Goal: Task Accomplishment & Management: Use online tool/utility

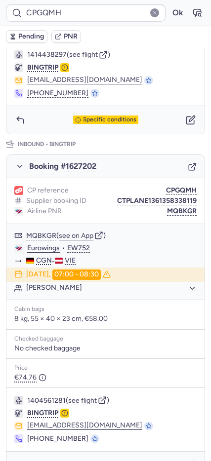
scroll to position [403, 0]
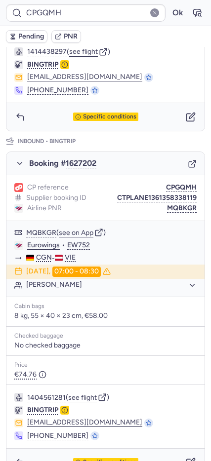
click at [88, 56] on button "see flight" at bounding box center [83, 52] width 29 height 8
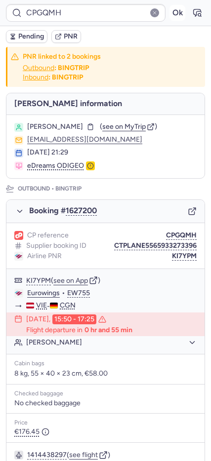
click at [169, 16] on button "Ok" at bounding box center [177, 13] width 16 height 16
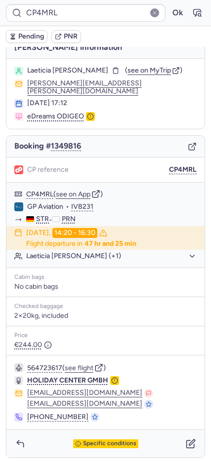
scroll to position [13, 0]
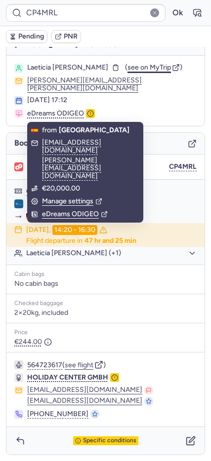
click at [127, 72] on span "see on MyTrip" at bounding box center [148, 67] width 43 height 8
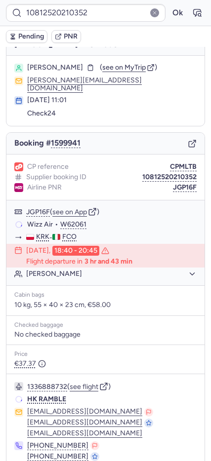
scroll to position [13, 0]
click at [83, 384] on button "see flight" at bounding box center [84, 387] width 29 height 8
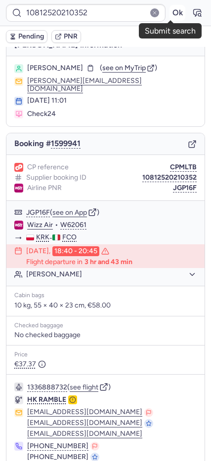
click at [169, 8] on button "Ok" at bounding box center [177, 13] width 16 height 16
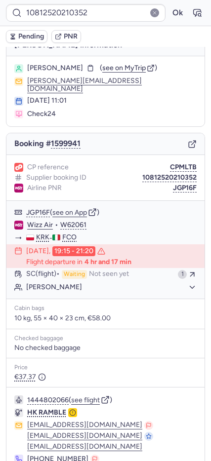
type input "10812520110998"
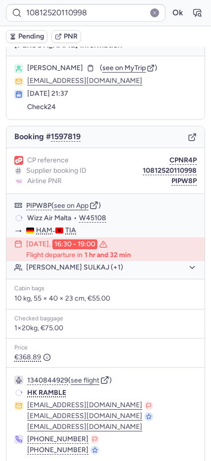
scroll to position [12, 0]
click at [81, 380] on button "see flight" at bounding box center [85, 381] width 29 height 8
click at [169, 10] on button "Ok" at bounding box center [177, 13] width 16 height 16
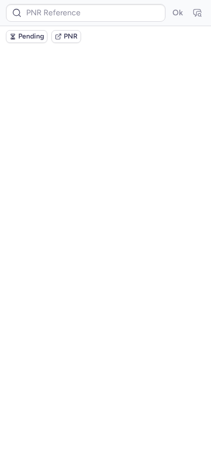
scroll to position [0, 0]
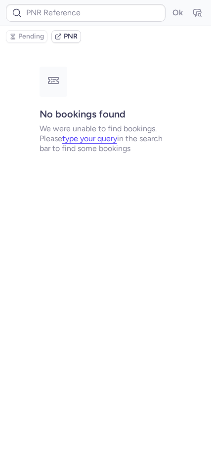
type input "CP585S"
type input "CPYJMA"
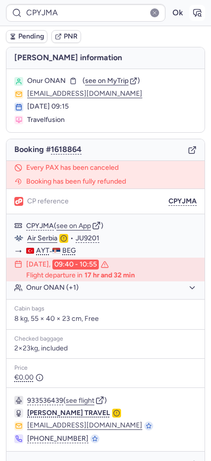
click at [192, 15] on icon "button" at bounding box center [197, 13] width 10 height 10
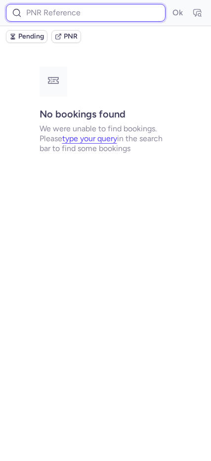
click at [71, 4] on input at bounding box center [85, 13] width 159 height 18
paste input "CPYJMA"
type input "CPYJMA"
click at [169, 5] on button "Ok" at bounding box center [177, 13] width 16 height 16
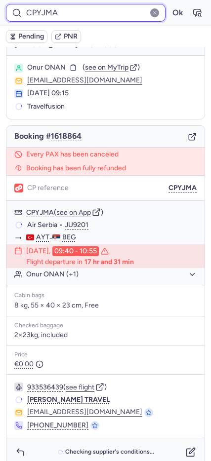
scroll to position [25, 0]
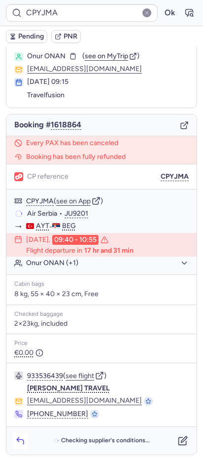
click at [20, 446] on button "button" at bounding box center [20, 441] width 16 height 16
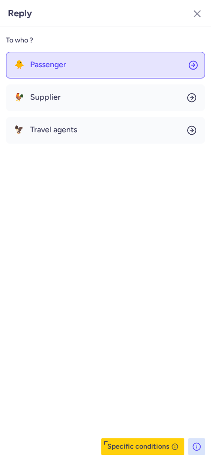
click at [22, 72] on button "🐥 Passenger" at bounding box center [105, 65] width 199 height 27
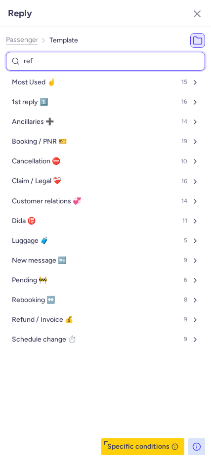
type input "refe"
select select "en"
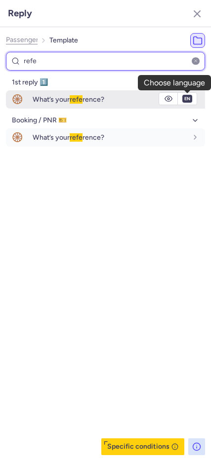
type input "refe"
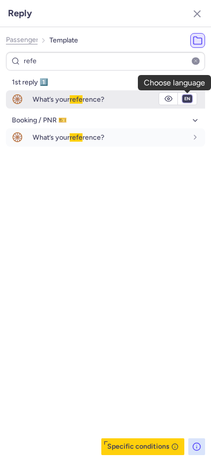
click at [188, 99] on select "fr en de nl pt es it ru" at bounding box center [187, 99] width 9 height 8
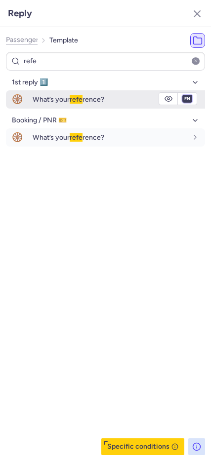
select select "de"
click at [183, 95] on select "fr en de nl pt es it ru" at bounding box center [187, 99] width 9 height 8
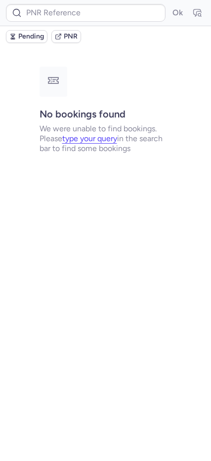
scroll to position [0, 0]
type input "DT1754041057507323"
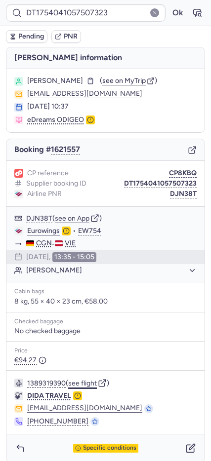
click at [84, 381] on button "see flight" at bounding box center [82, 383] width 29 height 8
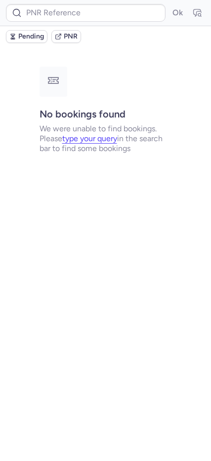
type input "CPYJMA"
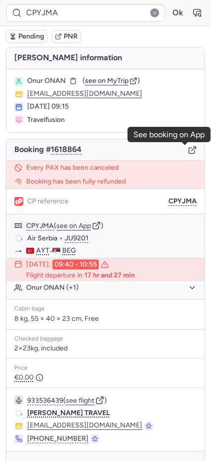
click at [188, 150] on icon "button" at bounding box center [192, 150] width 9 height 9
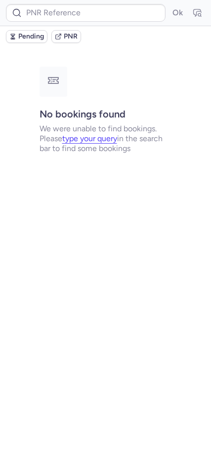
type input "CP3USN"
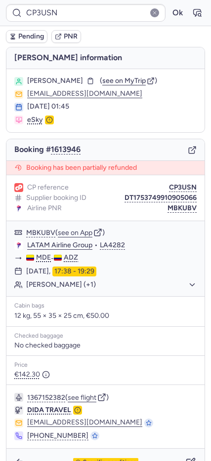
click at [181, 161] on div "Booking # 1613946" at bounding box center [105, 150] width 198 height 22
click at [188, 154] on icon "button" at bounding box center [192, 150] width 9 height 9
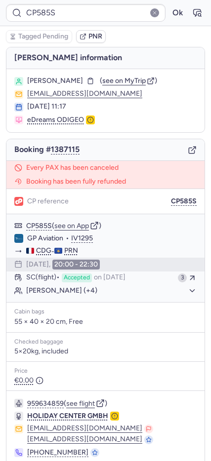
type input "CPXG5M"
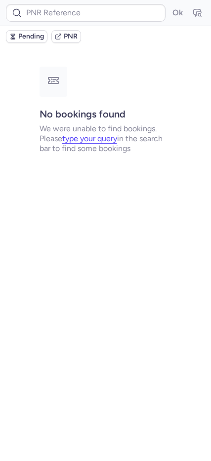
type input "CPLYX3"
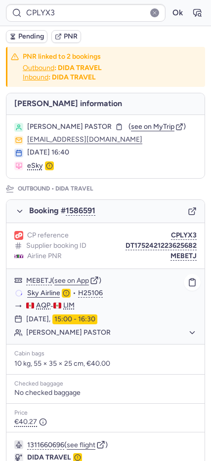
scroll to position [415, 0]
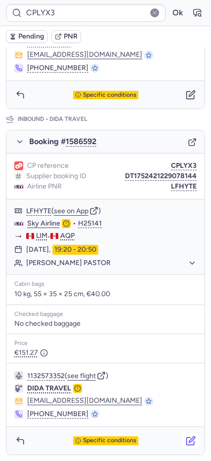
click at [186, 443] on icon "button" at bounding box center [191, 441] width 10 height 10
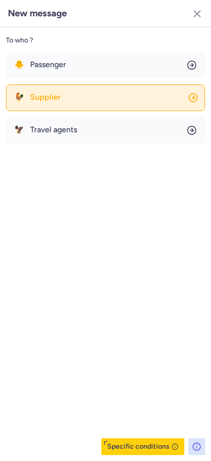
click at [73, 95] on button "🐓 Supplier" at bounding box center [105, 97] width 199 height 27
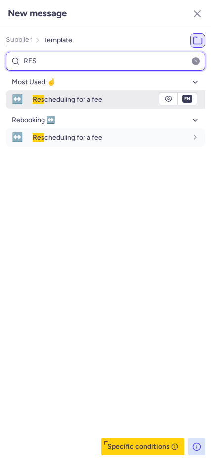
type input "RES"
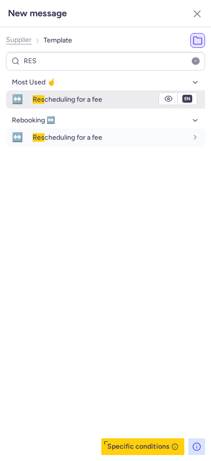
click at [67, 97] on span "Res cheduling for a fee" at bounding box center [68, 99] width 70 height 8
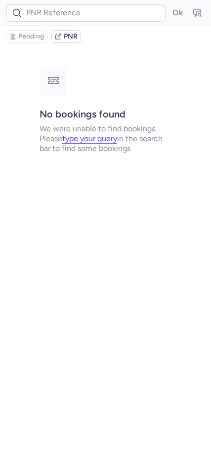
scroll to position [0, 0]
type input "CPLYX3"
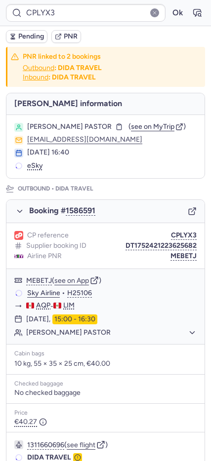
click at [24, 37] on span "Pending" at bounding box center [31, 37] width 26 height 8
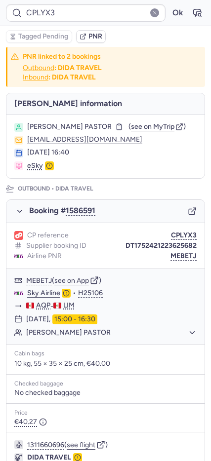
scroll to position [415, 0]
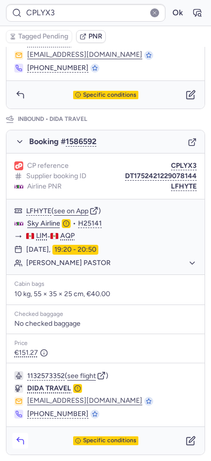
click at [13, 441] on button "button" at bounding box center [20, 441] width 16 height 16
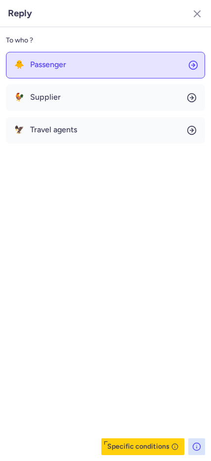
click at [46, 70] on button "🐥 Passenger" at bounding box center [105, 65] width 199 height 27
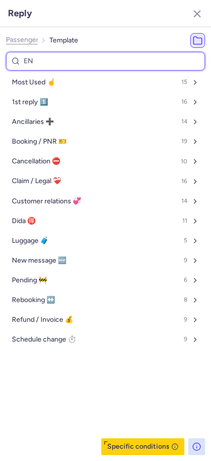
type input "END"
select select "en"
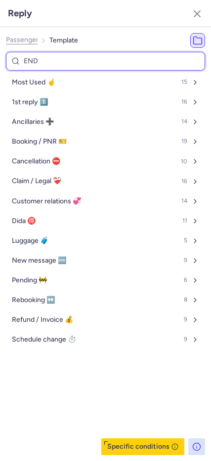
select select "en"
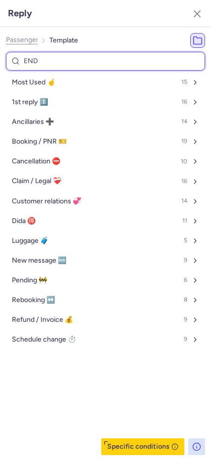
select select "en"
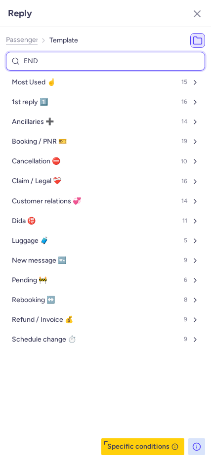
select select "en"
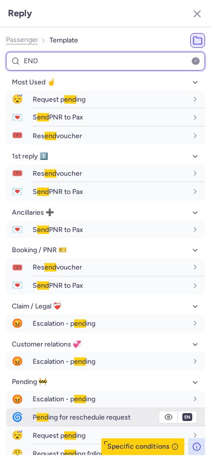
type input "END"
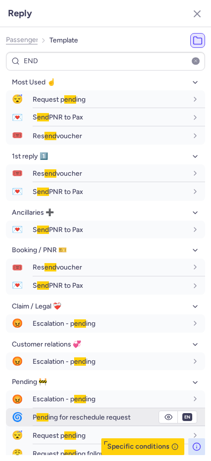
click at [130, 420] on span "P end ing for reschedule request" at bounding box center [82, 417] width 98 height 8
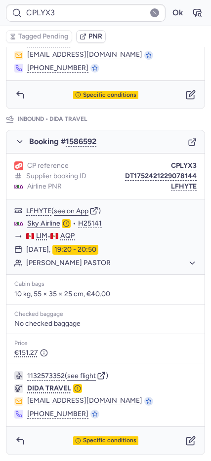
type input "CPXG5M"
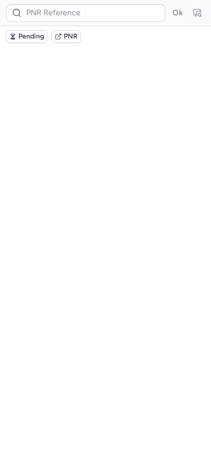
scroll to position [0, 0]
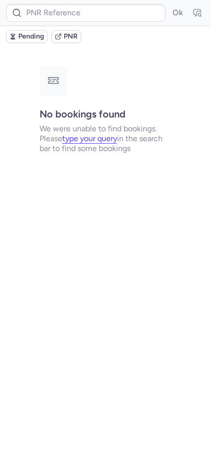
type input "CPHW25"
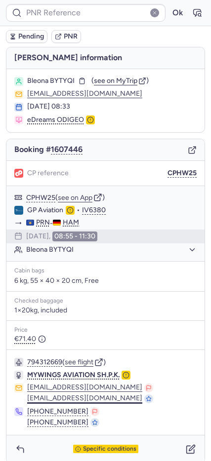
drag, startPoint x: 14, startPoint y: 448, endPoint x: 27, endPoint y: 395, distance: 53.9
click at [14, 447] on button "button" at bounding box center [20, 449] width 16 height 16
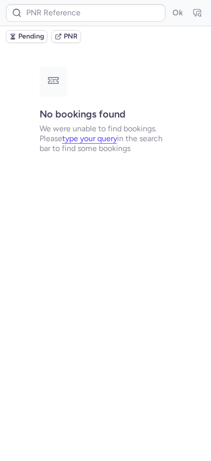
type input "CPXP4U"
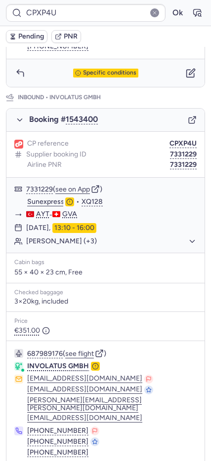
scroll to position [520, 0]
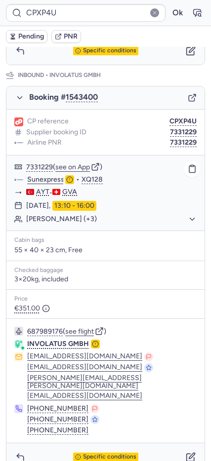
click at [61, 215] on button "[PERSON_NAME] (+3)" at bounding box center [111, 219] width 170 height 9
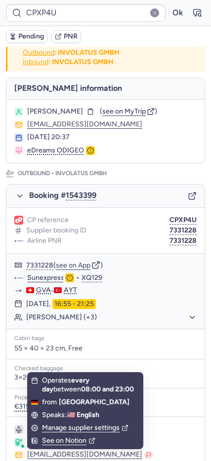
scroll to position [0, 0]
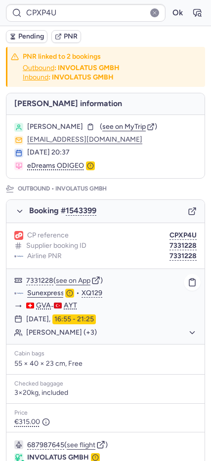
click at [75, 336] on button "[PERSON_NAME] (+3)" at bounding box center [111, 332] width 170 height 9
click at [25, 36] on span "Pending" at bounding box center [31, 37] width 26 height 8
type input "CPYJMA"
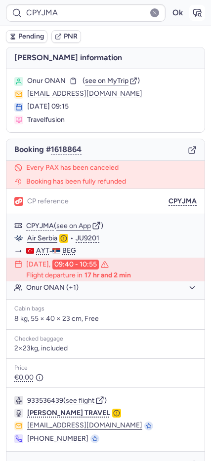
click at [192, 15] on icon "button" at bounding box center [197, 13] width 10 height 10
drag, startPoint x: 28, startPoint y: 90, endPoint x: 118, endPoint y: 89, distance: 90.3
click at [148, 88] on section "Onur ONAN ( see on MyTrip ) [EMAIL_ADDRESS][DOMAIN_NAME] [DATE] 09:15 Travelfus…" at bounding box center [105, 100] width 198 height 63
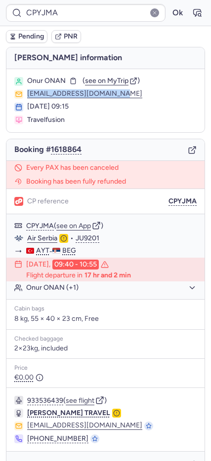
drag, startPoint x: 117, startPoint y: 93, endPoint x: 21, endPoint y: 93, distance: 96.2
click at [21, 93] on div "[EMAIL_ADDRESS][DOMAIN_NAME]" at bounding box center [105, 94] width 182 height 9
copy button "[EMAIL_ADDRESS][DOMAIN_NAME]"
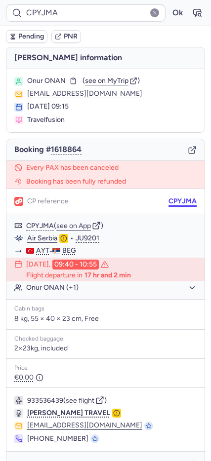
click at [174, 0] on body "CPYJMA Ok Pending PNR [PERSON_NAME] information Onur ONAN ( see on MyTrip ) [EM…" at bounding box center [105, 0] width 211 height 0
click at [170, 198] on button "CPYJMA" at bounding box center [182, 201] width 28 height 8
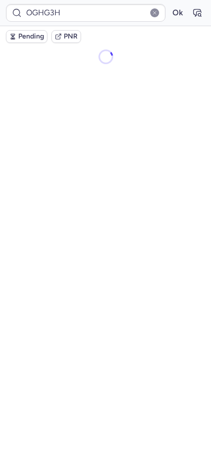
type input "001RD4"
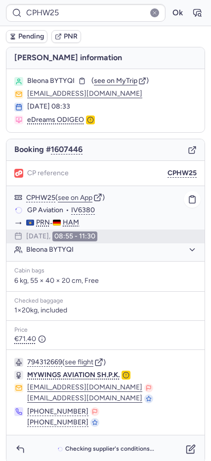
click at [50, 251] on button "Bleona BYTYQI" at bounding box center [111, 249] width 170 height 9
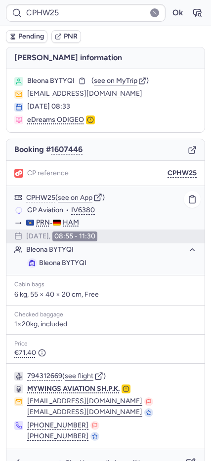
click at [40, 263] on span "Bleona BYTYQI" at bounding box center [62, 263] width 47 height 8
click at [42, 263] on span "Bleona BYTYQI" at bounding box center [62, 263] width 47 height 8
copy div "Bleona BYTYQI"
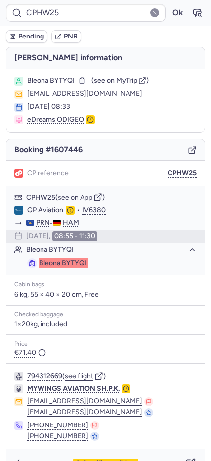
type input "10812517110665"
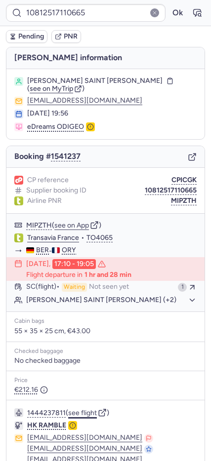
click at [84, 409] on button "see flight" at bounding box center [82, 413] width 29 height 8
click at [172, 12] on button "Ok" at bounding box center [177, 13] width 16 height 16
type input "OGHG3H"
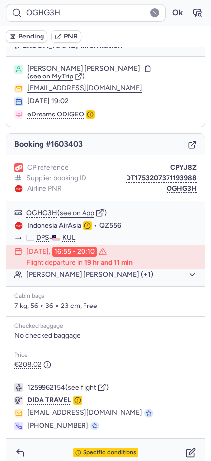
scroll to position [24, 0]
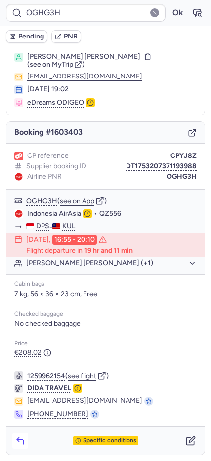
click at [24, 436] on icon "button" at bounding box center [20, 441] width 10 height 10
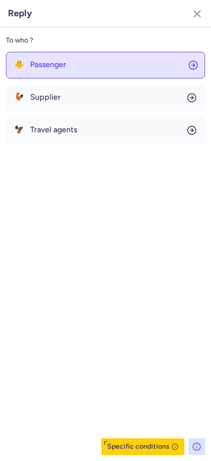
click at [45, 68] on span "Passenger" at bounding box center [48, 64] width 36 height 9
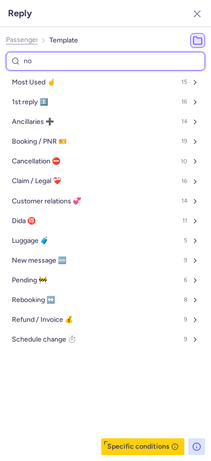
type input "non"
select select "en"
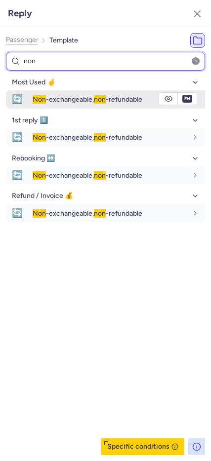
type input "non"
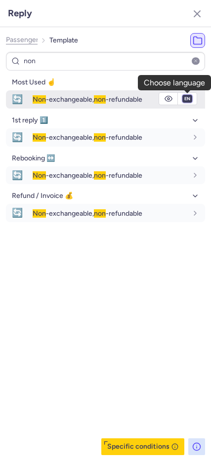
click at [187, 98] on select "fr en de nl pt es it ru" at bounding box center [187, 99] width 9 height 8
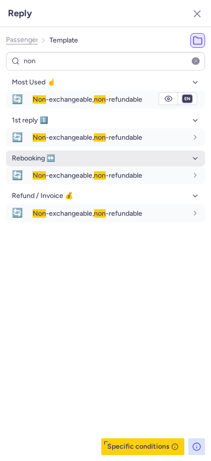
select select "es"
click at [183, 95] on select "fr en de nl pt es it ru" at bounding box center [187, 99] width 9 height 8
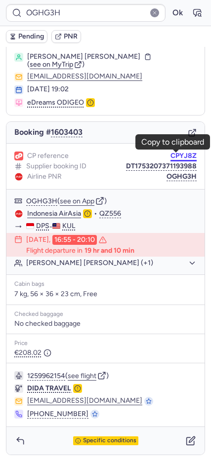
click at [179, 156] on button "CPYJ8Z" at bounding box center [183, 156] width 26 height 8
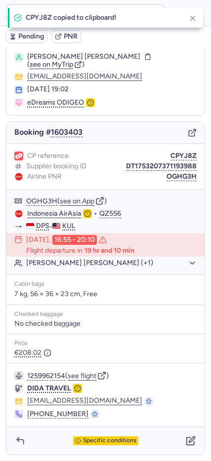
type input "CPYJ8Z"
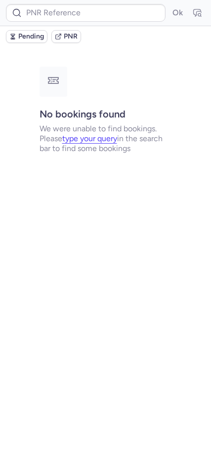
scroll to position [0, 0]
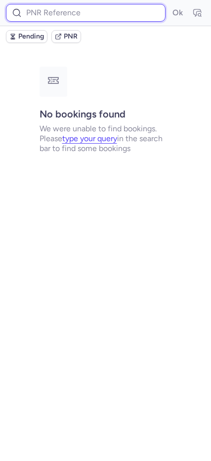
click at [46, 12] on input at bounding box center [85, 13] width 159 height 18
type input "CPHQV4"
click at [169, 5] on button "Ok" at bounding box center [177, 13] width 16 height 16
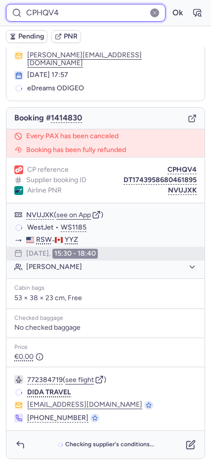
scroll to position [36, 0]
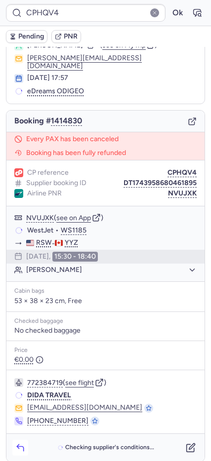
click at [21, 443] on icon "button" at bounding box center [20, 448] width 10 height 10
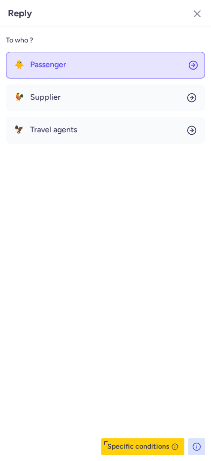
click at [80, 72] on button "🐥 Passenger" at bounding box center [105, 65] width 199 height 27
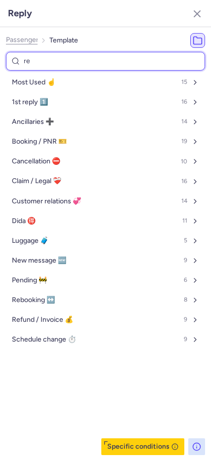
type input "ref"
select select "en"
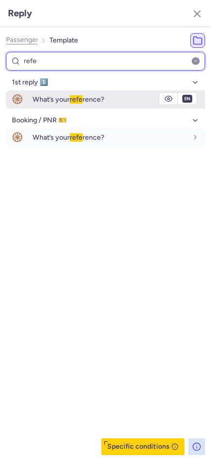
type input "refe"
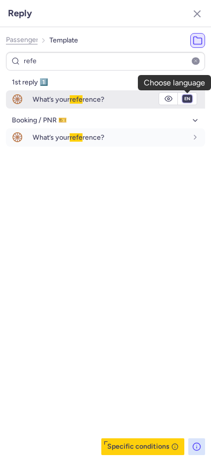
click at [184, 101] on select "fr en de nl pt es it ru" at bounding box center [187, 99] width 9 height 8
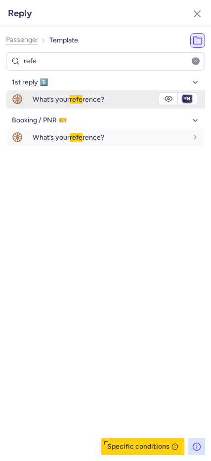
select select "de"
click at [183, 95] on select "fr en de nl pt es it ru" at bounding box center [187, 99] width 9 height 8
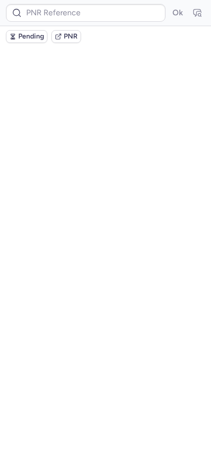
scroll to position [0, 0]
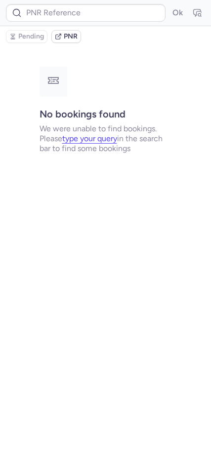
type input "CP585S"
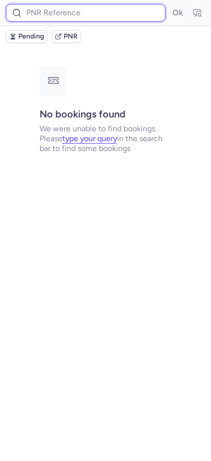
click at [70, 20] on input at bounding box center [85, 13] width 159 height 18
paste input "CPYJ8Z"
click at [169, 5] on button "Ok" at bounding box center [177, 13] width 16 height 16
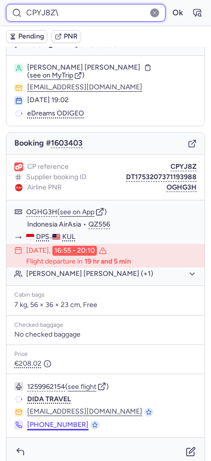
scroll to position [24, 0]
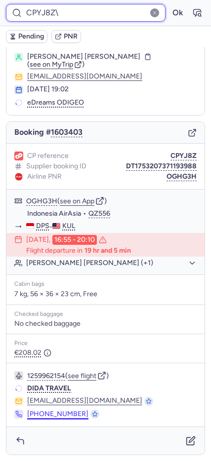
type input "CPYJ8Z\"
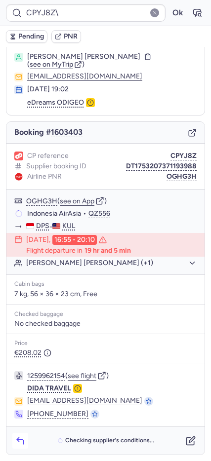
click at [20, 439] on icon "button" at bounding box center [20, 441] width 10 height 10
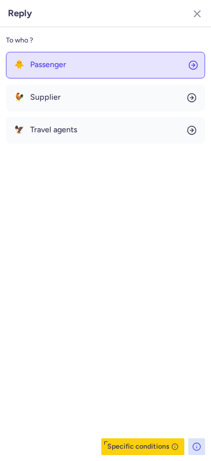
click at [49, 69] on button "🐥 Passenger" at bounding box center [105, 65] width 199 height 27
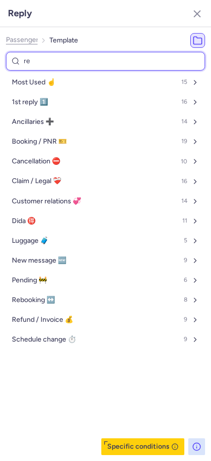
type input "ref"
select select "en"
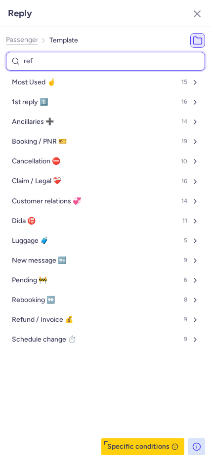
select select "en"
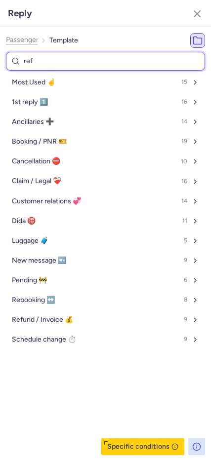
select select "en"
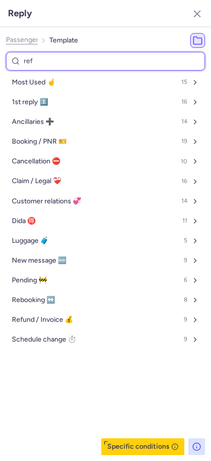
select select "en"
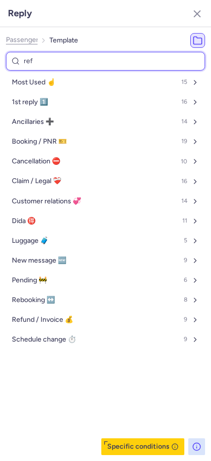
select select "en"
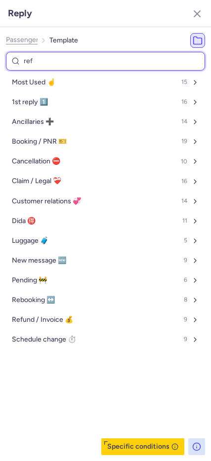
select select "en"
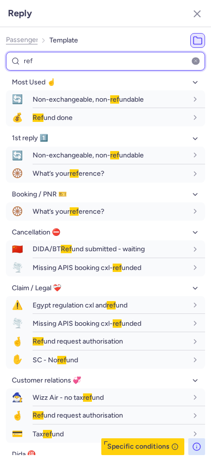
type input "ref"
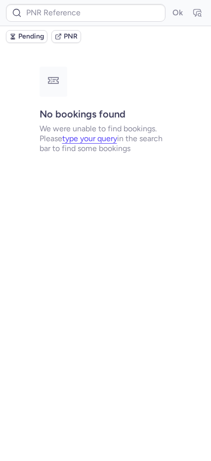
scroll to position [0, 0]
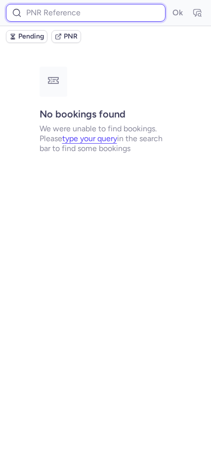
click at [38, 14] on input at bounding box center [85, 13] width 159 height 18
paste input "CPYJ8Z"
type input "CPYJ8Z"
click at [169, 5] on button "Ok" at bounding box center [177, 13] width 16 height 16
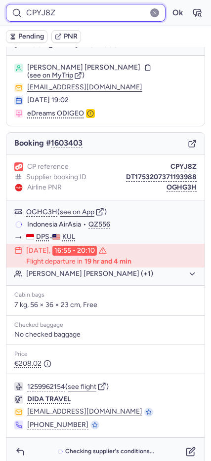
scroll to position [24, 0]
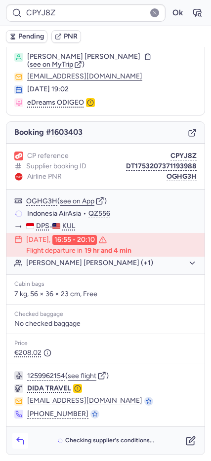
click at [20, 437] on icon "button" at bounding box center [20, 441] width 10 height 10
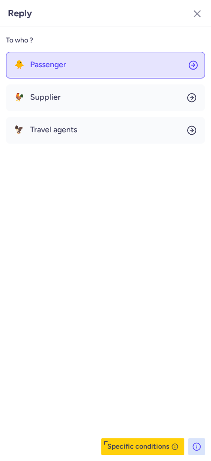
click at [59, 64] on span "Passenger" at bounding box center [48, 64] width 36 height 9
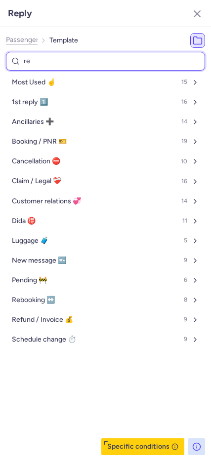
type input "ref"
select select "en"
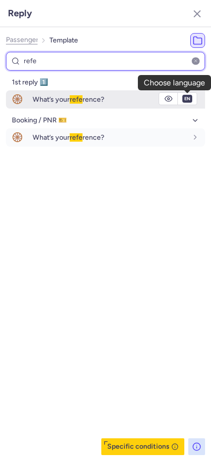
type input "refe"
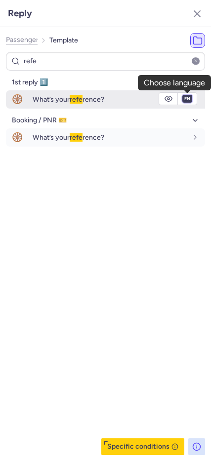
click at [188, 99] on select "fr en de nl pt es it ru" at bounding box center [187, 99] width 9 height 8
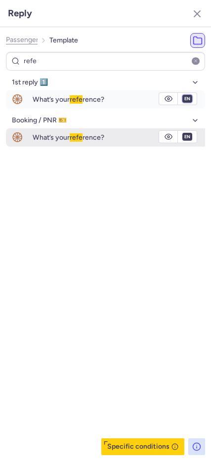
select select "de"
click at [183, 95] on select "fr en de nl pt es it ru" at bounding box center [187, 99] width 9 height 8
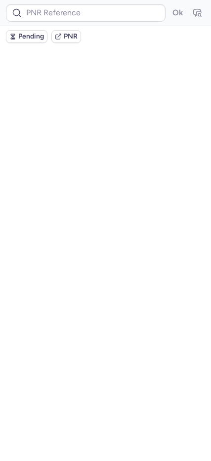
scroll to position [0, 0]
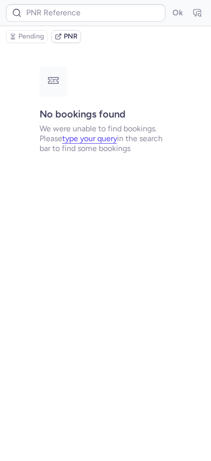
type input "CP585S"
type input "CPFOOV"
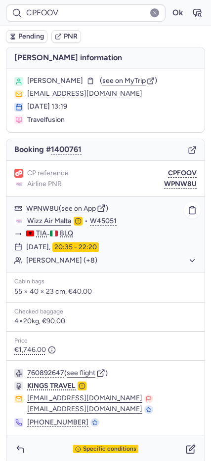
click at [80, 263] on button "[PERSON_NAME] (+8)" at bounding box center [111, 260] width 170 height 9
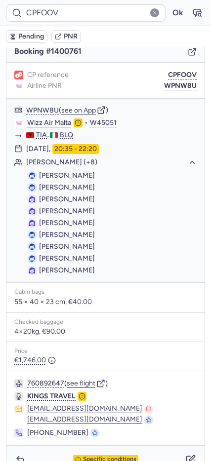
scroll to position [117, 0]
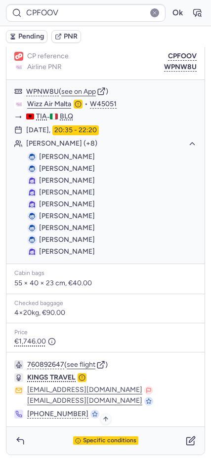
click at [90, 441] on span "Specific conditions" at bounding box center [109, 440] width 53 height 7
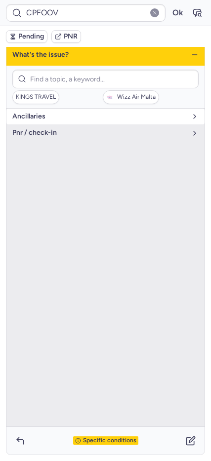
click at [79, 118] on span "Ancillaries" at bounding box center [99, 117] width 174 height 8
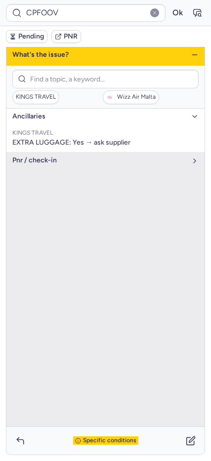
click at [190, 51] on icon "button" at bounding box center [194, 55] width 8 height 8
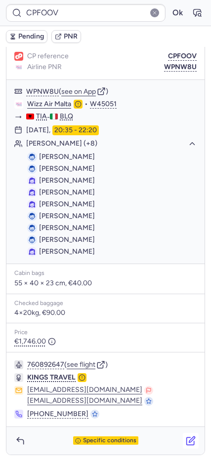
click at [183, 442] on button "button" at bounding box center [191, 441] width 16 height 16
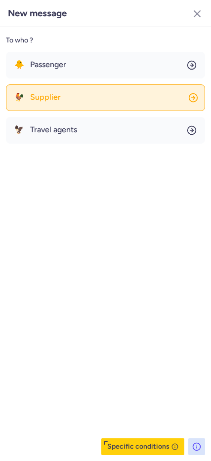
click at [33, 96] on span "Supplier" at bounding box center [45, 97] width 31 height 9
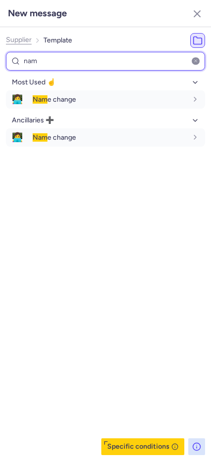
type input "nam"
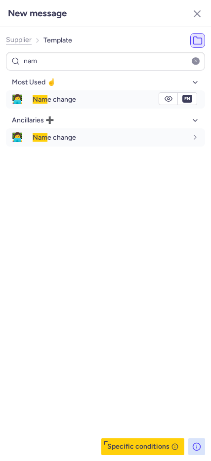
click at [33, 97] on button "👩‍💻 Nam e change" at bounding box center [105, 99] width 199 height 18
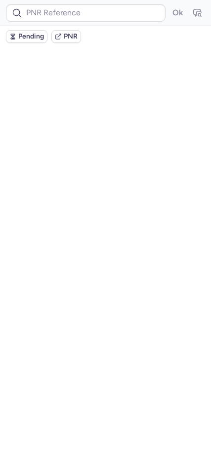
scroll to position [0, 0]
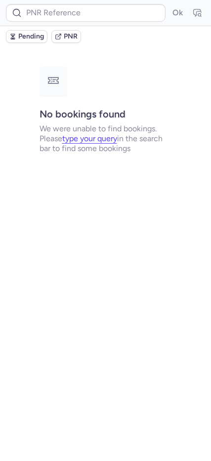
type input "CPFOOV"
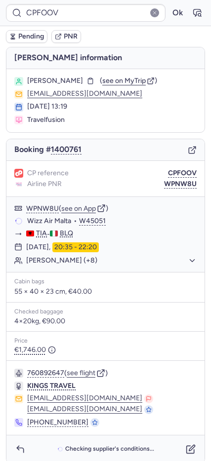
click at [20, 38] on span "Pending" at bounding box center [31, 37] width 26 height 8
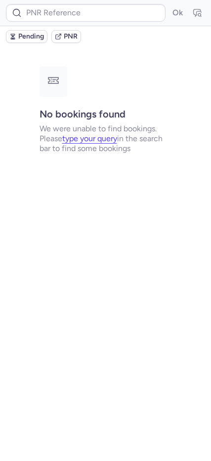
type input "CPRWR2"
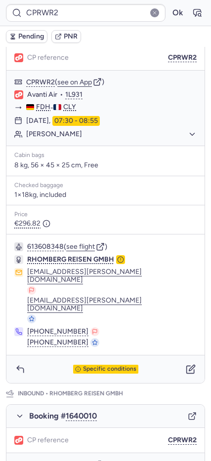
scroll to position [216, 0]
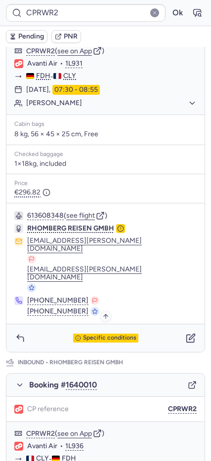
click at [113, 335] on span "Specific conditions" at bounding box center [109, 338] width 53 height 7
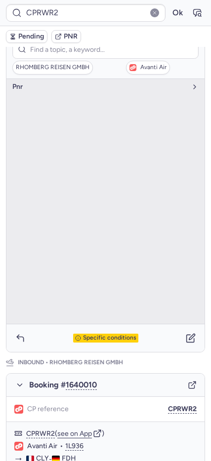
click at [82, 374] on div "Booking # 1640010" at bounding box center [105, 385] width 198 height 23
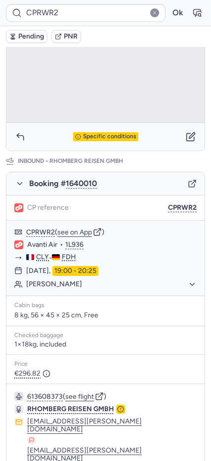
scroll to position [0, 0]
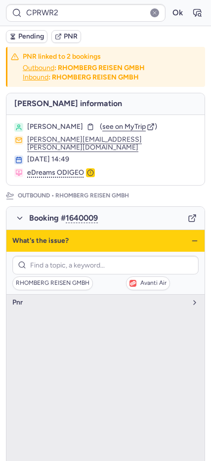
click at [190, 237] on icon "button" at bounding box center [194, 241] width 8 height 8
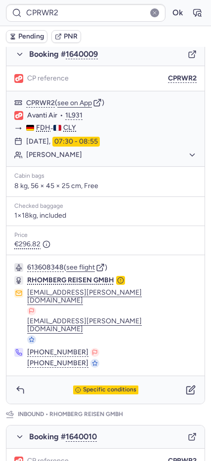
scroll to position [165, 0]
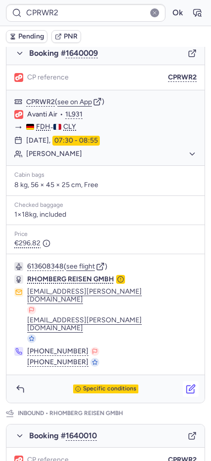
click at [187, 385] on icon "button" at bounding box center [190, 388] width 7 height 7
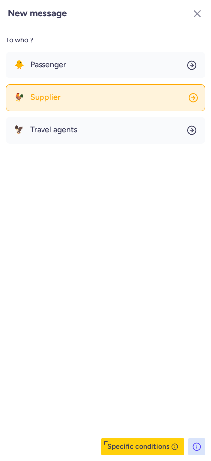
click at [22, 98] on span "🐓" at bounding box center [19, 97] width 10 height 9
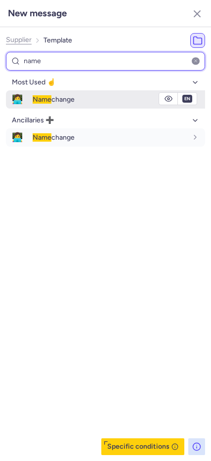
type input "name"
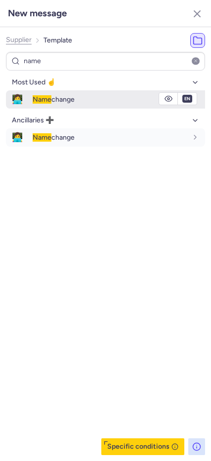
click at [38, 92] on div "Name change" at bounding box center [119, 99] width 172 height 17
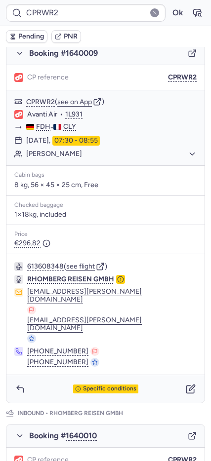
scroll to position [417, 0]
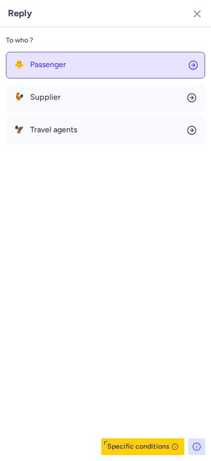
click at [40, 72] on button "🐥 Passenger" at bounding box center [105, 65] width 199 height 27
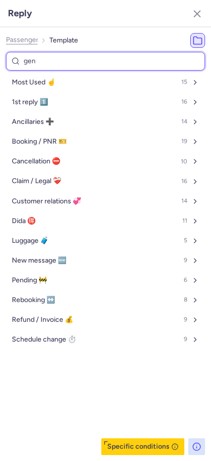
type input "gene"
select select "en"
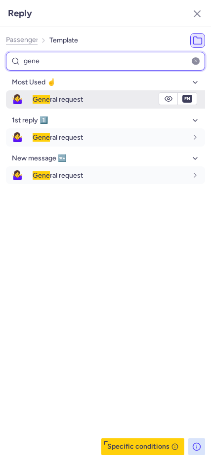
type input "gene"
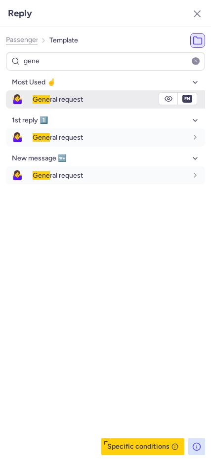
click at [50, 94] on div "Gene ral request" at bounding box center [119, 99] width 172 height 17
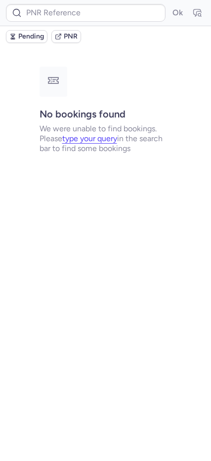
scroll to position [0, 0]
type input "CPRWR2"
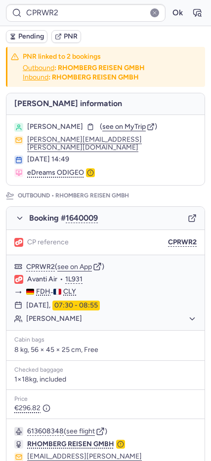
click at [35, 38] on span "Pending" at bounding box center [31, 37] width 26 height 8
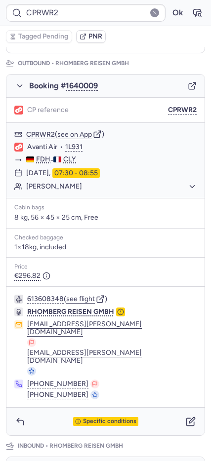
scroll to position [185, 0]
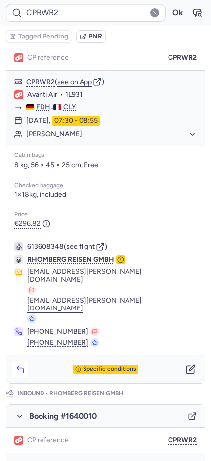
click at [21, 364] on icon "button" at bounding box center [20, 369] width 10 height 10
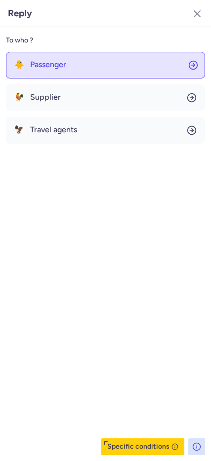
click at [43, 68] on span "Passenger" at bounding box center [48, 64] width 36 height 9
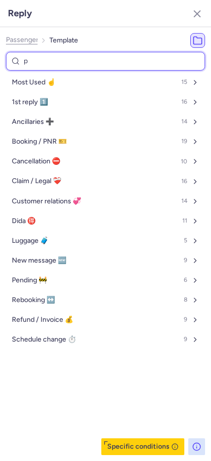
type input "pe"
select select "en"
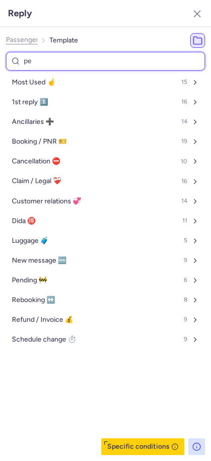
select select "en"
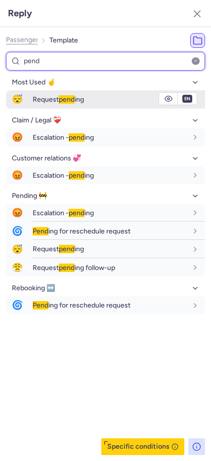
type input "pend"
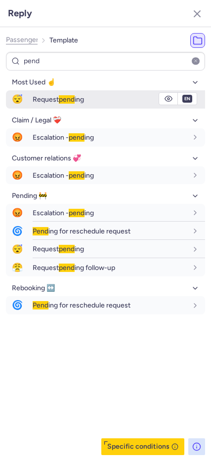
click at [57, 101] on span "Request pend ing" at bounding box center [58, 99] width 51 height 8
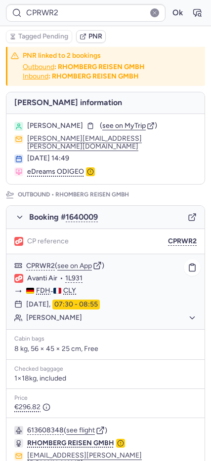
scroll to position [0, 0]
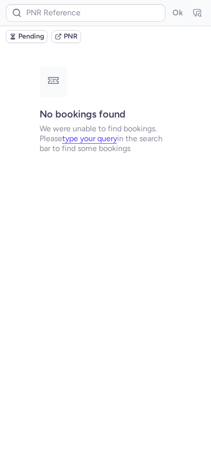
type input "CPKOGS"
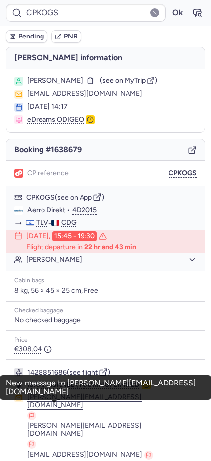
scroll to position [72, 0]
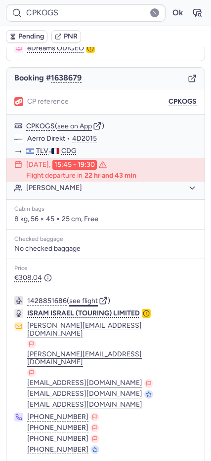
click at [96, 299] on button "see flight" at bounding box center [83, 301] width 29 height 8
drag, startPoint x: 171, startPoint y: 101, endPoint x: 3, endPoint y: 92, distance: 168.0
click at [171, 101] on button "CPKOGS" at bounding box center [182, 102] width 28 height 8
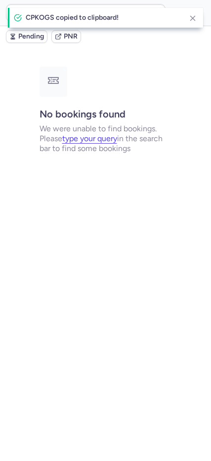
scroll to position [0, 0]
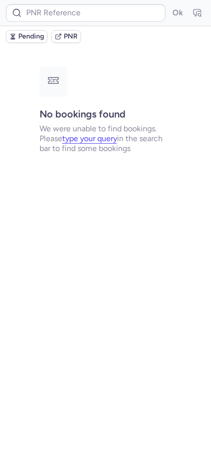
type input "CPPNRL"
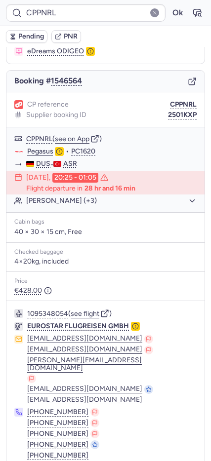
scroll to position [92, 0]
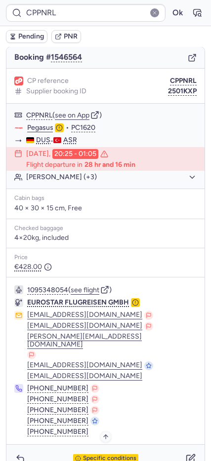
click at [107, 455] on span "Specific conditions" at bounding box center [109, 458] width 53 height 7
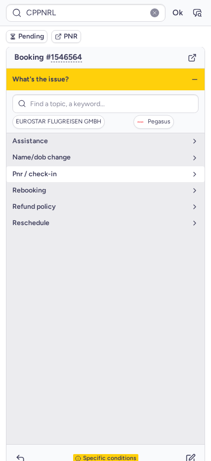
click at [32, 178] on span "pnr / check-in" at bounding box center [99, 174] width 174 height 8
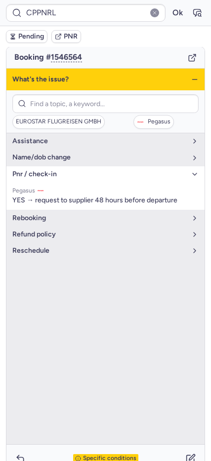
click at [190, 76] on icon "button" at bounding box center [194, 79] width 8 height 8
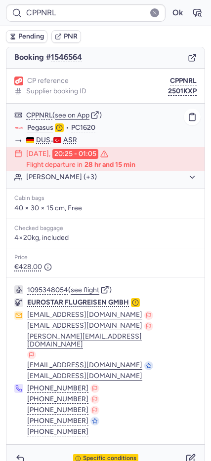
click at [52, 175] on button "[PERSON_NAME] (+3)" at bounding box center [111, 177] width 170 height 9
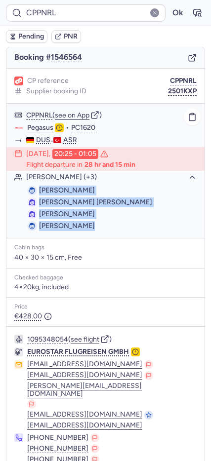
drag, startPoint x: 40, startPoint y: 189, endPoint x: 93, endPoint y: 226, distance: 64.3
click at [110, 228] on ul "[PERSON_NAME] [PERSON_NAME] WANDAWI [PERSON_NAME] [PERSON_NAME]" at bounding box center [105, 208] width 198 height 49
copy ul "[PERSON_NAME] [PERSON_NAME] WANDAWI [PERSON_NAME] [PERSON_NAME]"
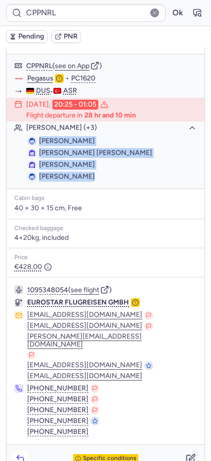
click at [21, 453] on icon "button" at bounding box center [20, 458] width 10 height 10
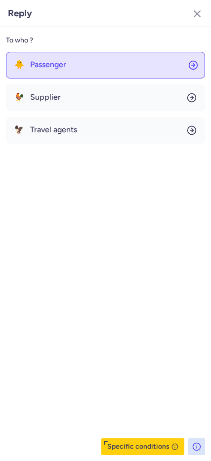
click at [54, 68] on span "Passenger" at bounding box center [48, 64] width 36 height 9
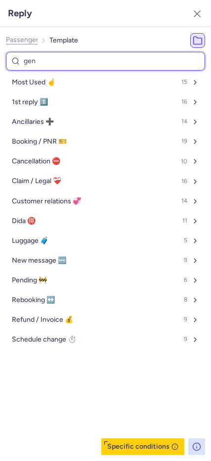
type input "gene"
select select "de"
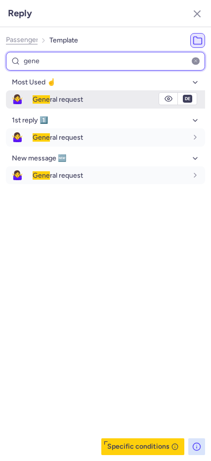
type input "gene"
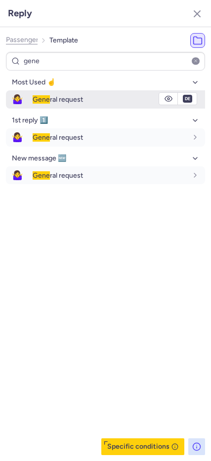
click at [19, 102] on span "🤷‍♀️" at bounding box center [17, 99] width 23 height 18
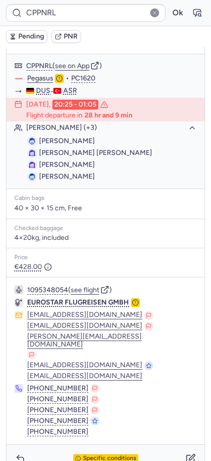
click at [23, 34] on span "Pending" at bounding box center [31, 37] width 26 height 8
click at [183, 451] on button "button" at bounding box center [191, 459] width 16 height 16
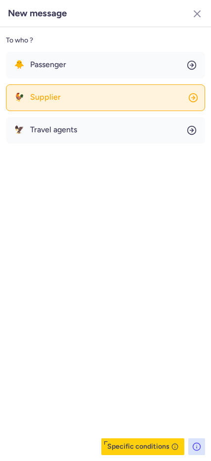
click at [65, 96] on button "🐓 Supplier" at bounding box center [105, 97] width 199 height 27
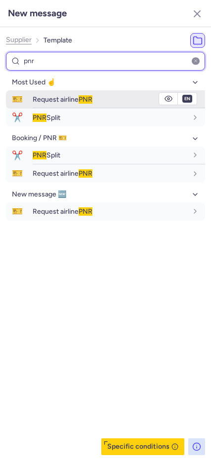
type input "pnr"
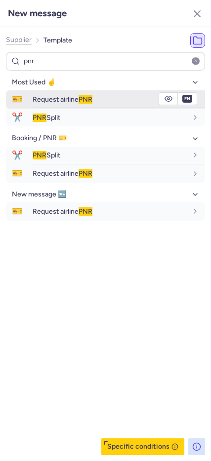
click at [62, 96] on span "Request airline PNR" at bounding box center [63, 99] width 60 height 8
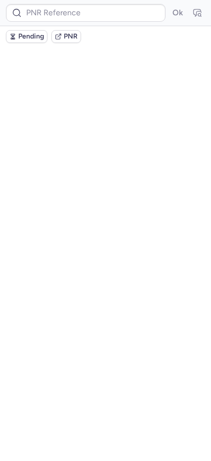
scroll to position [0, 0]
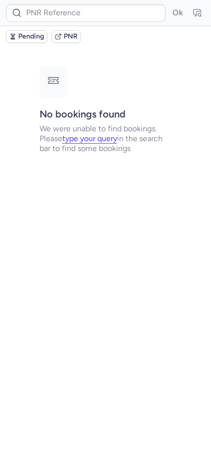
type input "CPPNRL"
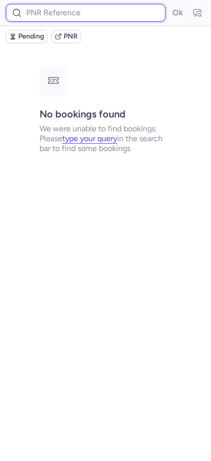
click at [30, 9] on input at bounding box center [85, 13] width 159 height 18
paste input "CPMSFT"
type input "CPMSFT"
click at [169, 5] on button "Ok" at bounding box center [177, 13] width 16 height 16
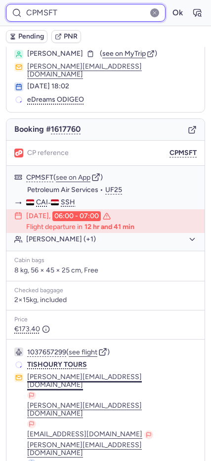
scroll to position [51, 0]
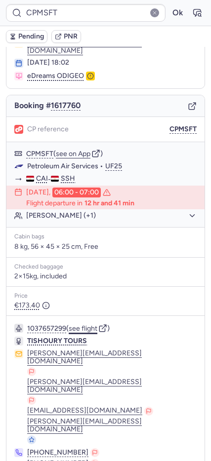
click at [75, 325] on button "see flight" at bounding box center [83, 329] width 29 height 8
click at [166, 0] on div "CPMSFT Ok" at bounding box center [105, 13] width 211 height 26
click at [169, 13] on button "Ok" at bounding box center [177, 13] width 16 height 16
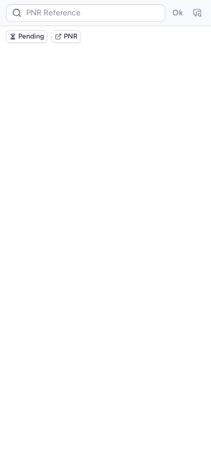
scroll to position [0, 0]
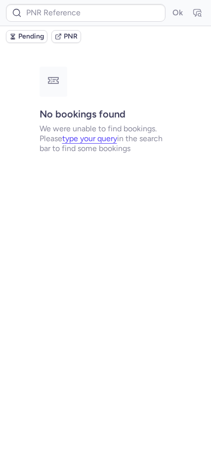
type input "CPIAUY"
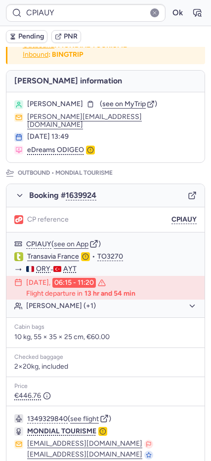
scroll to position [426, 0]
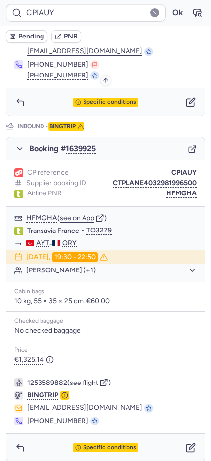
click at [83, 99] on span "Specific conditions" at bounding box center [109, 102] width 53 height 7
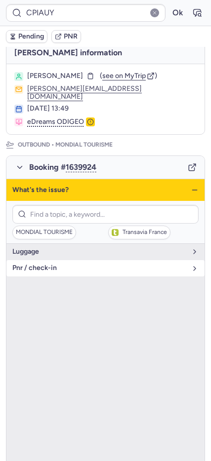
click at [53, 264] on span "pnr / check-in" at bounding box center [99, 268] width 174 height 8
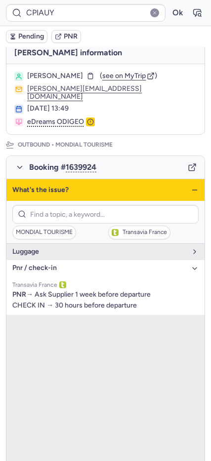
click at [190, 186] on icon "button" at bounding box center [194, 190] width 8 height 8
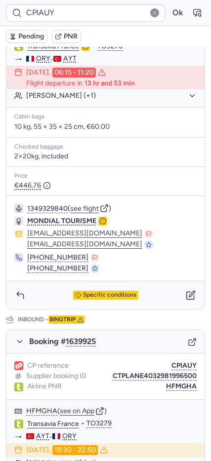
scroll to position [426, 0]
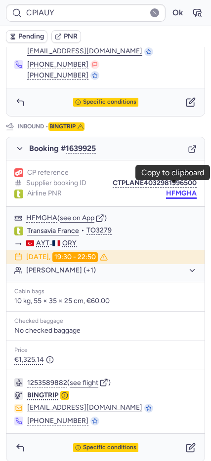
click at [166, 189] on button "HFMGHA" at bounding box center [181, 193] width 31 height 8
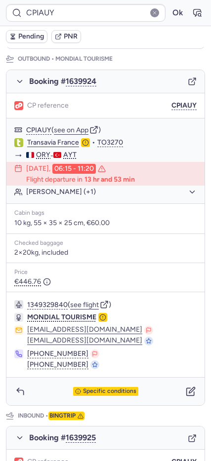
scroll to position [175, 0]
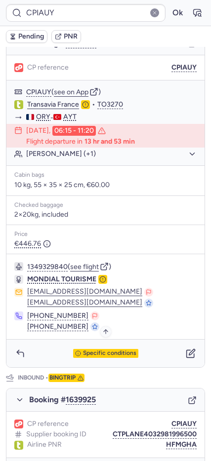
click at [111, 350] on span "Specific conditions" at bounding box center [109, 353] width 53 height 7
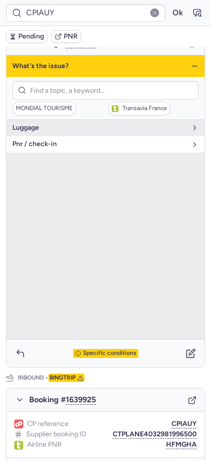
click at [27, 140] on span "pnr / check-in" at bounding box center [99, 144] width 174 height 8
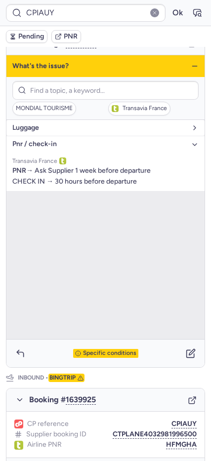
click at [28, 124] on span "luggage" at bounding box center [99, 128] width 174 height 8
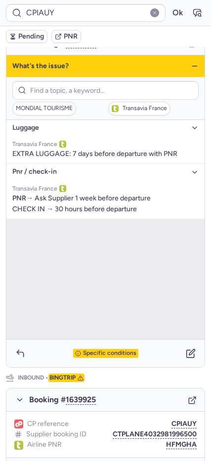
click at [190, 62] on icon "button" at bounding box center [194, 66] width 8 height 8
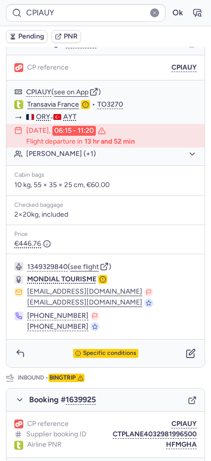
click at [180, 339] on div "Specific conditions" at bounding box center [105, 353] width 198 height 28
click at [186, 348] on icon "button" at bounding box center [191, 353] width 10 height 10
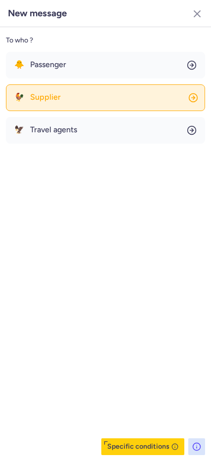
click at [78, 102] on button "🐓 Supplier" at bounding box center [105, 97] width 199 height 27
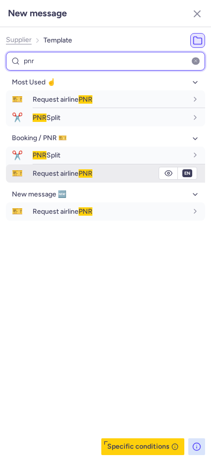
type input "pnr"
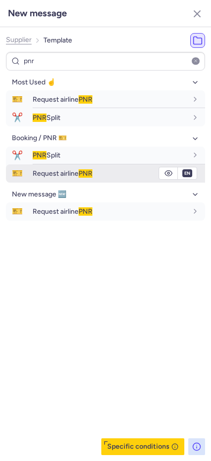
click at [60, 172] on span "Request airline PNR" at bounding box center [63, 173] width 60 height 8
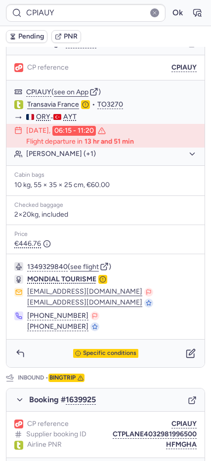
click at [29, 40] on span "Pending" at bounding box center [31, 37] width 26 height 8
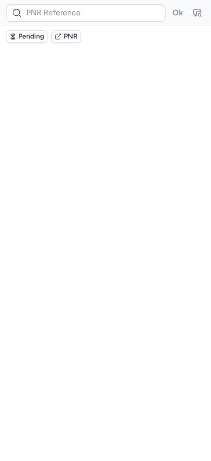
scroll to position [0, 0]
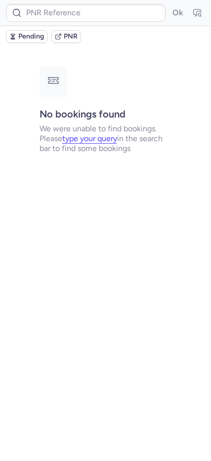
type input "1649250"
click at [18, 15] on icon at bounding box center [17, 13] width 10 height 10
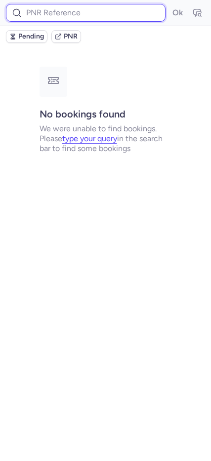
click at [28, 12] on input at bounding box center [85, 13] width 159 height 18
paste input "CYRILLE"
type input "CYRILLE"
click at [169, 5] on button "Ok" at bounding box center [177, 13] width 16 height 16
click at [36, 15] on input at bounding box center [85, 13] width 159 height 18
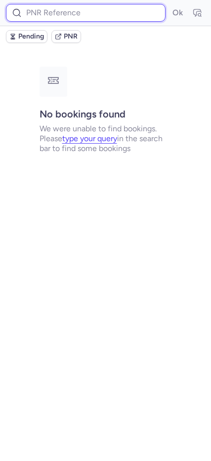
paste input "001RD4"
type input "001RD4"
click at [169, 5] on button "Ok" at bounding box center [177, 13] width 16 height 16
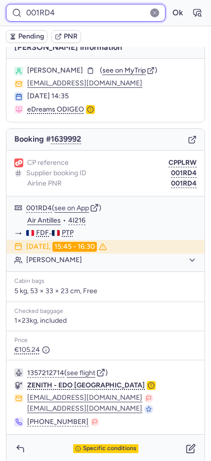
scroll to position [18, 0]
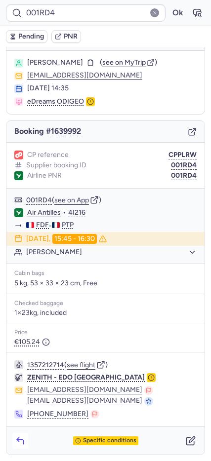
click at [15, 443] on div "Specific conditions" at bounding box center [105, 441] width 198 height 28
click at [18, 446] on button "button" at bounding box center [20, 441] width 16 height 16
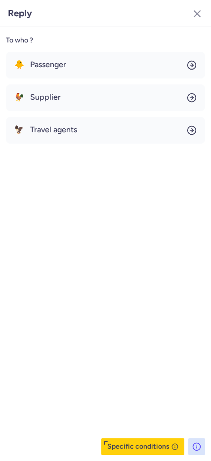
click at [50, 48] on div "To who ? 🐥 Passenger 🐓 Supplier 🦅 Travel agents Specific conditions" at bounding box center [105, 244] width 211 height 434
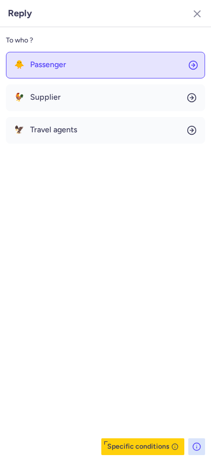
click at [48, 63] on span "Passenger" at bounding box center [48, 64] width 36 height 9
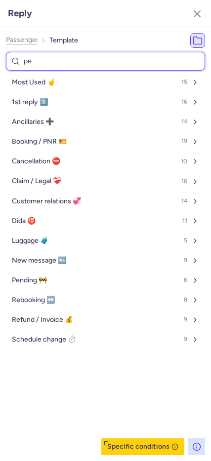
type input "pen"
select select "en"
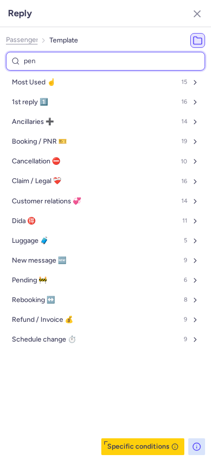
select select "en"
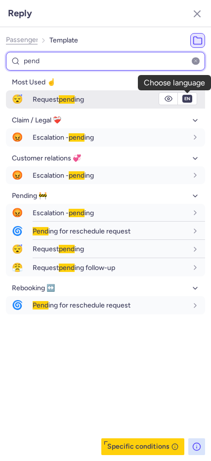
type input "pend"
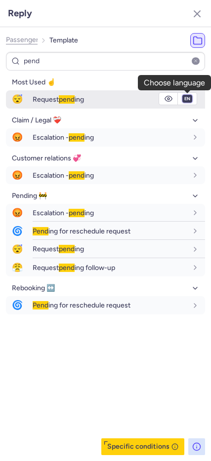
click at [189, 98] on select "fr en de nl pt es it ru" at bounding box center [187, 99] width 9 height 8
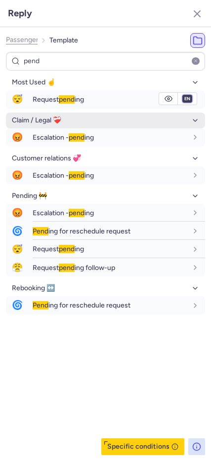
select select "fr"
click at [183, 95] on select "fr en de nl pt es it ru" at bounding box center [187, 99] width 9 height 8
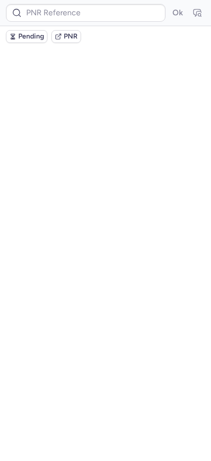
scroll to position [0, 0]
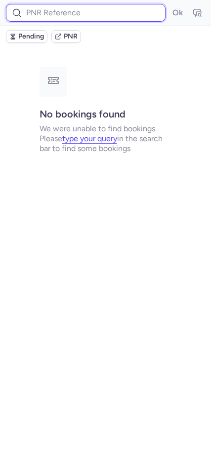
click at [43, 12] on input at bounding box center [85, 13] width 159 height 18
paste input "001RD4"
type input "001RD4"
click at [169, 5] on button "Ok" at bounding box center [177, 13] width 16 height 16
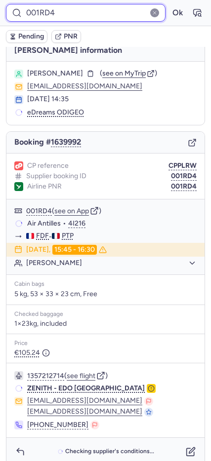
scroll to position [18, 0]
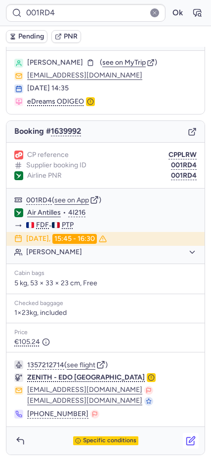
click at [183, 441] on button "button" at bounding box center [191, 441] width 16 height 16
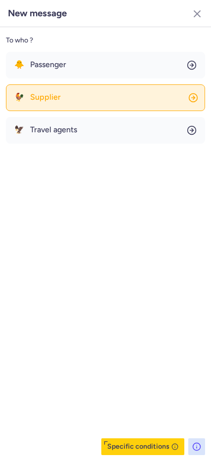
click at [27, 102] on button "🐓 Supplier" at bounding box center [105, 97] width 199 height 27
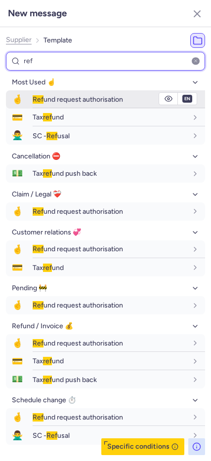
type input "ref"
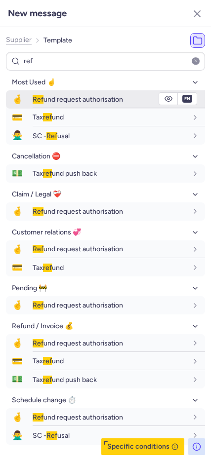
click at [38, 100] on span "Ref" at bounding box center [38, 99] width 11 height 8
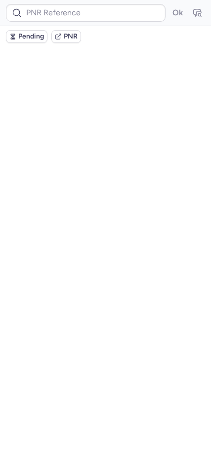
scroll to position [0, 0]
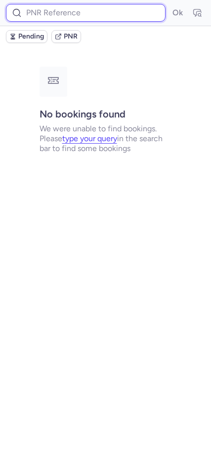
click at [61, 11] on input at bounding box center [85, 13] width 159 height 18
paste input "001RD4"
click at [169, 5] on button "Ok" at bounding box center [177, 13] width 16 height 16
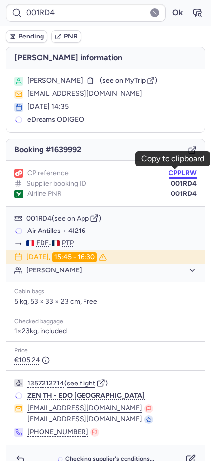
click at [168, 175] on button "CPPLRW" at bounding box center [182, 173] width 28 height 8
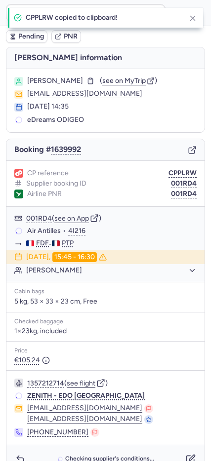
type input "CPPLRW"
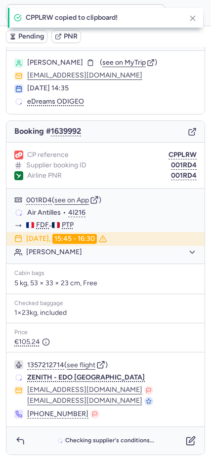
scroll to position [18, 0]
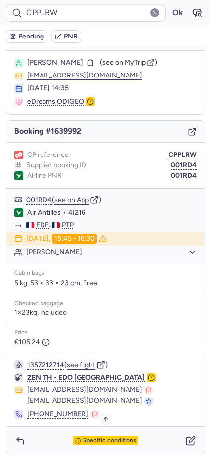
click at [110, 441] on span "Specific conditions" at bounding box center [109, 440] width 53 height 7
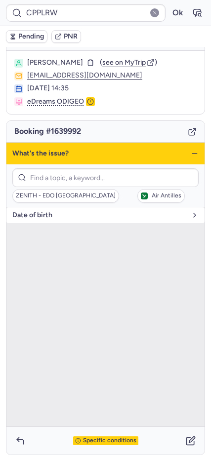
click at [48, 218] on button "date of birth" at bounding box center [105, 215] width 198 height 16
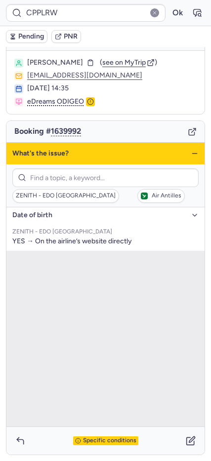
click at [190, 151] on icon "button" at bounding box center [194, 154] width 8 height 8
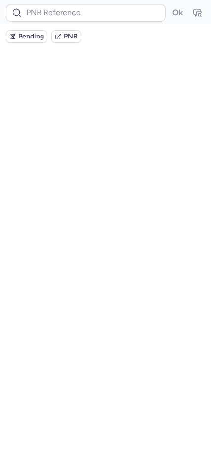
scroll to position [0, 0]
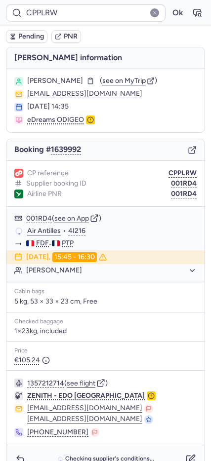
click at [21, 37] on span "Pending" at bounding box center [31, 37] width 26 height 8
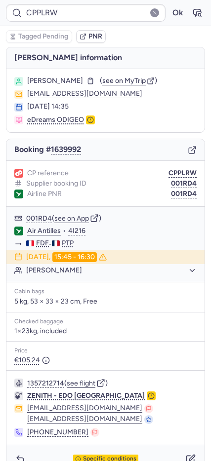
type input "CPURGZ"
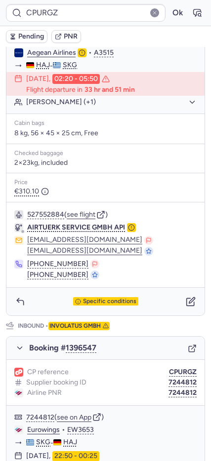
scroll to position [241, 0]
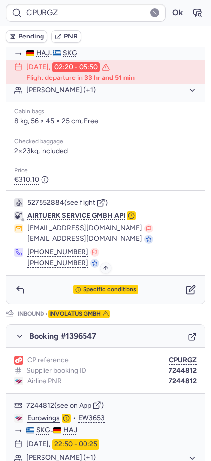
click at [99, 287] on span "Specific conditions" at bounding box center [109, 289] width 53 height 7
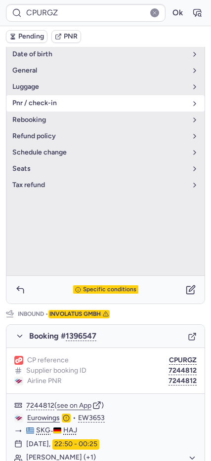
drag, startPoint x: 38, startPoint y: 105, endPoint x: 102, endPoint y: 104, distance: 63.7
click at [40, 105] on span "pnr / check-in" at bounding box center [99, 103] width 174 height 8
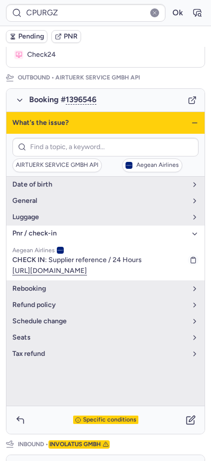
scroll to position [108, 0]
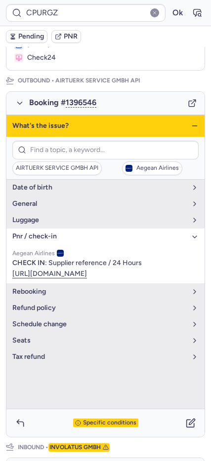
click at [190, 124] on icon "button" at bounding box center [194, 126] width 8 height 8
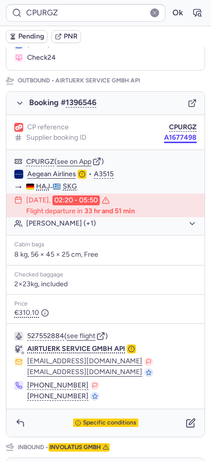
click at [168, 136] on button "A1677498" at bounding box center [180, 138] width 33 height 8
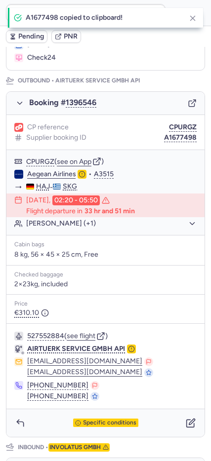
scroll to position [488, 0]
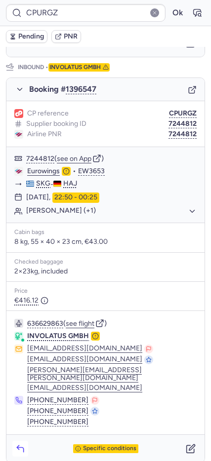
click at [19, 448] on icon "button" at bounding box center [20, 450] width 6 height 4
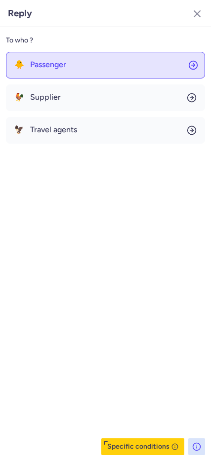
click at [50, 65] on span "Passenger" at bounding box center [48, 64] width 36 height 9
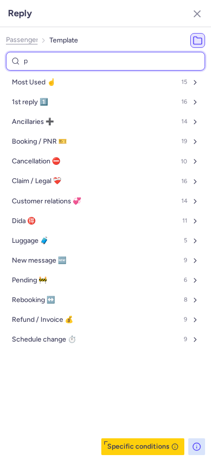
type input "pe"
select select "en"
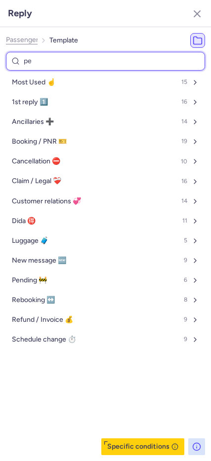
select select "en"
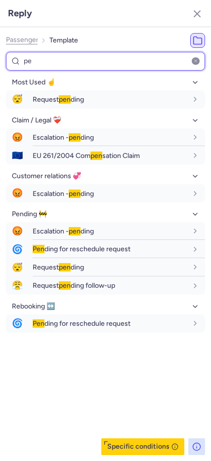
type input "p"
select select "en"
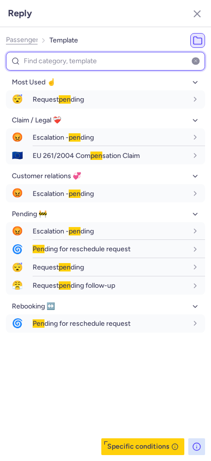
select select "en"
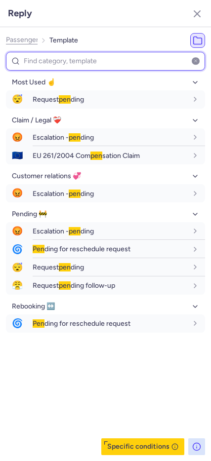
select select "en"
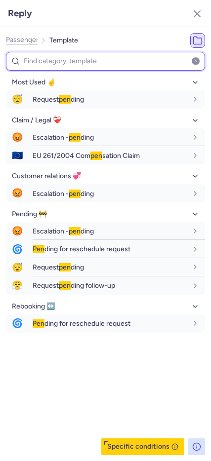
select select "en"
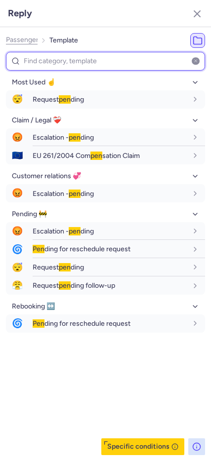
select select "en"
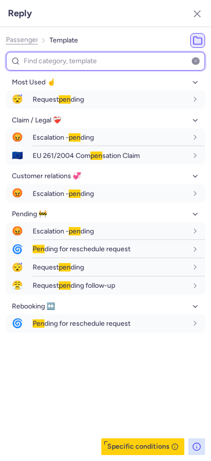
select select "en"
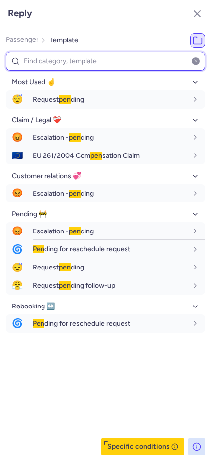
select select "en"
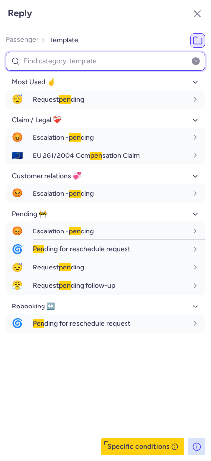
select select "en"
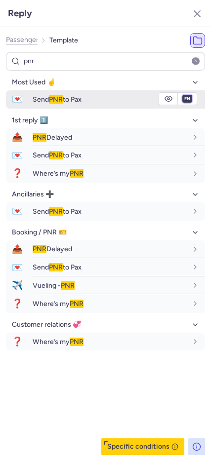
click at [187, 98] on select "fr en de nl pt es it ru" at bounding box center [187, 99] width 9 height 8
click at [106, 100] on div "Send PNR to Pax" at bounding box center [110, 99] width 154 height 9
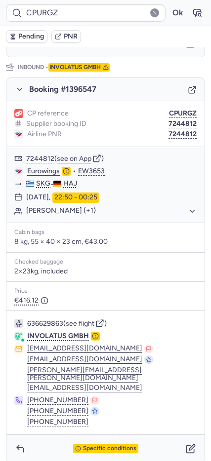
click at [167, 108] on div "CP reference CPURGZ Supplier booking ID 7244812 Airline PNR 7244812" at bounding box center [105, 124] width 198 height 46
click at [169, 112] on button "CPURGZ" at bounding box center [183, 114] width 28 height 8
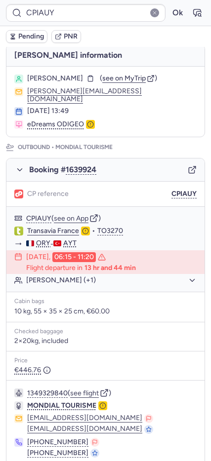
scroll to position [24, 0]
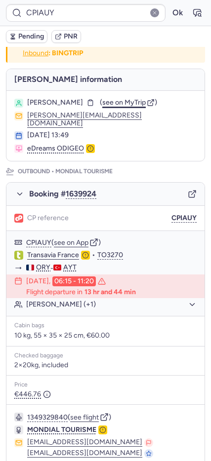
click at [102, 101] on span "see on MyTrip" at bounding box center [123, 102] width 43 height 8
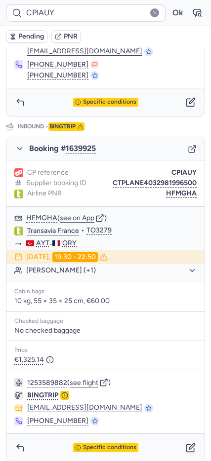
scroll to position [23, 0]
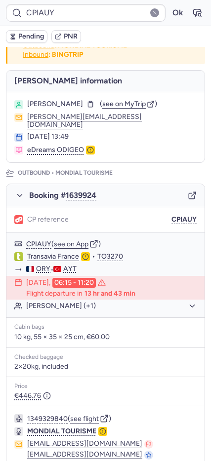
click at [25, 32] on button "Pending" at bounding box center [26, 36] width 41 height 13
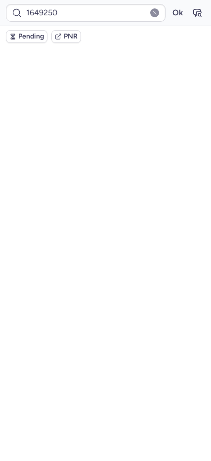
scroll to position [0, 0]
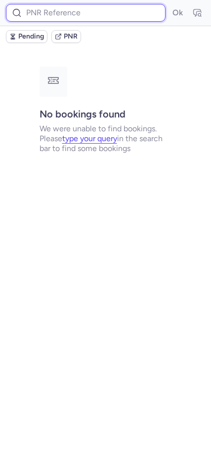
click at [48, 13] on input at bounding box center [85, 13] width 159 height 18
click at [38, 8] on input at bounding box center [85, 13] width 159 height 18
paste input "CPURGZ"
click at [169, 5] on button "Ok" at bounding box center [177, 13] width 16 height 16
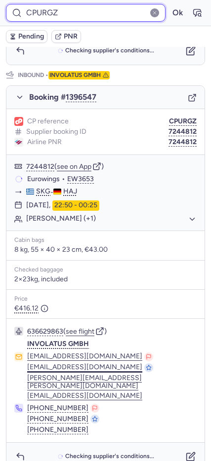
scroll to position [488, 0]
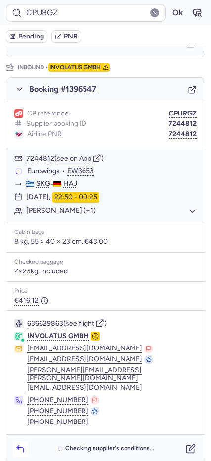
click at [15, 444] on icon "button" at bounding box center [20, 449] width 10 height 10
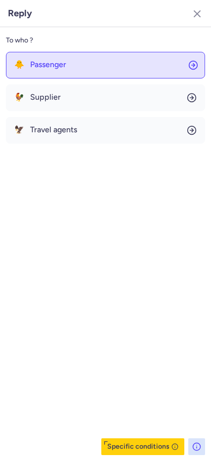
click at [35, 61] on span "Passenger" at bounding box center [48, 64] width 36 height 9
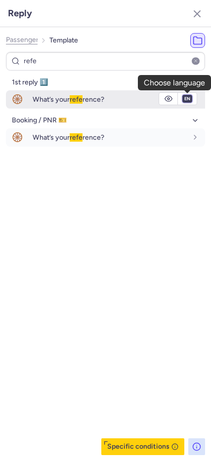
click at [186, 100] on select "fr en de nl pt es it ru" at bounding box center [187, 99] width 9 height 8
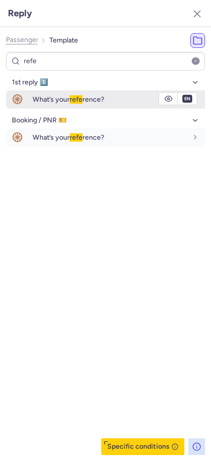
click at [183, 95] on select "fr en de nl pt es it ru" at bounding box center [187, 99] width 9 height 8
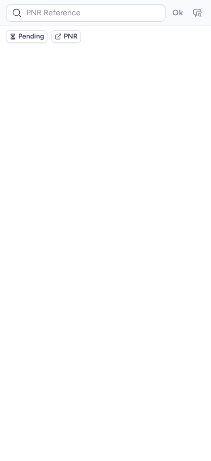
scroll to position [0, 0]
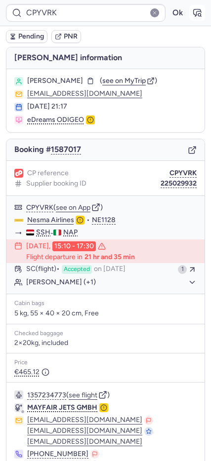
click at [192, 14] on icon "button" at bounding box center [197, 13] width 10 height 10
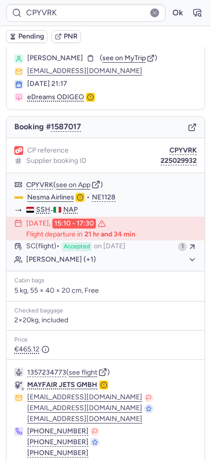
scroll to position [62, 0]
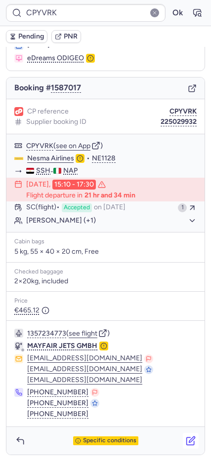
click at [186, 436] on icon "button" at bounding box center [191, 441] width 10 height 10
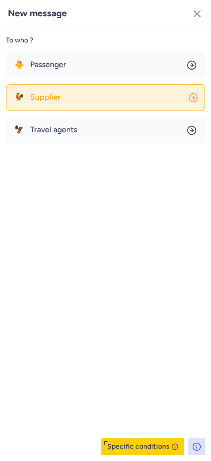
click at [49, 99] on span "Supplier" at bounding box center [45, 97] width 31 height 9
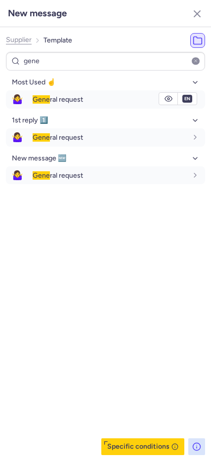
click at [49, 100] on span "Gene" at bounding box center [41, 99] width 17 height 8
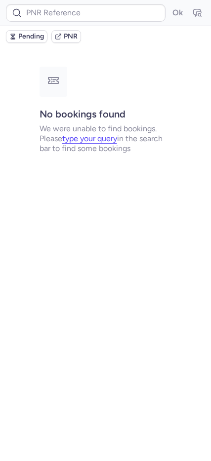
scroll to position [0, 0]
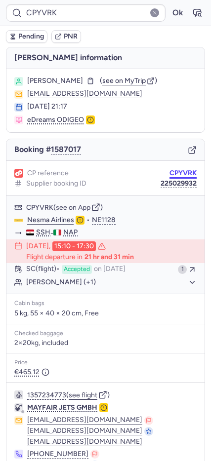
click at [173, 174] on button "CPYVRK" at bounding box center [182, 173] width 27 height 8
click at [19, 37] on span "Pending" at bounding box center [31, 37] width 26 height 8
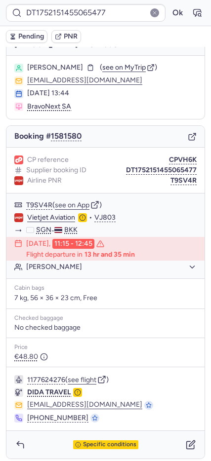
scroll to position [17, 0]
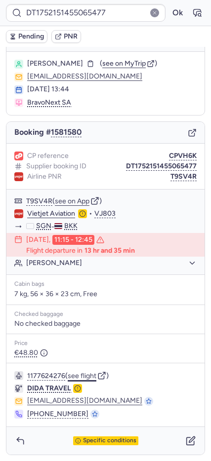
click at [85, 375] on button "see flight" at bounding box center [82, 376] width 29 height 8
click at [173, 12] on button "Ok" at bounding box center [177, 13] width 16 height 16
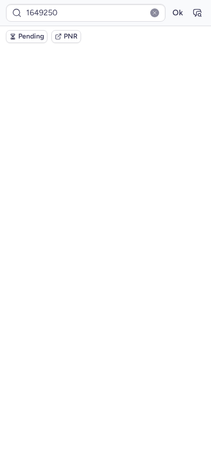
scroll to position [0, 0]
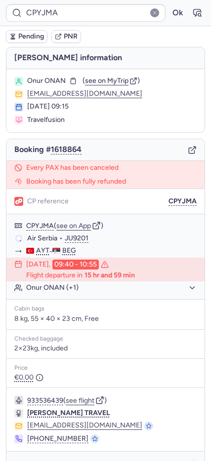
click at [188, 149] on icon "button" at bounding box center [192, 150] width 9 height 9
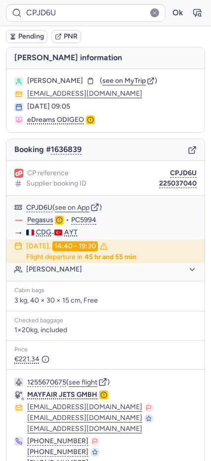
scroll to position [49, 0]
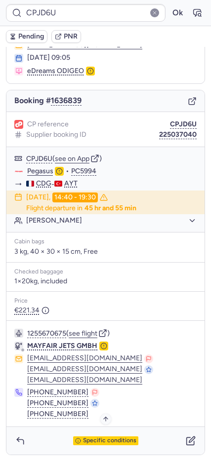
click at [83, 443] on span "Specific conditions" at bounding box center [109, 440] width 53 height 7
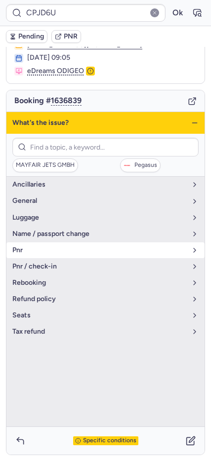
click at [39, 251] on span "pnr" at bounding box center [99, 250] width 174 height 8
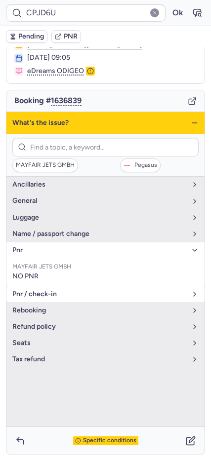
click at [65, 296] on span "pnr / check-in" at bounding box center [99, 294] width 174 height 8
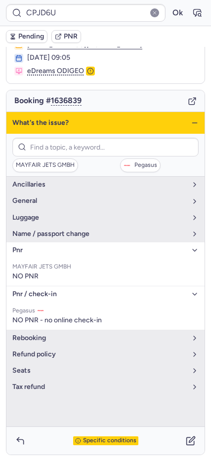
click at [190, 121] on icon "button" at bounding box center [194, 123] width 8 height 8
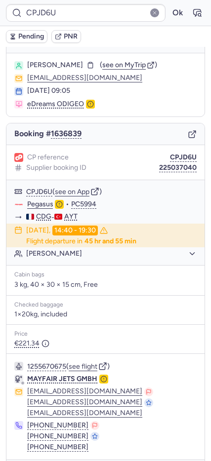
scroll to position [0, 0]
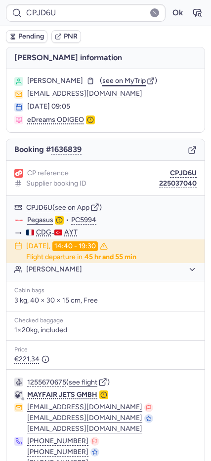
click at [112, 81] on span "see on MyTrip" at bounding box center [123, 80] width 43 height 8
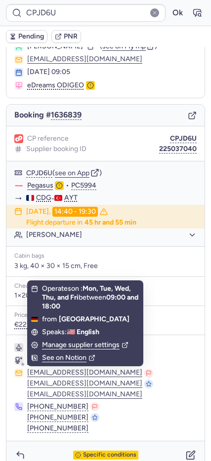
scroll to position [49, 0]
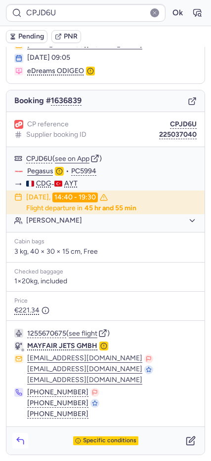
click at [19, 443] on icon "button" at bounding box center [20, 441] width 10 height 10
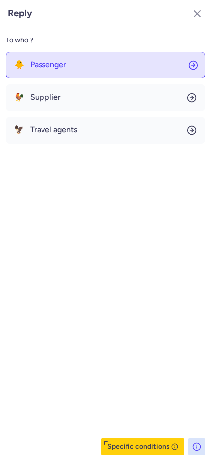
click at [51, 67] on span "Passenger" at bounding box center [48, 64] width 36 height 9
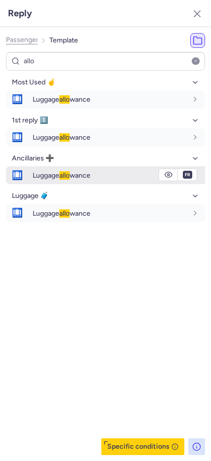
click at [86, 173] on span "Luggage allo wance" at bounding box center [62, 175] width 58 height 8
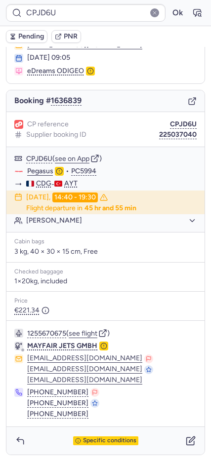
click at [86, 175] on button "Ancillaries ➕" at bounding box center [105, 181] width 169 height 13
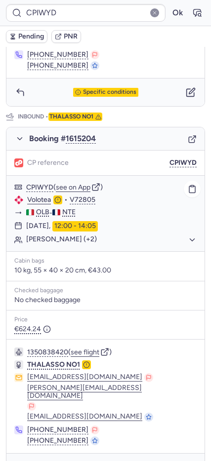
scroll to position [468, 0]
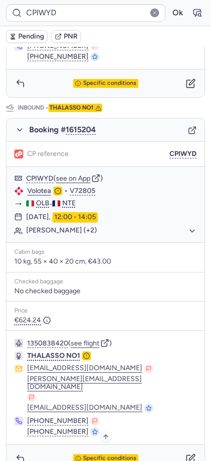
click at [84, 455] on span "Specific conditions" at bounding box center [109, 458] width 53 height 7
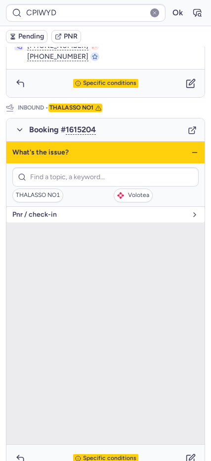
drag, startPoint x: 31, startPoint y: 215, endPoint x: 134, endPoint y: 211, distance: 102.7
click at [34, 215] on span "pnr / check-in" at bounding box center [99, 215] width 174 height 8
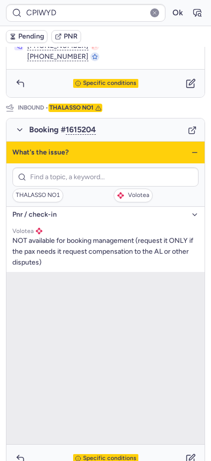
click at [190, 151] on icon "button" at bounding box center [194, 153] width 8 height 8
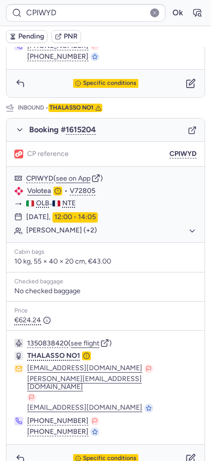
scroll to position [65, 0]
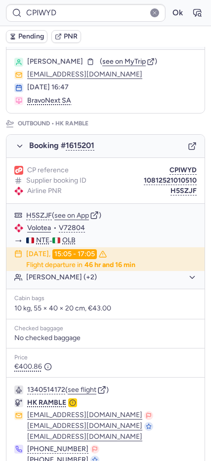
click at [172, 195] on div "Airline PNR H5SZJF" at bounding box center [105, 191] width 182 height 9
drag, startPoint x: 173, startPoint y: 191, endPoint x: 182, endPoint y: 182, distance: 12.6
click at [174, 190] on button "H5SZJF" at bounding box center [183, 191] width 26 height 8
click at [170, 190] on button "H5SZJF" at bounding box center [183, 191] width 26 height 8
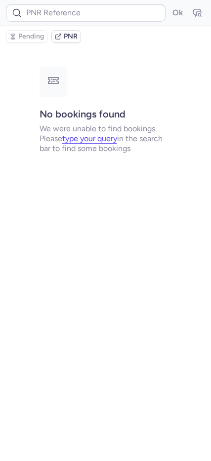
scroll to position [0, 0]
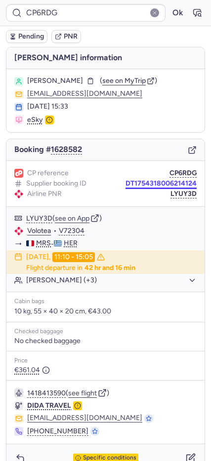
click at [142, 185] on button "DT1754318006214124" at bounding box center [160, 184] width 71 height 8
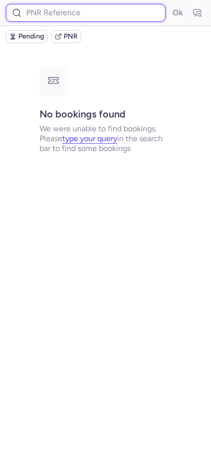
click at [42, 7] on input at bounding box center [85, 13] width 159 height 18
click at [169, 5] on button "Ok" at bounding box center [177, 13] width 16 height 16
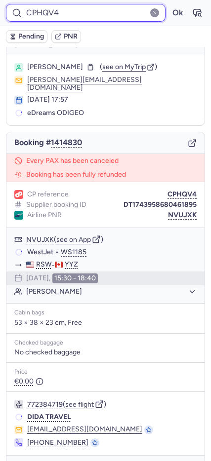
scroll to position [36, 0]
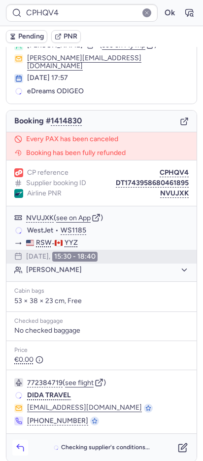
click at [15, 443] on icon "button" at bounding box center [20, 448] width 10 height 10
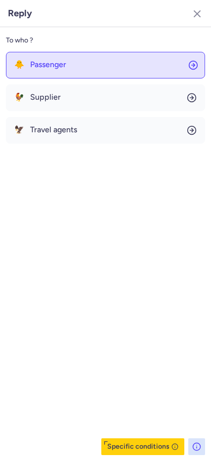
click at [45, 67] on span "Passenger" at bounding box center [48, 64] width 36 height 9
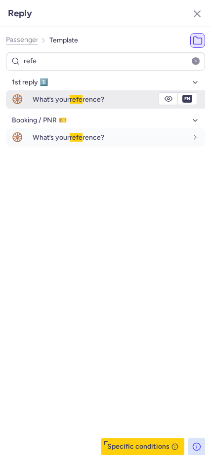
click at [114, 103] on div "What’s your refe rence?" at bounding box center [110, 99] width 154 height 9
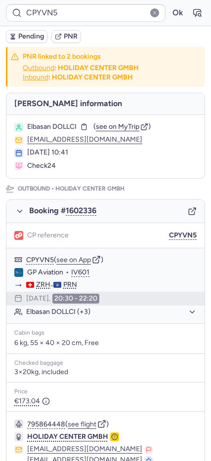
scroll to position [395, 0]
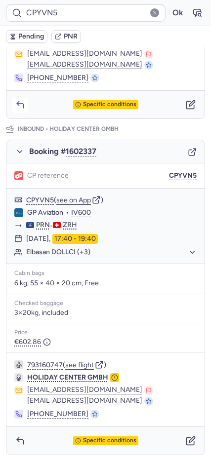
click at [19, 106] on icon "button" at bounding box center [20, 105] width 10 height 10
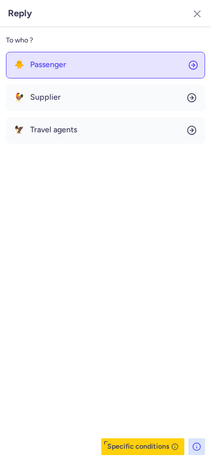
click at [55, 64] on span "Passenger" at bounding box center [48, 64] width 36 height 9
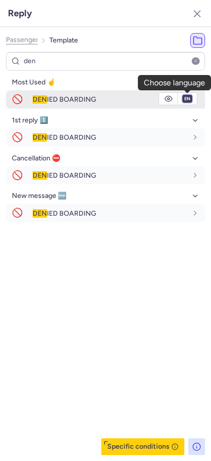
click at [187, 98] on select "fr en de nl pt es it ru" at bounding box center [187, 99] width 9 height 8
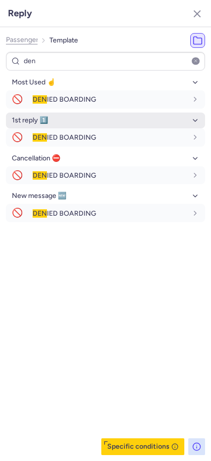
click at [183, 95] on select "fr en de nl pt es it ru" at bounding box center [187, 99] width 9 height 8
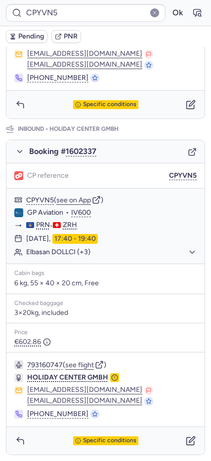
click at [30, 39] on span "Pending" at bounding box center [31, 37] width 26 height 8
click at [186, 103] on icon "button" at bounding box center [191, 105] width 10 height 10
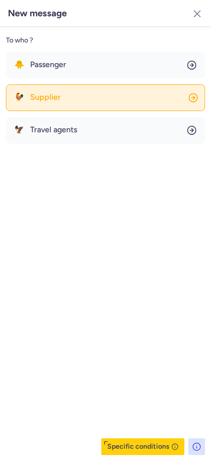
click at [51, 104] on button "🐓 Supplier" at bounding box center [105, 97] width 199 height 27
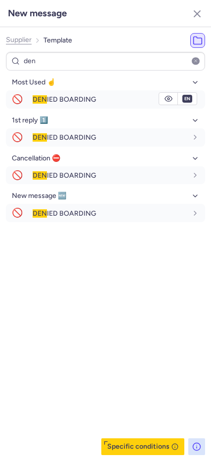
click at [51, 104] on div "DEN IED BOARDING" at bounding box center [119, 99] width 172 height 17
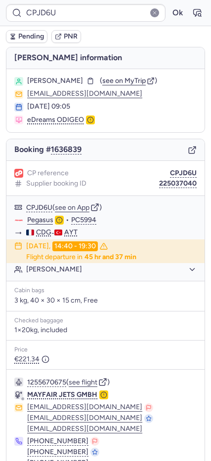
scroll to position [49, 0]
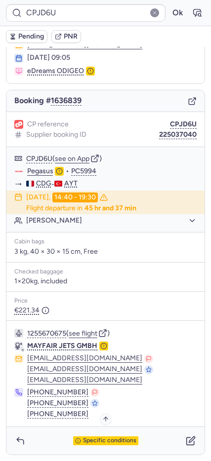
click at [94, 436] on div "Specific conditions" at bounding box center [105, 440] width 65 height 9
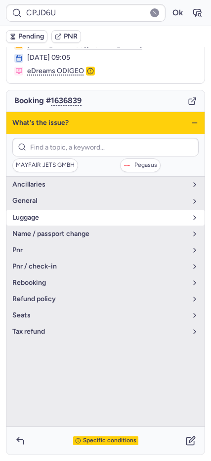
click at [37, 217] on span "luggage" at bounding box center [99, 218] width 174 height 8
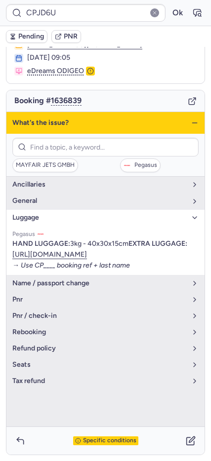
click at [190, 124] on icon "button" at bounding box center [194, 123] width 8 height 8
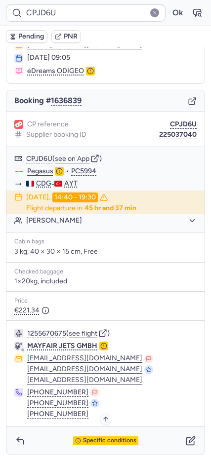
click at [85, 437] on span "Specific conditions" at bounding box center [109, 440] width 53 height 7
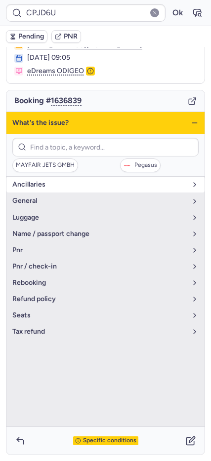
click at [48, 188] on button "Ancillaries" at bounding box center [105, 185] width 198 height 16
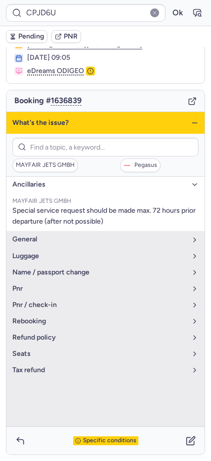
click at [190, 121] on icon "button" at bounding box center [194, 123] width 8 height 8
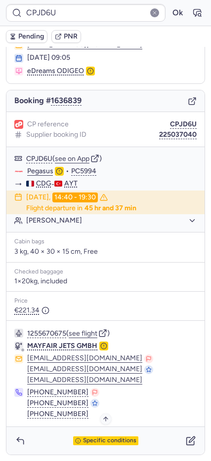
click at [116, 443] on span "Specific conditions" at bounding box center [109, 440] width 53 height 7
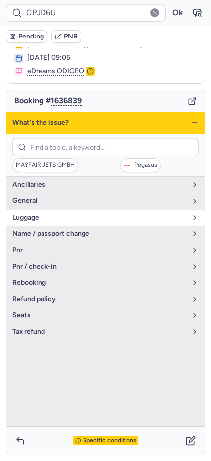
click at [52, 222] on button "luggage" at bounding box center [105, 218] width 198 height 16
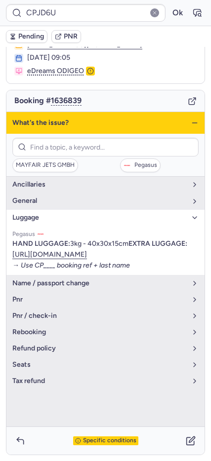
click at [190, 122] on icon "button" at bounding box center [194, 123] width 8 height 8
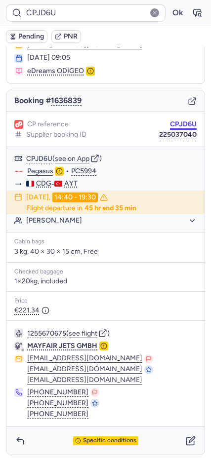
click at [170, 122] on button "CPJD6U" at bounding box center [183, 124] width 27 height 8
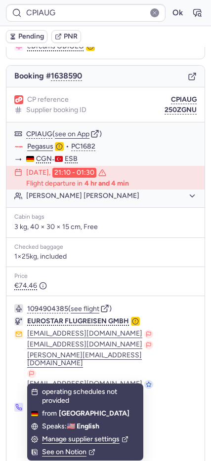
scroll to position [92, 0]
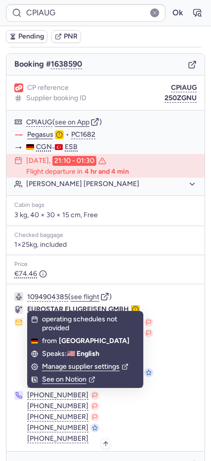
click at [91, 460] on span "Specific conditions" at bounding box center [109, 465] width 53 height 7
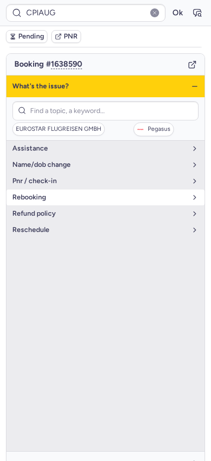
click at [21, 189] on button "rebooking" at bounding box center [105, 197] width 198 height 16
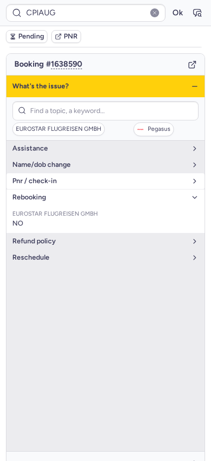
drag, startPoint x: 26, startPoint y: 179, endPoint x: 48, endPoint y: 181, distance: 22.3
click at [27, 179] on button "pnr / check-in" at bounding box center [105, 181] width 198 height 16
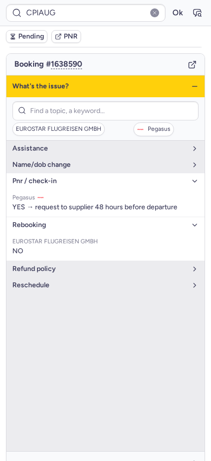
click at [190, 82] on icon "button" at bounding box center [194, 86] width 8 height 8
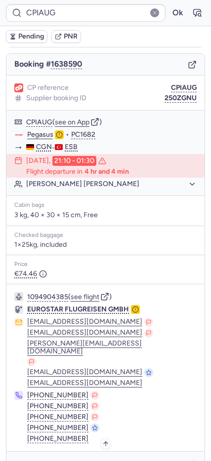
click at [103, 451] on div "Specific conditions" at bounding box center [105, 465] width 198 height 28
click at [103, 460] on span "Specific conditions" at bounding box center [109, 465] width 53 height 7
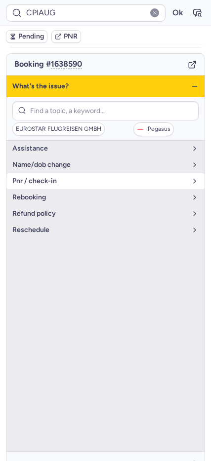
click at [50, 177] on span "pnr / check-in" at bounding box center [99, 181] width 174 height 8
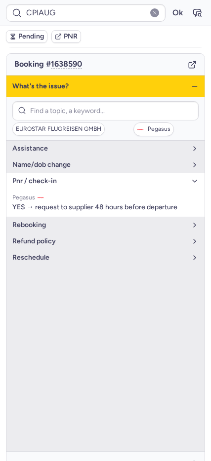
click at [101, 177] on span "pnr / check-in" at bounding box center [99, 181] width 174 height 8
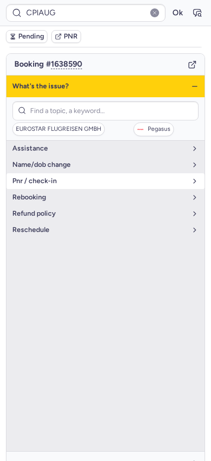
click at [52, 178] on button "pnr / check-in" at bounding box center [105, 181] width 198 height 16
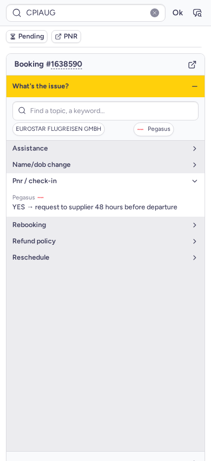
click at [181, 76] on div "What's the issue?" at bounding box center [105, 86] width 198 height 22
click at [183, 78] on div "What's the issue?" at bounding box center [105, 86] width 198 height 22
click at [190, 82] on icon "button" at bounding box center [194, 86] width 8 height 8
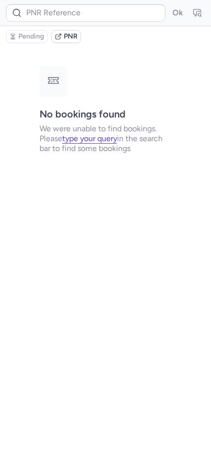
scroll to position [0, 0]
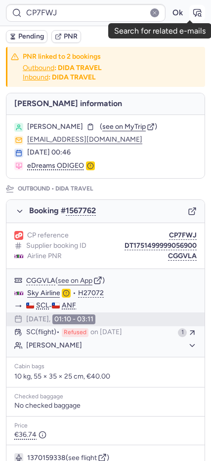
click at [193, 13] on icon "button" at bounding box center [196, 12] width 7 height 7
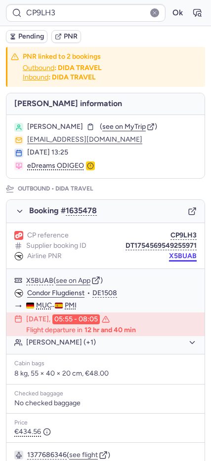
click at [170, 258] on button "X5BUAB" at bounding box center [183, 256] width 28 height 8
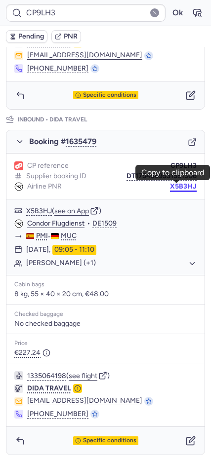
drag, startPoint x: 170, startPoint y: 188, endPoint x: 130, endPoint y: 188, distance: 40.0
click at [170, 188] on button "X5B3HJ" at bounding box center [183, 187] width 27 height 8
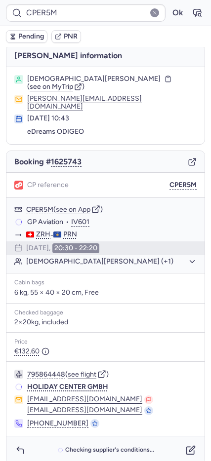
scroll to position [0, 0]
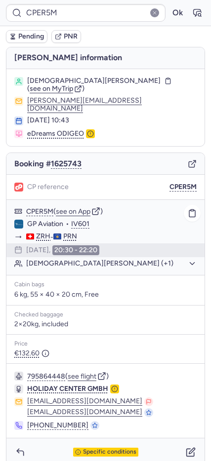
click at [54, 259] on button "[DEMOGRAPHIC_DATA][PERSON_NAME] (+1)" at bounding box center [111, 263] width 170 height 9
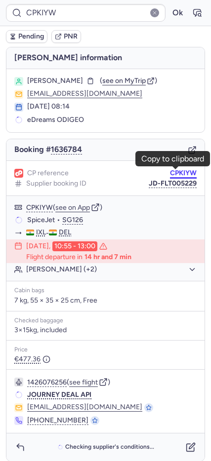
click at [170, 171] on button "CPKIYW" at bounding box center [183, 173] width 27 height 8
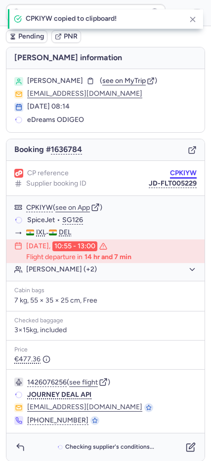
click at [170, 171] on button "CPKIYW" at bounding box center [183, 173] width 27 height 8
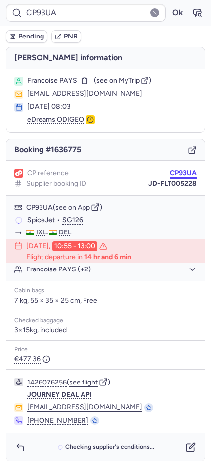
click at [173, 169] on button "CP93UA" at bounding box center [183, 173] width 27 height 8
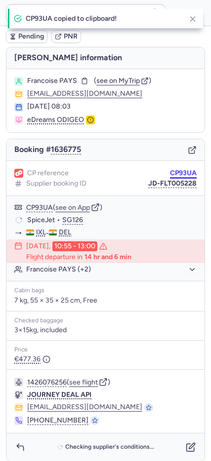
click at [173, 169] on button "CP93UA" at bounding box center [183, 173] width 27 height 8
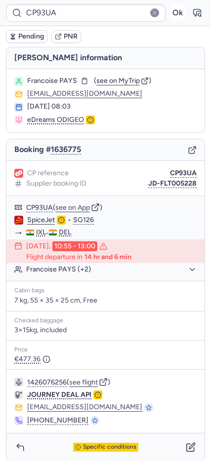
click at [169, 13] on button "Ok" at bounding box center [177, 13] width 16 height 16
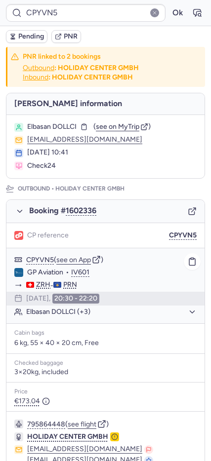
click at [55, 311] on button "Elbasan DOLLCI (+3)" at bounding box center [111, 311] width 170 height 9
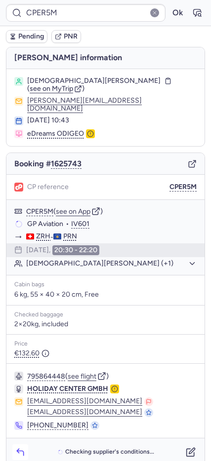
click at [18, 447] on icon "button" at bounding box center [20, 452] width 10 height 10
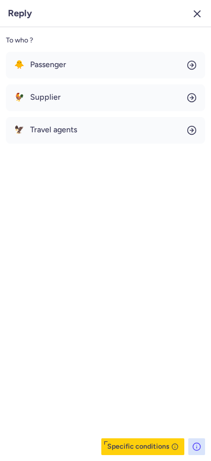
click at [200, 17] on icon "button" at bounding box center [197, 14] width 12 height 12
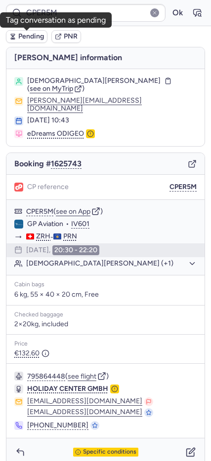
click at [37, 37] on span "Pending" at bounding box center [31, 37] width 26 height 8
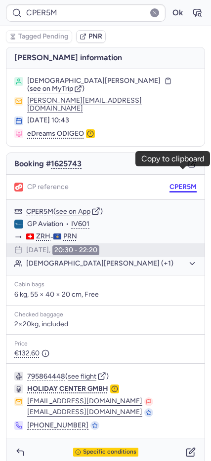
click at [187, 183] on button "CPER5M" at bounding box center [182, 187] width 27 height 8
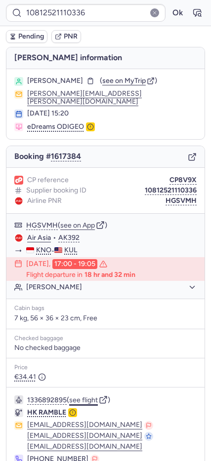
click at [85, 396] on button "see flight" at bounding box center [83, 400] width 29 height 8
click at [169, 12] on button "Ok" at bounding box center [177, 13] width 16 height 16
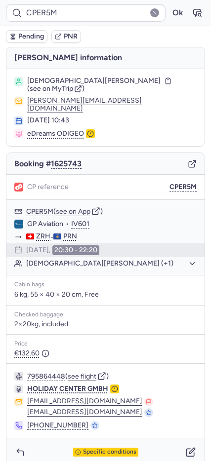
click at [189, 162] on icon "button" at bounding box center [190, 164] width 5 height 5
click at [174, 15] on button "Ok" at bounding box center [177, 13] width 16 height 16
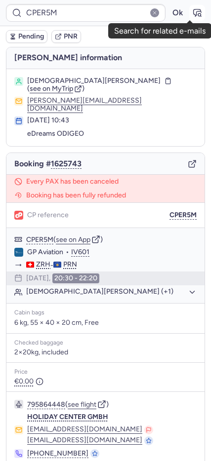
click at [194, 12] on button "button" at bounding box center [197, 13] width 16 height 16
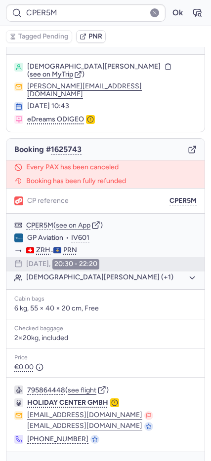
scroll to position [26, 0]
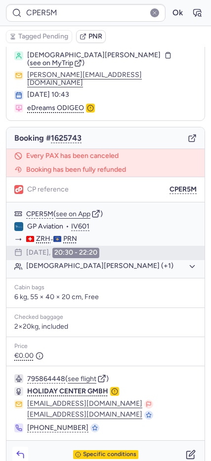
click at [23, 450] on icon "button" at bounding box center [20, 455] width 10 height 10
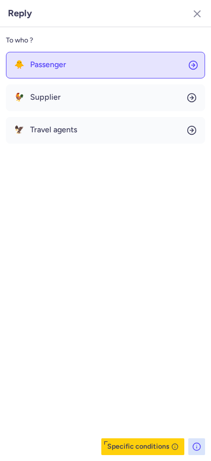
click at [74, 72] on button "🐥 Passenger" at bounding box center [105, 65] width 199 height 27
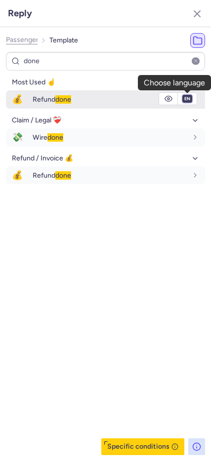
click at [187, 97] on select "fr en de nl pt es it ru" at bounding box center [187, 99] width 9 height 8
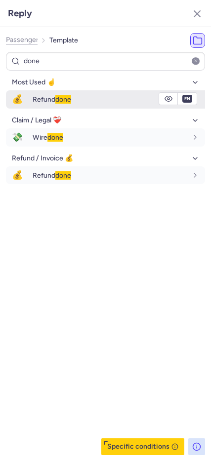
click at [183, 95] on select "fr en de nl pt es it ru" at bounding box center [187, 99] width 9 height 8
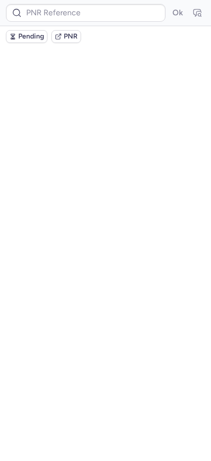
scroll to position [0, 0]
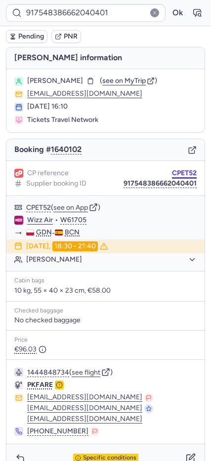
click at [177, 177] on button "CPET52" at bounding box center [184, 173] width 25 height 8
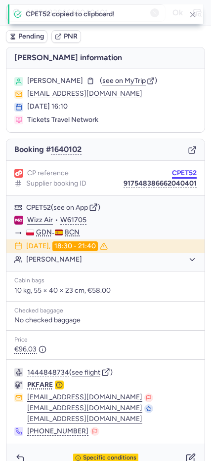
click at [177, 177] on button "CPET52" at bounding box center [184, 173] width 25 height 8
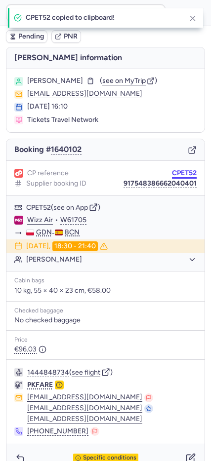
click at [177, 177] on button "CPET52" at bounding box center [184, 173] width 25 height 8
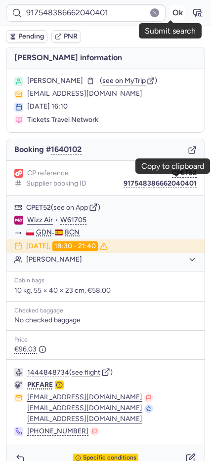
click at [173, 8] on button "Ok" at bounding box center [177, 13] width 16 height 16
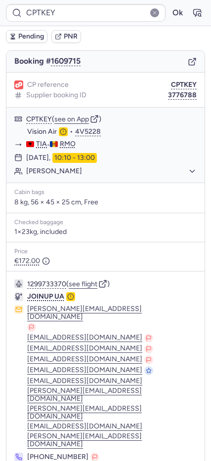
scroll to position [111, 0]
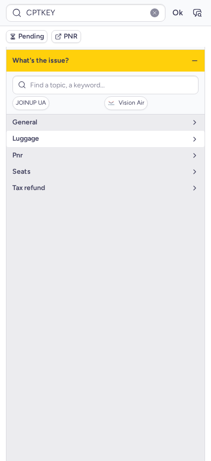
click at [40, 141] on span "luggage" at bounding box center [99, 139] width 174 height 8
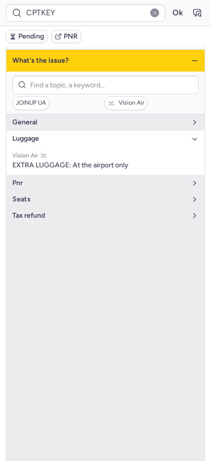
click at [17, 132] on button "luggage" at bounding box center [105, 139] width 198 height 16
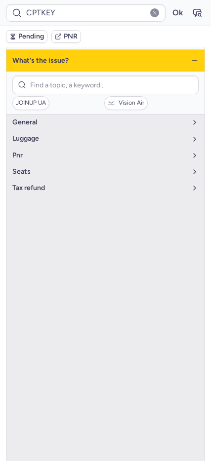
click at [190, 61] on icon "button" at bounding box center [194, 61] width 8 height 8
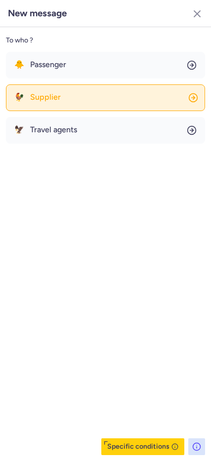
click at [75, 103] on button "🐓 Supplier" at bounding box center [105, 97] width 199 height 27
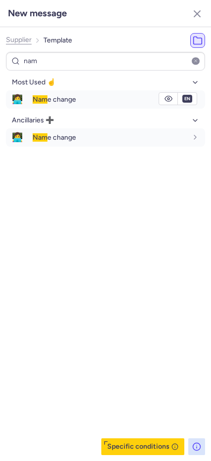
click at [75, 104] on span "Nam e change" at bounding box center [54, 99] width 43 height 8
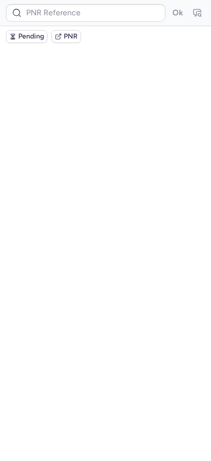
scroll to position [0, 0]
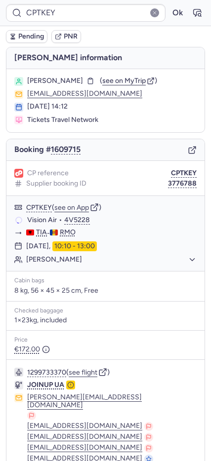
click at [18, 38] on span "Pending" at bounding box center [31, 37] width 26 height 8
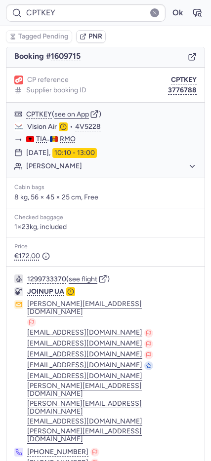
scroll to position [111, 0]
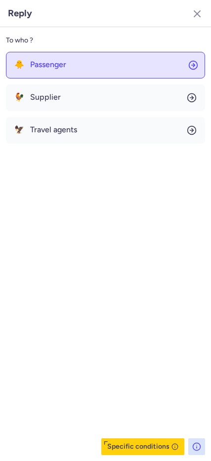
click at [29, 67] on div "🐥 Passenger" at bounding box center [40, 64] width 52 height 9
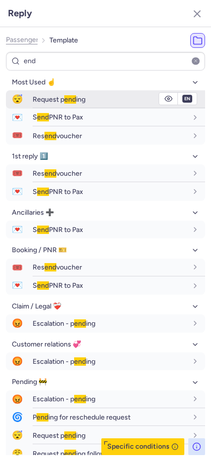
click at [105, 95] on div "Request p end ing" at bounding box center [110, 99] width 154 height 9
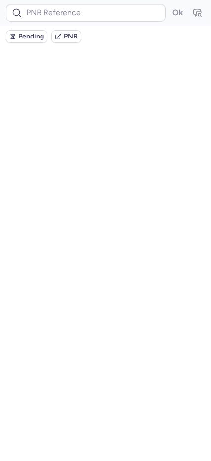
scroll to position [0, 0]
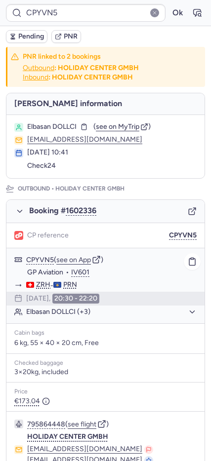
click at [37, 312] on button "Elbasan DOLLCI (+3)" at bounding box center [111, 311] width 170 height 9
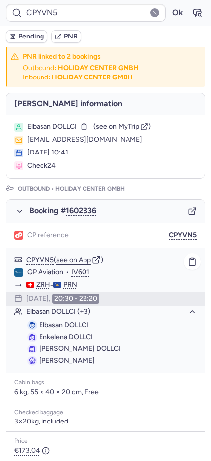
click at [45, 324] on span "Elbasan DOLLCI" at bounding box center [63, 325] width 49 height 8
copy span "Elbasan"
click at [26, 35] on span "Pending" at bounding box center [31, 37] width 26 height 8
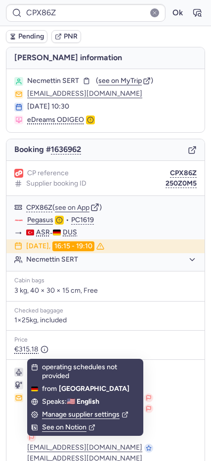
scroll to position [82, 0]
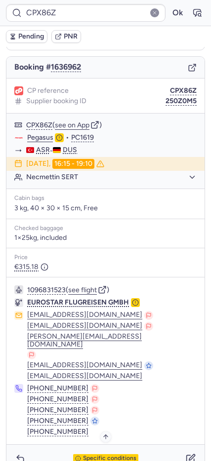
click at [97, 455] on span "Specific conditions" at bounding box center [109, 458] width 53 height 7
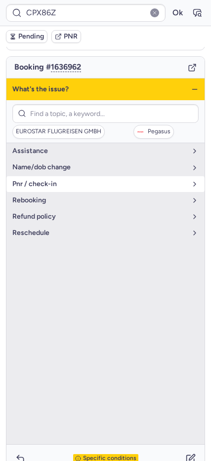
click at [48, 191] on button "pnr / check-in" at bounding box center [105, 184] width 198 height 16
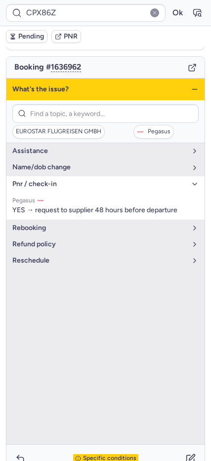
click at [192, 89] on line "button" at bounding box center [194, 89] width 4 height 0
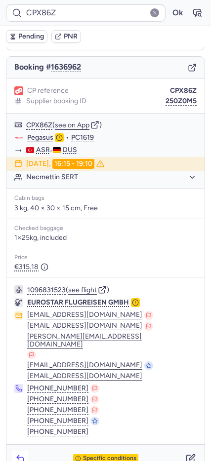
click at [19, 455] on polyline "button" at bounding box center [18, 457] width 2 height 4
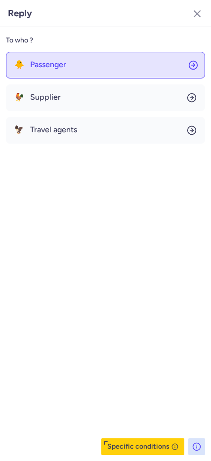
click at [31, 67] on span "Passenger" at bounding box center [48, 64] width 36 height 9
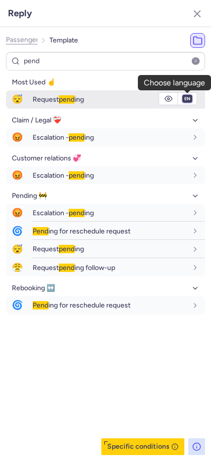
click at [185, 100] on select "fr en de nl pt es it ru" at bounding box center [187, 99] width 9 height 8
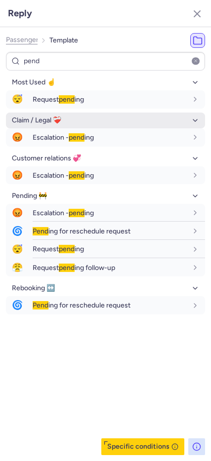
click at [183, 95] on select "fr en de nl pt es it ru" at bounding box center [187, 99] width 9 height 8
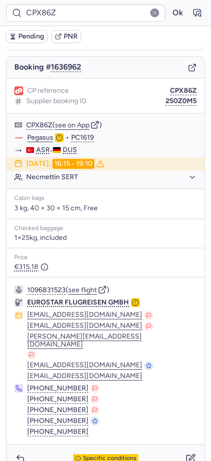
click at [34, 33] on span "Pending" at bounding box center [31, 37] width 26 height 8
click at [186, 453] on icon "button" at bounding box center [191, 458] width 10 height 10
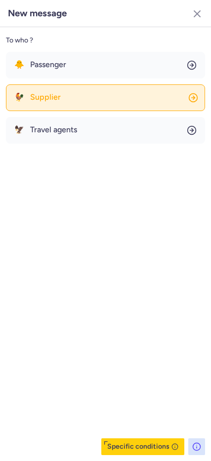
click at [74, 99] on button "🐓 Supplier" at bounding box center [105, 97] width 199 height 27
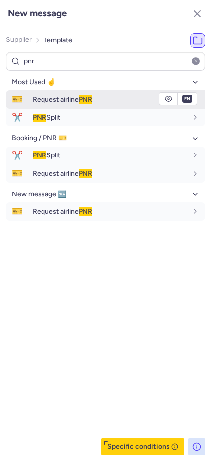
click at [74, 99] on span "Request airline PNR" at bounding box center [63, 99] width 60 height 8
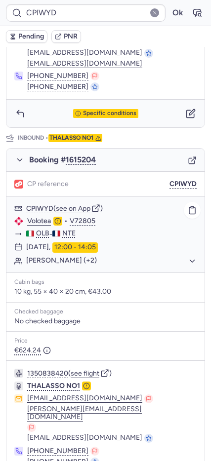
scroll to position [468, 0]
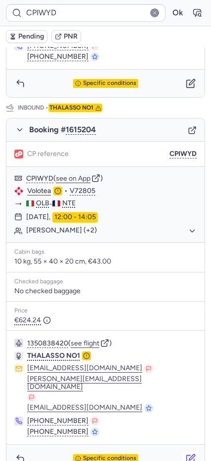
click at [186, 453] on icon "button" at bounding box center [191, 458] width 10 height 10
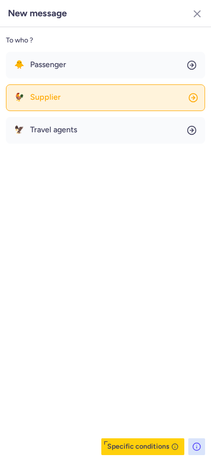
click at [36, 106] on button "🐓 Supplier" at bounding box center [105, 97] width 199 height 27
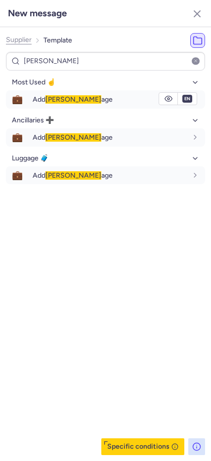
click at [36, 107] on div "Add [PERSON_NAME] age" at bounding box center [119, 99] width 172 height 17
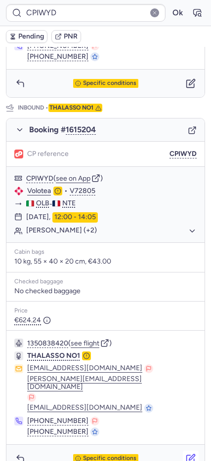
click at [186, 453] on icon "button" at bounding box center [191, 458] width 10 height 10
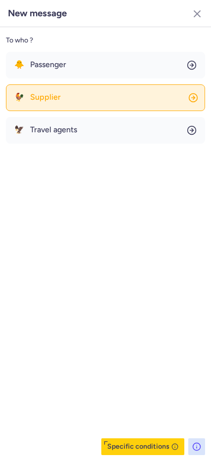
click at [63, 101] on button "🐓 Supplier" at bounding box center [105, 97] width 199 height 27
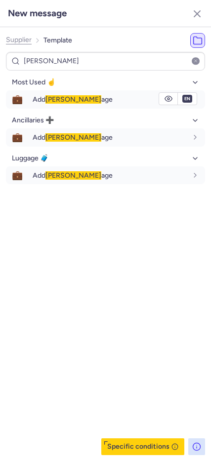
click at [63, 101] on span "Add [PERSON_NAME] age" at bounding box center [73, 99] width 80 height 8
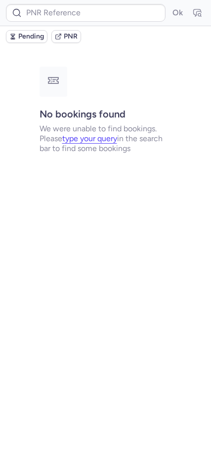
scroll to position [0, 0]
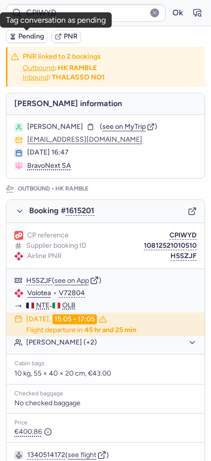
click at [12, 40] on icon "button" at bounding box center [12, 36] width 7 height 7
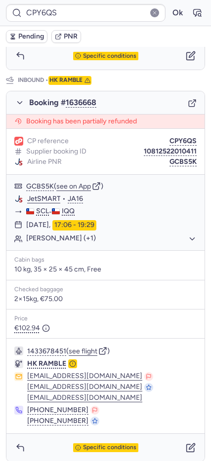
scroll to position [461, 0]
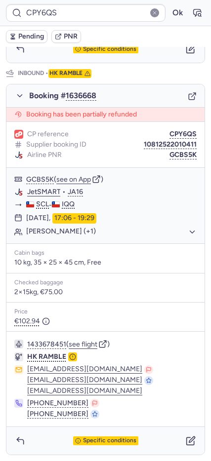
click at [188, 96] on icon "button" at bounding box center [190, 96] width 5 height 5
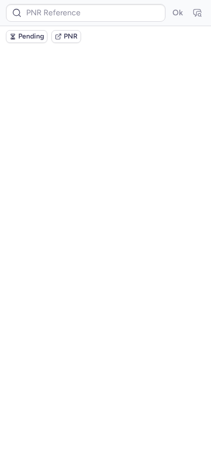
scroll to position [0, 0]
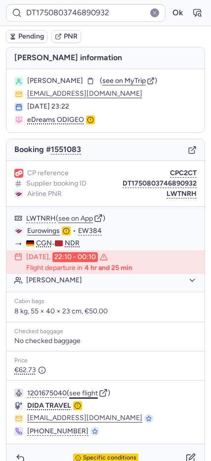
click at [89, 393] on button "see flight" at bounding box center [83, 393] width 29 height 8
click at [169, 11] on button "Ok" at bounding box center [177, 13] width 16 height 16
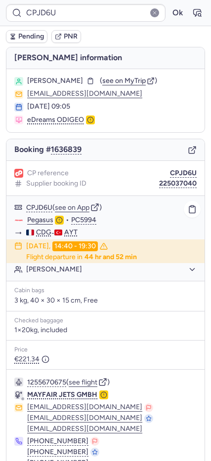
click at [38, 221] on link "Pegasus" at bounding box center [40, 220] width 26 height 9
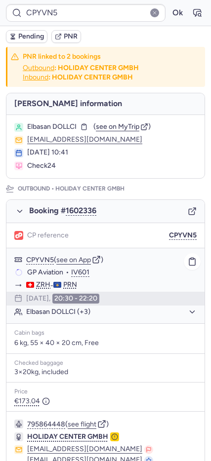
click at [36, 309] on button "Elbasan DOLLCI (+3)" at bounding box center [111, 311] width 170 height 9
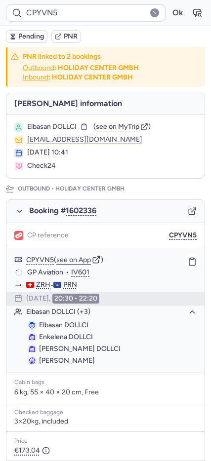
click at [43, 323] on span "Elbasan DOLLCI" at bounding box center [63, 325] width 49 height 8
copy span "Elbasan"
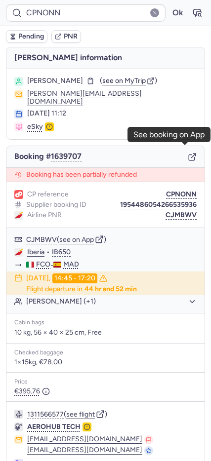
click at [188, 152] on icon "button" at bounding box center [192, 156] width 9 height 9
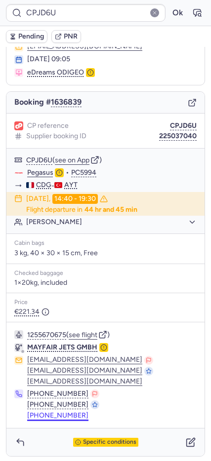
scroll to position [49, 0]
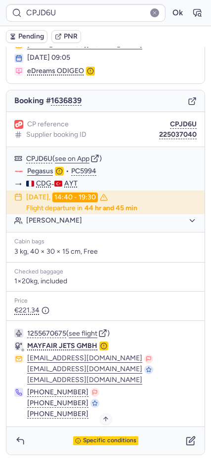
click at [80, 444] on div "Specific conditions" at bounding box center [105, 440] width 65 height 9
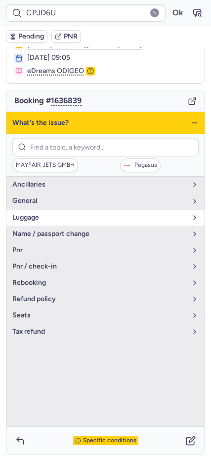
click at [32, 222] on button "luggage" at bounding box center [105, 218] width 198 height 16
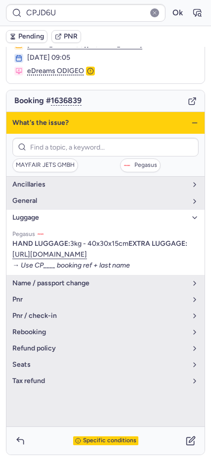
click at [192, 123] on line "button" at bounding box center [194, 123] width 4 height 0
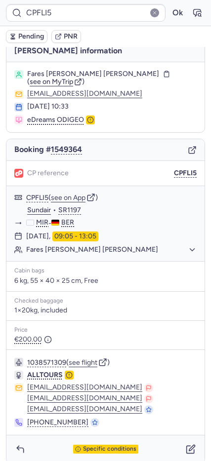
scroll to position [8, 0]
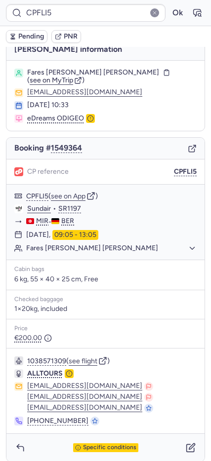
drag, startPoint x: 96, startPoint y: 439, endPoint x: 93, endPoint y: 427, distance: 11.7
click at [95, 444] on span "Specific conditions" at bounding box center [109, 447] width 53 height 7
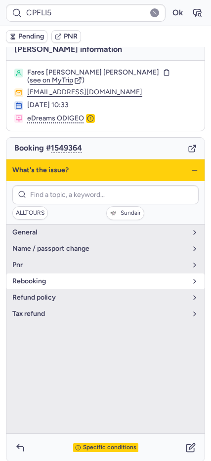
click at [57, 277] on span "rebooking" at bounding box center [99, 281] width 174 height 8
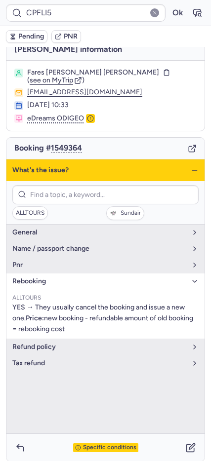
click at [57, 277] on span "rebooking" at bounding box center [99, 281] width 174 height 8
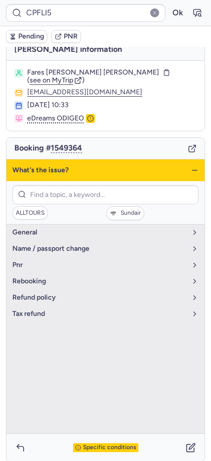
click at [190, 166] on icon "button" at bounding box center [194, 170] width 8 height 8
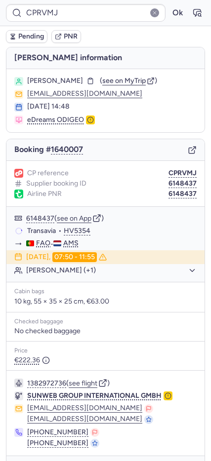
scroll to position [29, 0]
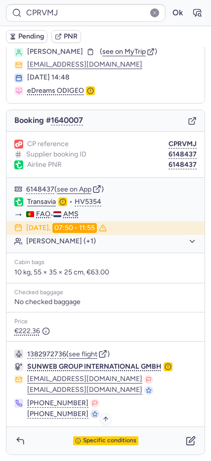
click at [97, 436] on div "Specific conditions" at bounding box center [105, 440] width 65 height 9
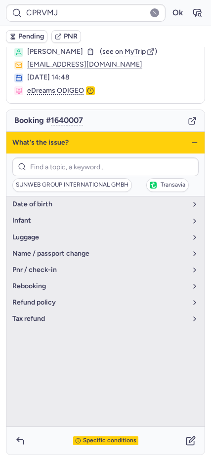
click at [190, 142] on icon "button" at bounding box center [194, 143] width 8 height 8
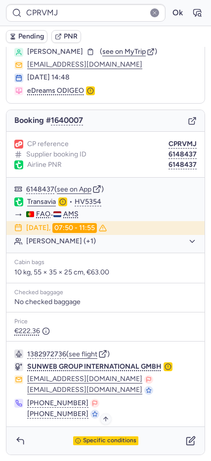
click at [110, 440] on span "Specific conditions" at bounding box center [109, 440] width 53 height 7
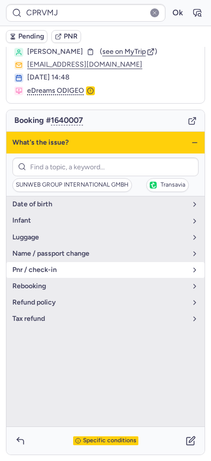
click at [47, 265] on button "pnr / check-in" at bounding box center [105, 270] width 198 height 16
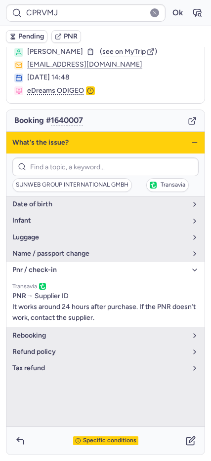
click at [190, 143] on icon "button" at bounding box center [194, 143] width 8 height 8
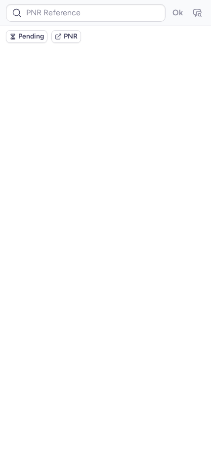
scroll to position [0, 0]
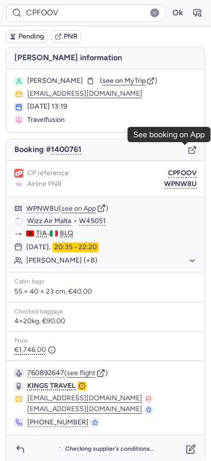
click at [188, 153] on icon "button" at bounding box center [190, 150] width 5 height 5
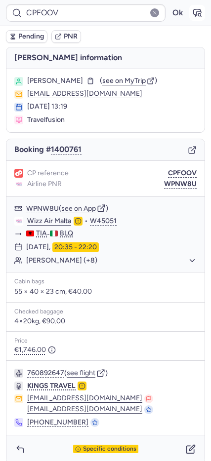
click at [192, 8] on icon "button" at bounding box center [197, 13] width 10 height 10
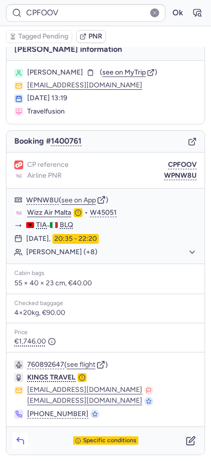
click at [22, 444] on icon "button" at bounding box center [20, 441] width 10 height 10
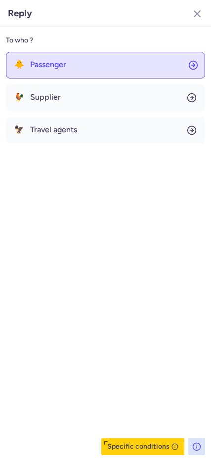
click at [50, 75] on button "🐥 Passenger" at bounding box center [105, 65] width 199 height 27
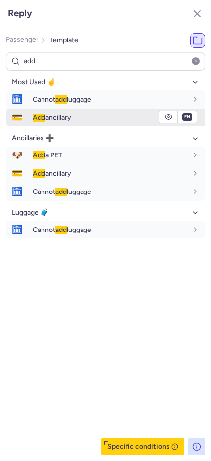
click at [75, 120] on div "Add ancillary" at bounding box center [110, 117] width 154 height 9
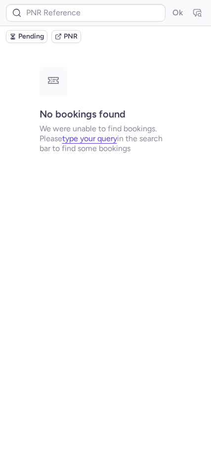
scroll to position [0, 0]
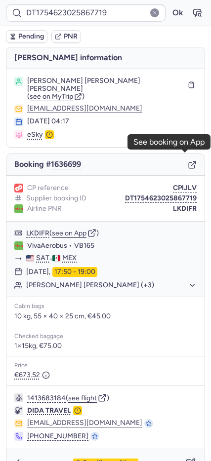
click at [188, 163] on icon "button" at bounding box center [190, 165] width 5 height 5
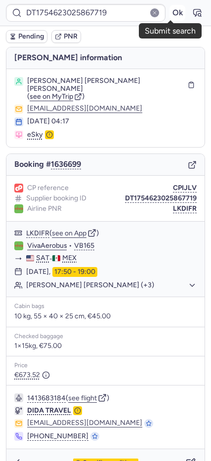
click at [169, 13] on button "Ok" at bounding box center [177, 13] width 16 height 16
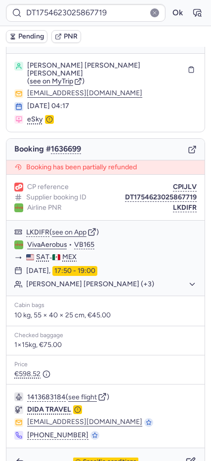
scroll to position [29, 0]
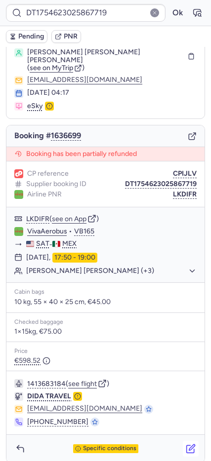
click at [186, 444] on icon "button" at bounding box center [191, 449] width 10 height 10
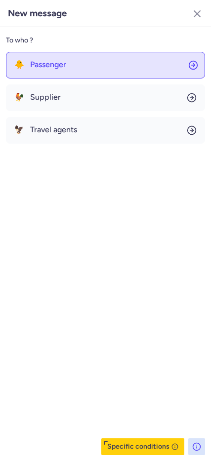
click at [80, 72] on button "🐥 Passenger" at bounding box center [105, 65] width 199 height 27
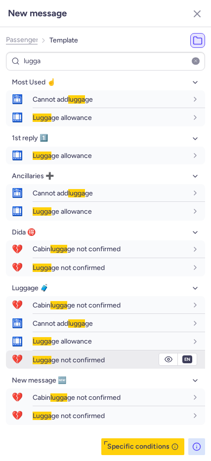
click at [84, 357] on span "Lugga ge not confirmed" at bounding box center [69, 360] width 72 height 8
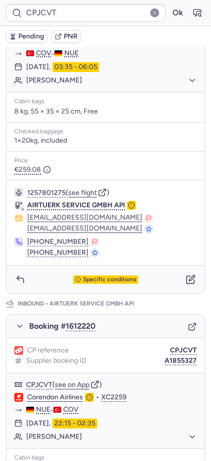
scroll to position [243, 0]
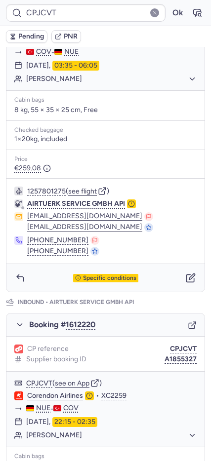
click at [105, 283] on div "Specific conditions" at bounding box center [105, 278] width 198 height 28
click at [100, 282] on div "Specific conditions" at bounding box center [105, 278] width 65 height 9
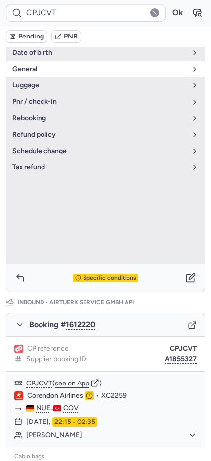
click at [102, 75] on button "general" at bounding box center [105, 69] width 198 height 16
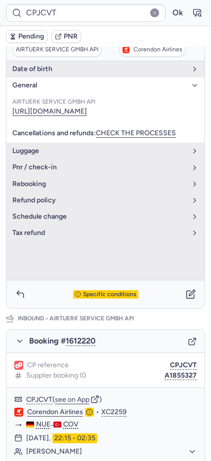
scroll to position [216, 0]
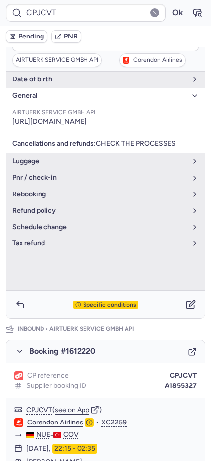
click at [51, 96] on span "general" at bounding box center [99, 96] width 174 height 8
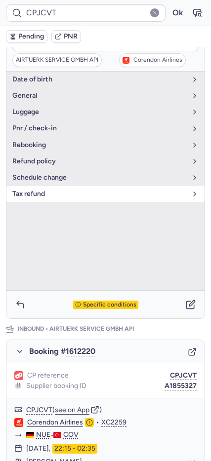
click at [36, 187] on button "tax refund" at bounding box center [105, 194] width 198 height 16
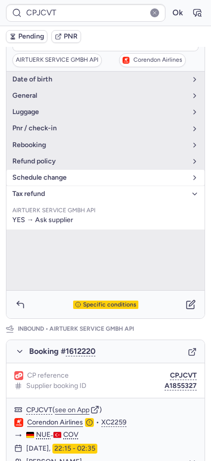
click at [35, 181] on span "schedule change" at bounding box center [99, 178] width 174 height 8
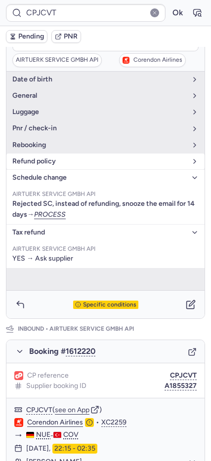
click at [37, 157] on span "refund policy" at bounding box center [99, 161] width 174 height 8
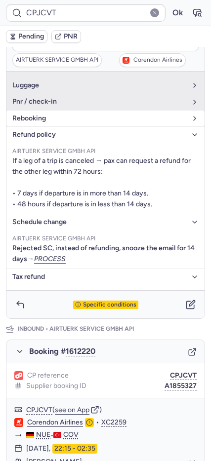
drag, startPoint x: 38, startPoint y: 115, endPoint x: 75, endPoint y: 115, distance: 36.0
click at [40, 115] on span "rebooking" at bounding box center [99, 118] width 174 height 8
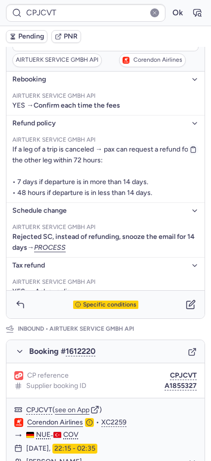
scroll to position [0, 0]
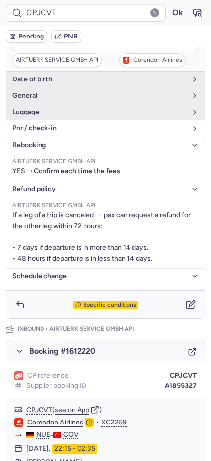
click at [76, 136] on button "pnr / check-in" at bounding box center [105, 128] width 198 height 16
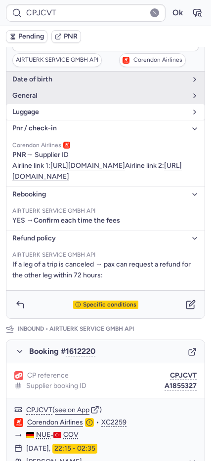
click at [28, 107] on button "luggage" at bounding box center [105, 112] width 198 height 16
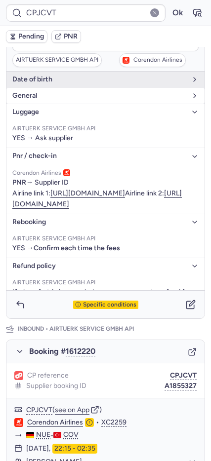
click at [49, 97] on span "general" at bounding box center [99, 96] width 174 height 8
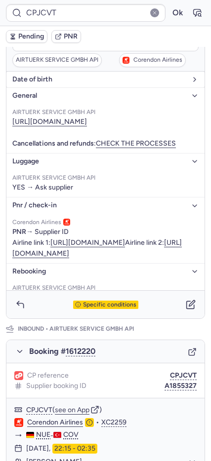
click at [41, 83] on span "date of birth" at bounding box center [99, 79] width 174 height 8
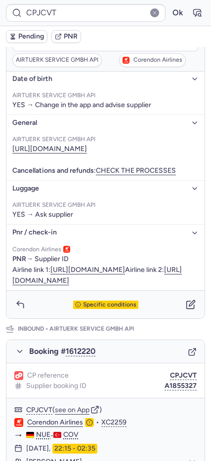
click at [45, 79] on span "date of birth" at bounding box center [99, 79] width 174 height 8
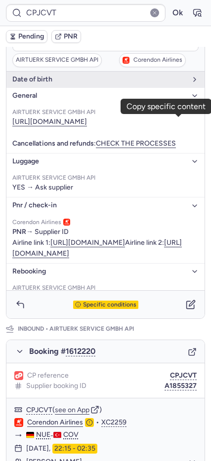
scroll to position [0, 0]
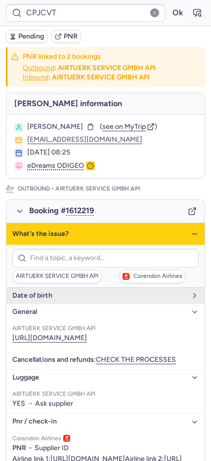
click at [190, 232] on icon "button" at bounding box center [194, 234] width 8 height 8
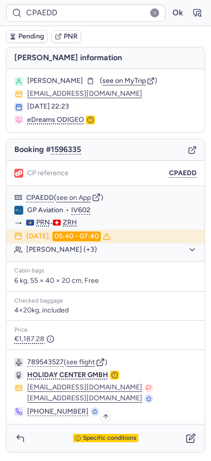
click at [97, 440] on span "Specific conditions" at bounding box center [109, 438] width 53 height 7
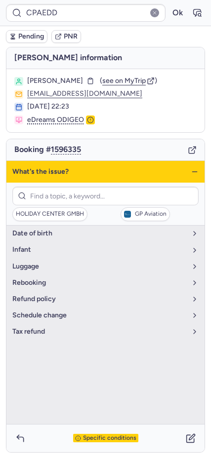
click at [195, 171] on icon "button" at bounding box center [194, 172] width 8 height 8
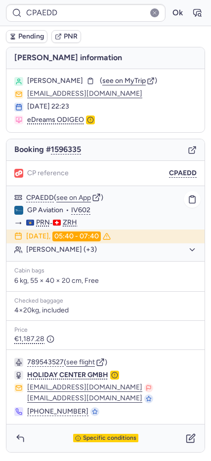
click at [78, 250] on button "[PERSON_NAME] (+3)" at bounding box center [111, 249] width 170 height 9
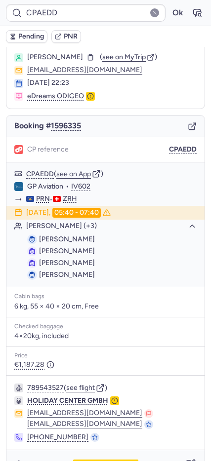
scroll to position [47, 0]
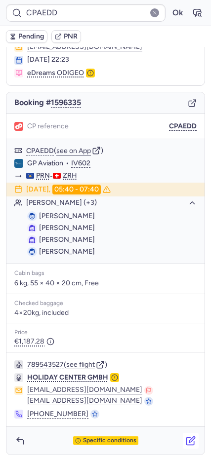
click at [186, 437] on icon "button" at bounding box center [191, 441] width 10 height 10
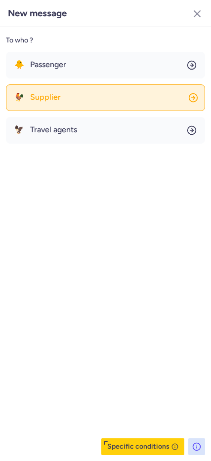
click at [52, 93] on span "Supplier" at bounding box center [45, 97] width 31 height 9
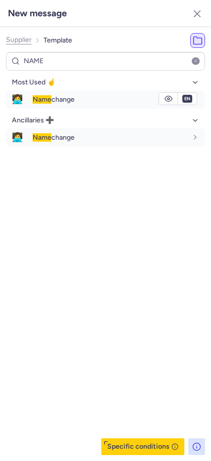
click at [52, 93] on div "Name change" at bounding box center [119, 99] width 172 height 17
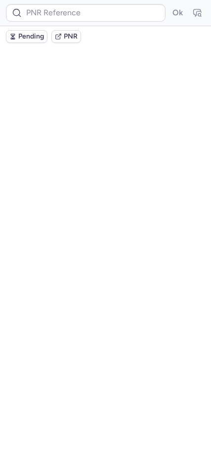
scroll to position [0, 0]
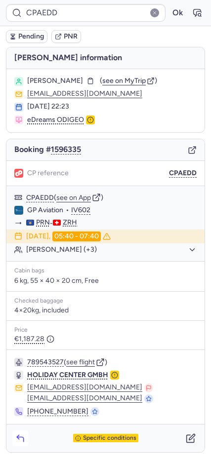
click at [22, 441] on icon "button" at bounding box center [20, 438] width 10 height 10
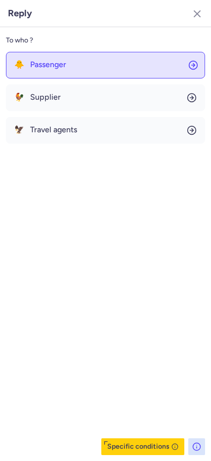
click at [33, 69] on span "Passenger" at bounding box center [48, 64] width 36 height 9
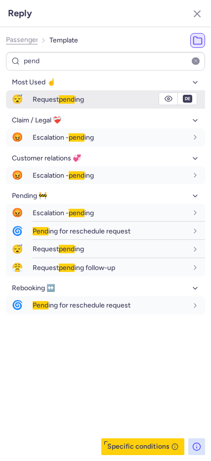
click at [119, 97] on div "Request pend ing" at bounding box center [110, 99] width 154 height 9
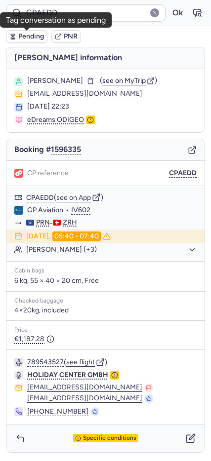
click at [25, 38] on span "Pending" at bounding box center [31, 37] width 26 height 8
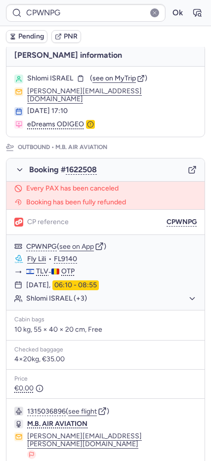
scroll to position [451, 0]
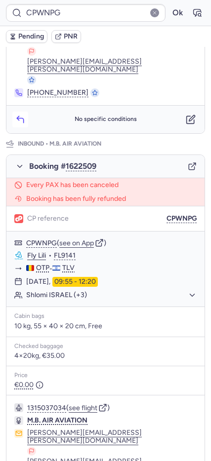
click at [20, 114] on icon "button" at bounding box center [20, 119] width 10 height 10
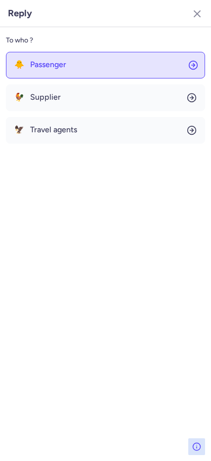
click at [43, 66] on span "Passenger" at bounding box center [48, 64] width 36 height 9
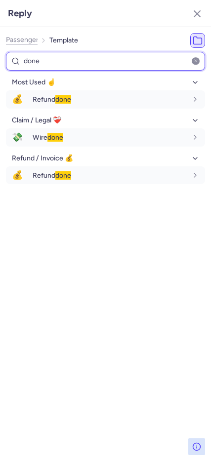
click at [37, 61] on input "done" at bounding box center [105, 61] width 199 height 19
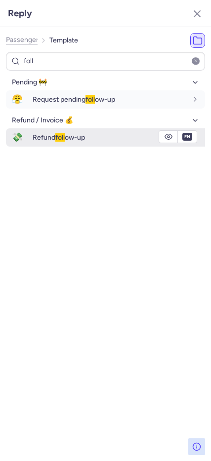
click at [65, 136] on span "foll" at bounding box center [59, 137] width 9 height 8
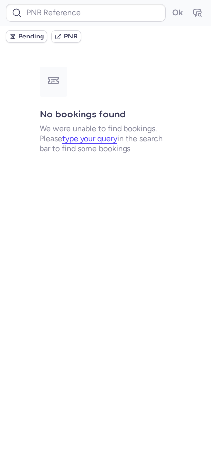
scroll to position [0, 0]
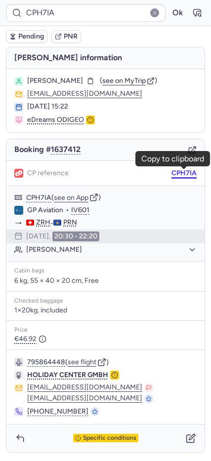
click at [176, 172] on button "CPH7IA" at bounding box center [183, 173] width 25 height 8
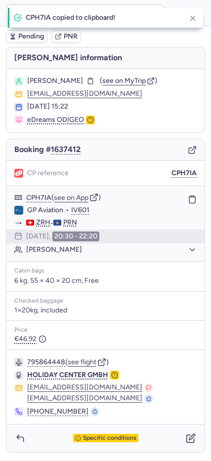
click at [68, 246] on button "[PERSON_NAME]" at bounding box center [111, 249] width 170 height 9
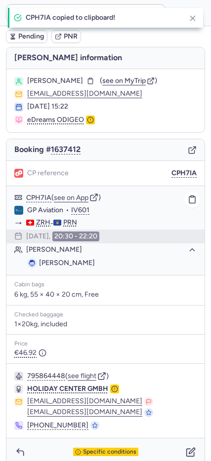
click at [49, 262] on span "[PERSON_NAME]" at bounding box center [67, 263] width 56 height 8
copy div "[PERSON_NAME]"
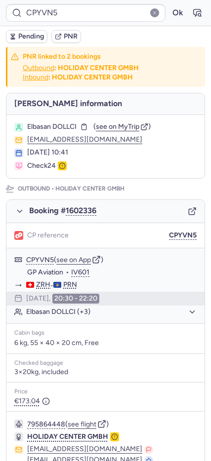
scroll to position [395, 0]
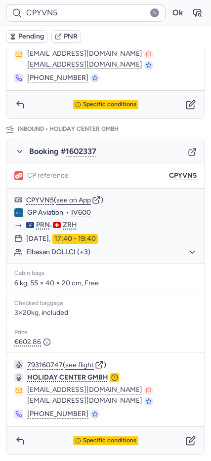
drag, startPoint x: 27, startPoint y: 390, endPoint x: 125, endPoint y: 385, distance: 97.9
click at [125, 385] on div "793160747 ( see flight ) HOLIDAY CENTER GMBH [EMAIL_ADDRESS][DOMAIN_NAME] [EMAI…" at bounding box center [105, 389] width 198 height 74
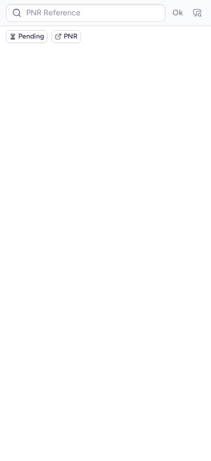
scroll to position [0, 0]
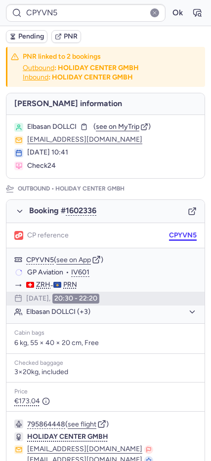
click at [173, 235] on button "CPYVN5" at bounding box center [183, 235] width 28 height 8
drag, startPoint x: 37, startPoint y: 446, endPoint x: 50, endPoint y: 440, distance: 13.9
click at [50, 440] on div "795864448 ( see flight ) HOLIDAY CENTER GMBH [EMAIL_ADDRESS][DOMAIN_NAME] [EMAI…" at bounding box center [105, 449] width 198 height 74
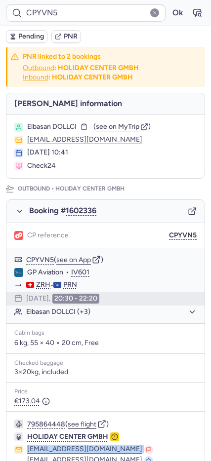
drag, startPoint x: 22, startPoint y: 446, endPoint x: 116, endPoint y: 446, distance: 93.8
click at [116, 446] on div "[EMAIL_ADDRESS][DOMAIN_NAME] [EMAIL_ADDRESS][DOMAIN_NAME]" at bounding box center [105, 455] width 182 height 20
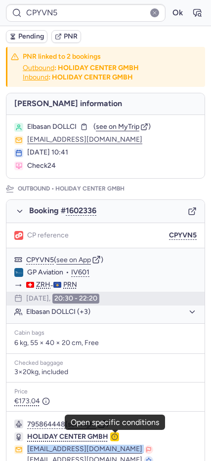
copy div "[EMAIL_ADDRESS][DOMAIN_NAME]"
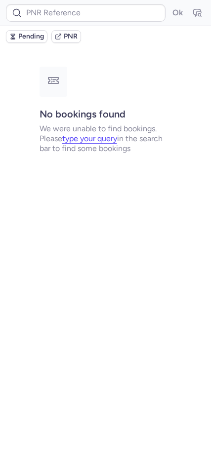
click at [62, 284] on div "Ok Pending PNR No bookings found We were unable to find bookings. Please type y…" at bounding box center [105, 230] width 211 height 461
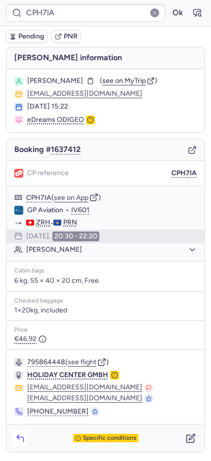
click at [23, 438] on icon "button" at bounding box center [20, 439] width 6 height 4
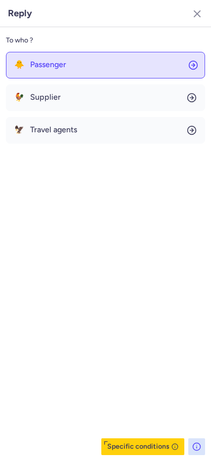
click at [55, 66] on span "Passenger" at bounding box center [48, 64] width 36 height 9
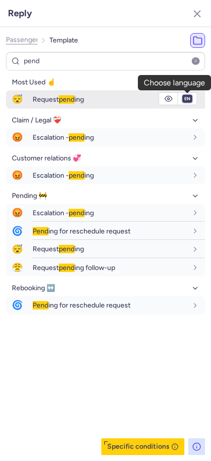
click at [188, 97] on select "fr en de nl pt es it ru" at bounding box center [187, 99] width 9 height 8
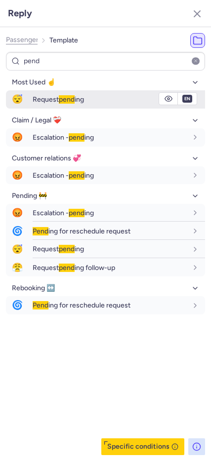
click at [183, 95] on select "fr en de nl pt es it ru" at bounding box center [187, 99] width 9 height 8
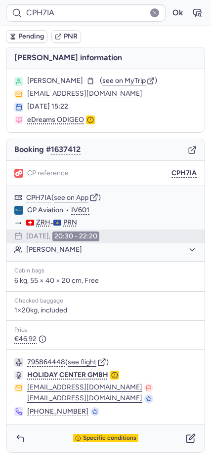
click at [31, 39] on span "Pending" at bounding box center [31, 37] width 26 height 8
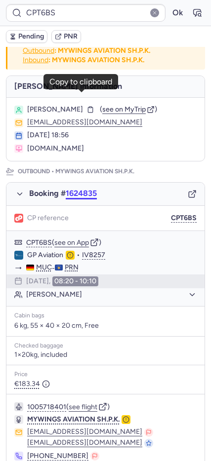
scroll to position [427, 0]
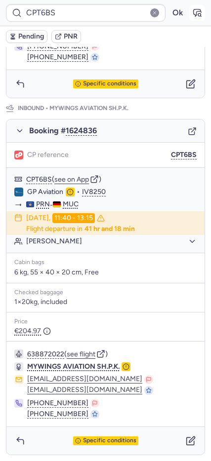
click at [193, 14] on icon "button" at bounding box center [196, 12] width 7 height 7
click at [188, 131] on icon "button" at bounding box center [192, 131] width 9 height 9
click at [169, 11] on button "Ok" at bounding box center [177, 13] width 16 height 16
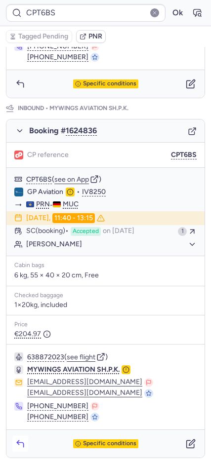
click at [20, 441] on icon "button" at bounding box center [20, 444] width 10 height 10
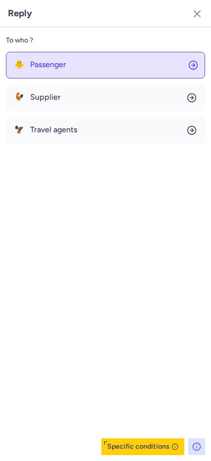
click at [73, 70] on button "🐥 Passenger" at bounding box center [105, 65] width 199 height 27
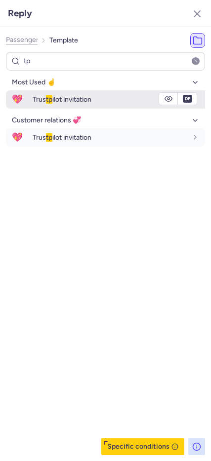
click at [17, 96] on span "💖" at bounding box center [17, 99] width 23 height 18
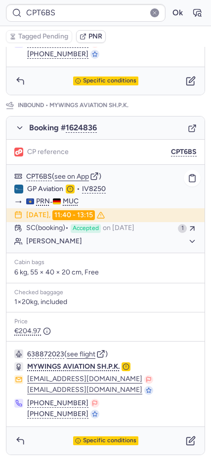
scroll to position [0, 0]
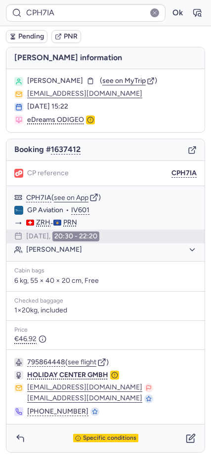
click at [20, 39] on span "Pending" at bounding box center [31, 37] width 26 height 8
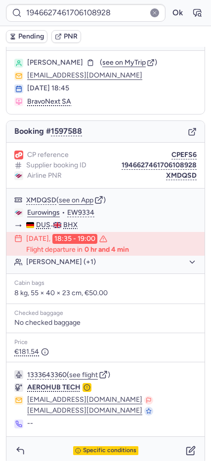
scroll to position [28, 0]
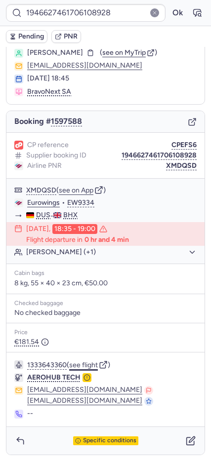
click at [87, 363] on button "see flight" at bounding box center [83, 365] width 29 height 8
click at [170, 13] on button "Ok" at bounding box center [177, 13] width 16 height 16
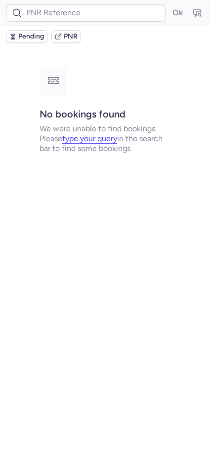
scroll to position [0, 0]
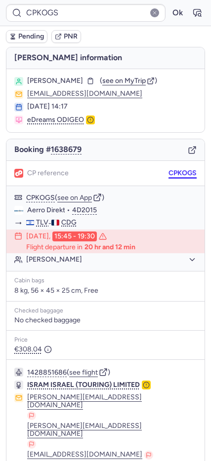
click at [171, 174] on button "CPKOGS" at bounding box center [182, 173] width 28 height 8
click at [192, 13] on icon "button" at bounding box center [197, 13] width 10 height 10
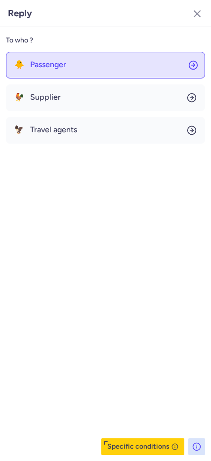
click at [51, 72] on button "🐥 Passenger" at bounding box center [105, 65] width 199 height 27
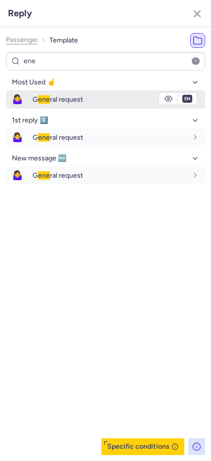
click at [16, 100] on span "🤷‍♀️" at bounding box center [17, 99] width 23 height 18
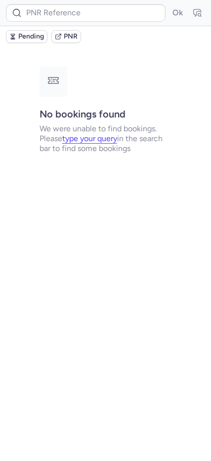
scroll to position [0, 0]
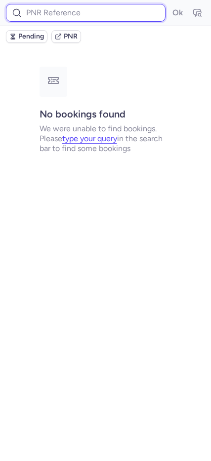
click at [58, 15] on input at bounding box center [85, 13] width 159 height 18
paste input "CPKOGS"
click at [169, 5] on button "Ok" at bounding box center [177, 13] width 16 height 16
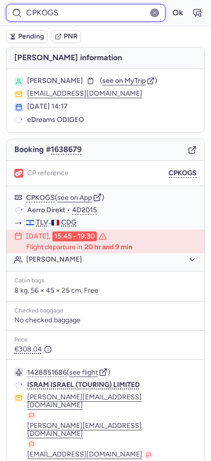
scroll to position [72, 0]
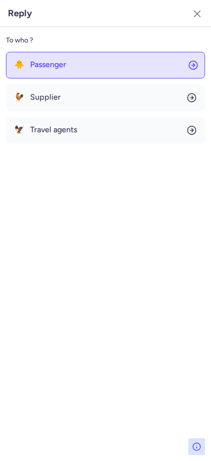
click at [31, 62] on span "Passenger" at bounding box center [48, 64] width 36 height 9
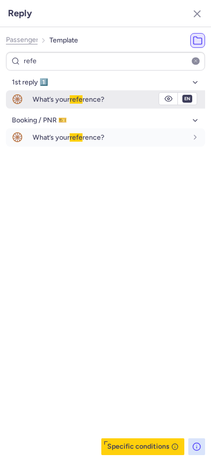
click at [86, 101] on span "What’s your refe rence?" at bounding box center [69, 99] width 72 height 8
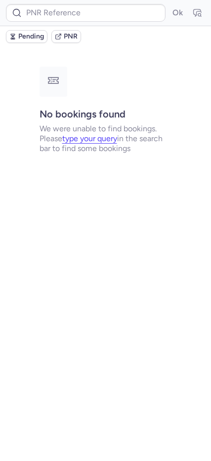
scroll to position [0, 0]
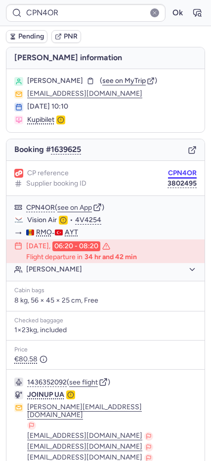
click at [171, 169] on button "CPN4OR" at bounding box center [182, 173] width 29 height 8
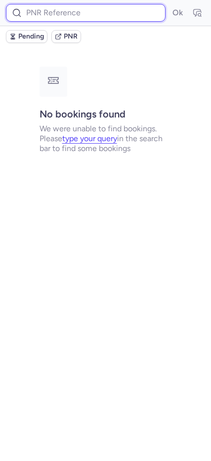
click at [51, 11] on input at bounding box center [85, 13] width 159 height 18
paste input "CPN4OR"
click at [169, 5] on button "Ok" at bounding box center [177, 13] width 16 height 16
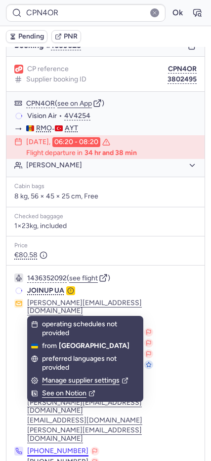
scroll to position [121, 0]
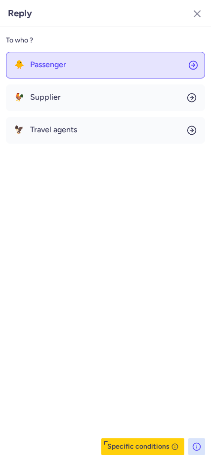
click at [30, 74] on button "🐥 Passenger" at bounding box center [105, 65] width 199 height 27
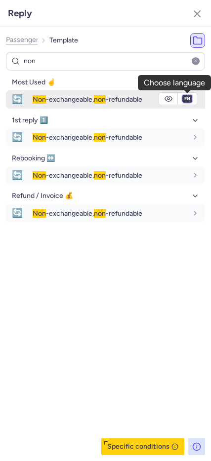
click at [188, 97] on select "fr en de nl pt es it ru" at bounding box center [187, 99] width 9 height 8
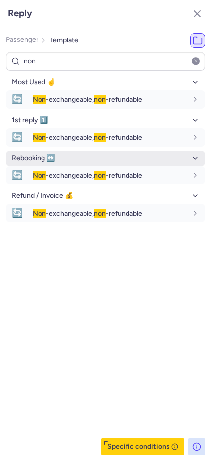
click at [183, 95] on select "fr en de nl pt es it ru" at bounding box center [187, 99] width 9 height 8
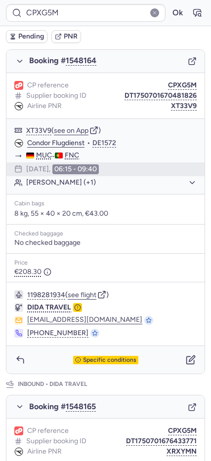
scroll to position [177, 0]
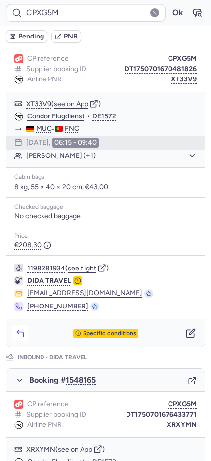
click at [22, 334] on icon "button" at bounding box center [20, 333] width 10 height 10
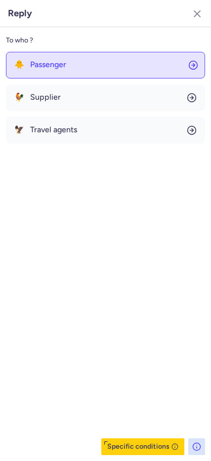
click at [44, 68] on span "Passenger" at bounding box center [48, 64] width 36 height 9
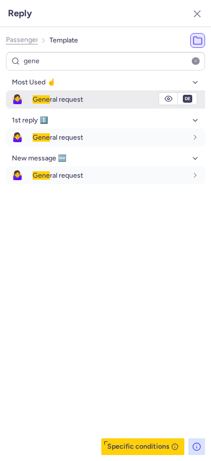
click at [50, 101] on span "Gene" at bounding box center [41, 99] width 17 height 8
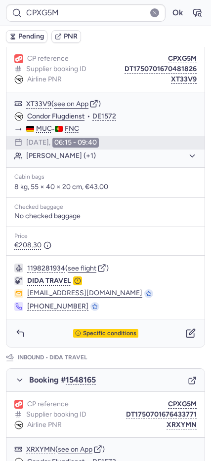
scroll to position [415, 0]
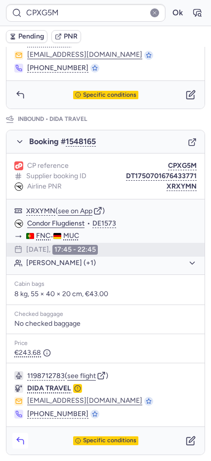
click at [18, 435] on button "button" at bounding box center [20, 441] width 16 height 16
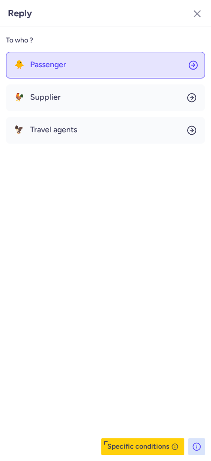
click at [37, 64] on span "Passenger" at bounding box center [48, 64] width 36 height 9
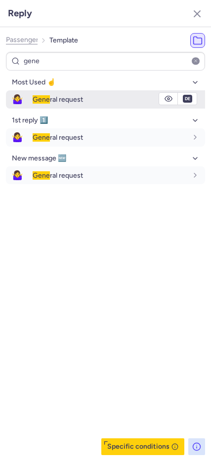
click at [19, 103] on span "🤷‍♀️" at bounding box center [17, 99] width 23 height 18
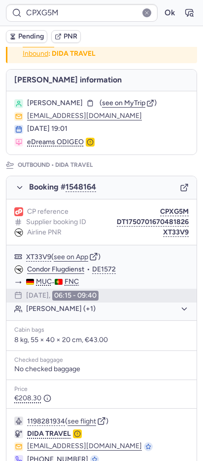
scroll to position [0, 0]
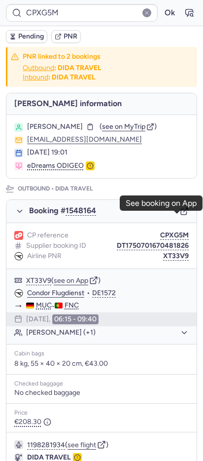
click at [180, 214] on icon "button" at bounding box center [184, 211] width 9 height 9
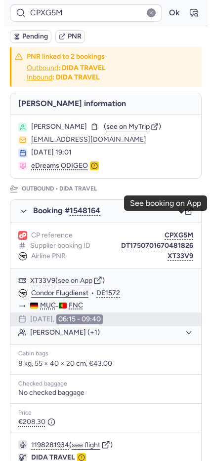
scroll to position [415, 0]
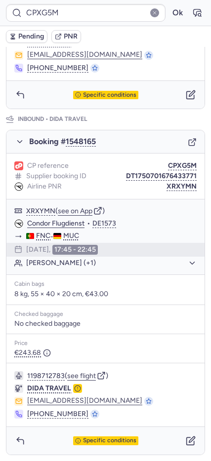
click at [188, 139] on icon "button" at bounding box center [192, 142] width 9 height 9
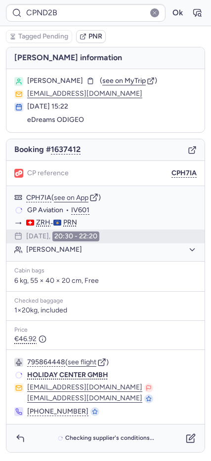
scroll to position [0, 0]
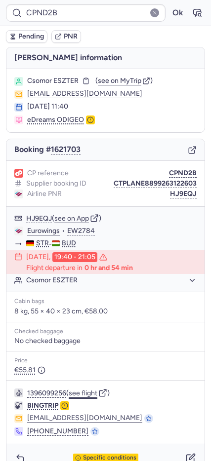
click at [83, 392] on button "see flight" at bounding box center [83, 393] width 29 height 8
click at [169, 12] on button "Ok" at bounding box center [177, 13] width 16 height 16
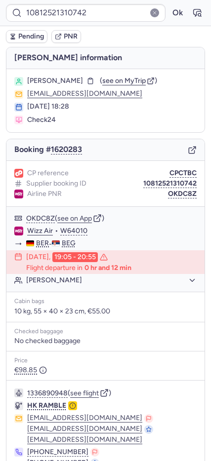
scroll to position [49, 0]
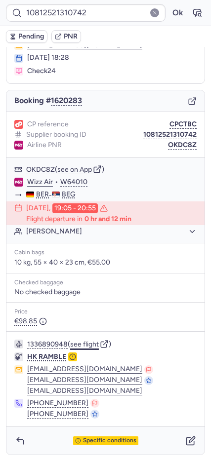
click at [93, 346] on button "see flight" at bounding box center [84, 344] width 29 height 8
click at [169, 16] on button "Ok" at bounding box center [177, 13] width 16 height 16
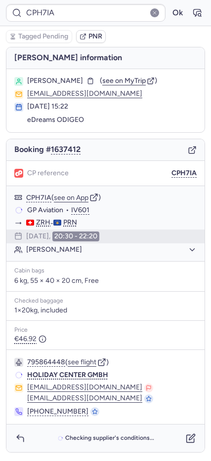
scroll to position [0, 0]
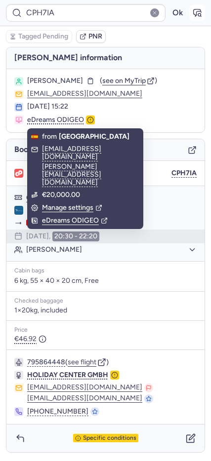
click at [199, 18] on button "button" at bounding box center [197, 13] width 16 height 16
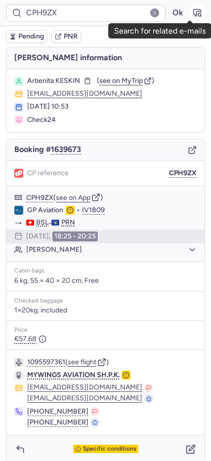
click at [193, 13] on icon "button" at bounding box center [196, 12] width 7 height 7
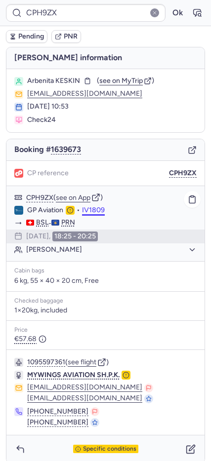
drag, startPoint x: 91, startPoint y: 212, endPoint x: 83, endPoint y: 211, distance: 7.9
click at [90, 212] on button "IV1809" at bounding box center [93, 210] width 23 height 8
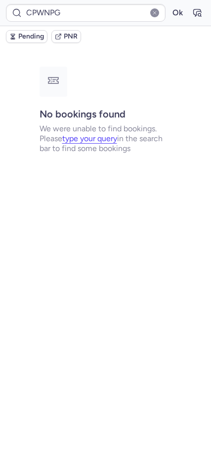
type input "CPWNPG"
click at [169, 5] on button "Ok" at bounding box center [177, 13] width 16 height 16
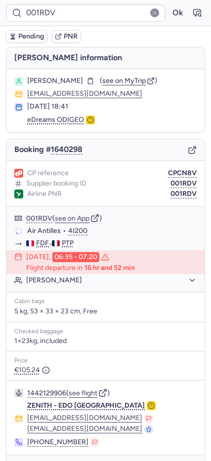
type input "001RDW"
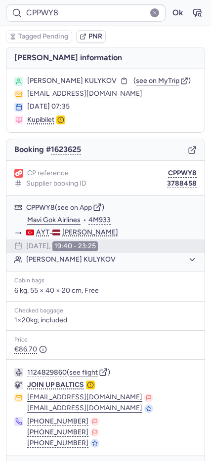
type input "CPKOGA"
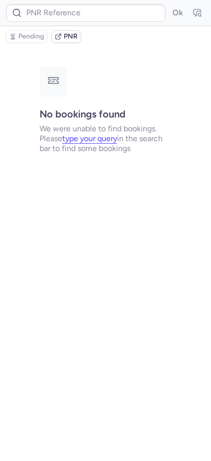
type input "CPIWYD"
type input "V10AUG25"
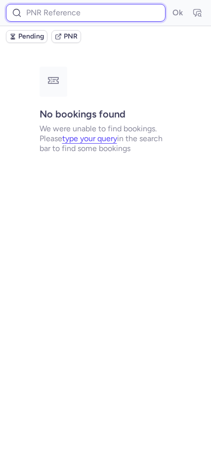
click at [55, 12] on input at bounding box center [85, 13] width 159 height 18
type input "CPHQV4"
click at [169, 5] on button "Ok" at bounding box center [177, 13] width 16 height 16
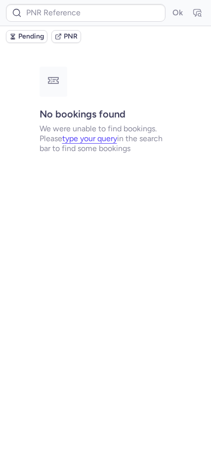
type input "CPZPIJ"
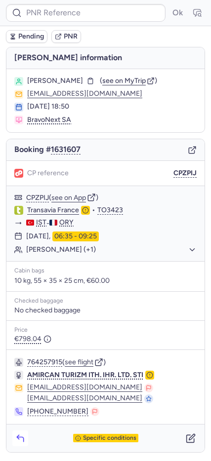
click at [26, 440] on button "button" at bounding box center [20, 438] width 16 height 16
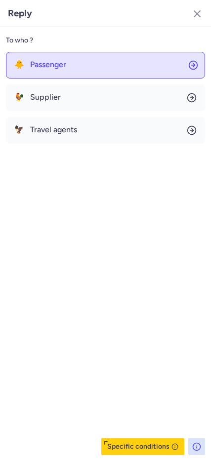
click at [45, 59] on button "🐥 Passenger" at bounding box center [105, 65] width 199 height 27
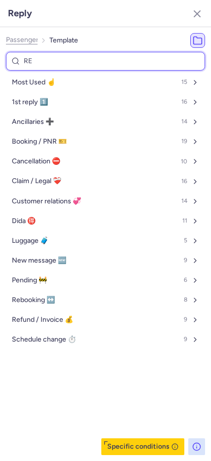
type input "REF"
select select "en"
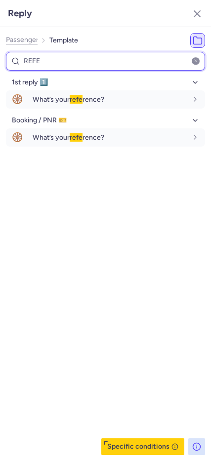
type input "REFE"
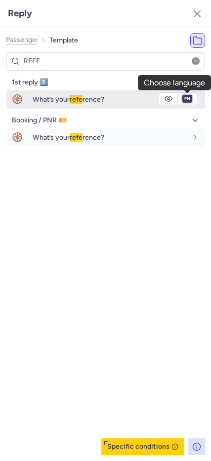
click at [185, 97] on select "fr en de nl pt es it ru" at bounding box center [187, 99] width 9 height 8
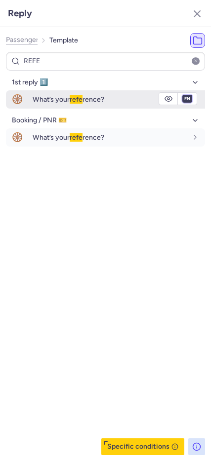
select select "it"
click at [183, 95] on select "fr en de nl pt es it ru" at bounding box center [187, 99] width 9 height 8
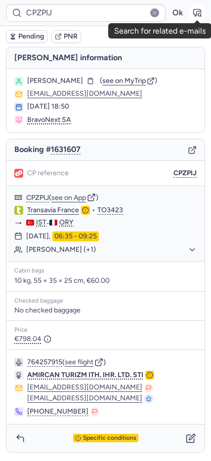
click at [199, 12] on icon "button" at bounding box center [197, 13] width 10 height 10
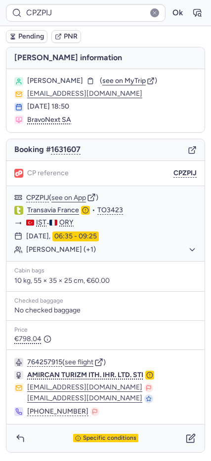
type input "V10AUG25"
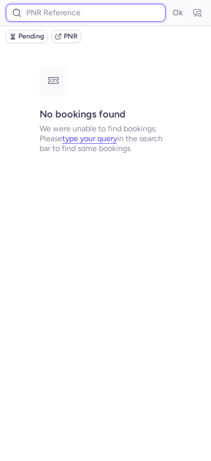
click at [47, 17] on input at bounding box center [85, 13] width 159 height 18
paste input "CPWNPG"
type input "CPWNPG"
click at [169, 5] on button "Ok" at bounding box center [177, 13] width 16 height 16
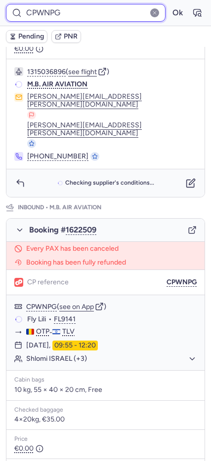
scroll to position [451, 0]
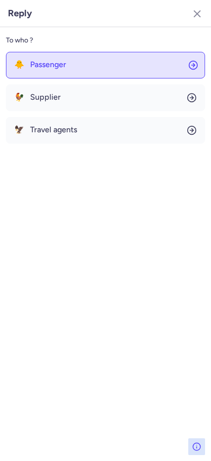
click at [60, 69] on span "Passenger" at bounding box center [48, 64] width 36 height 9
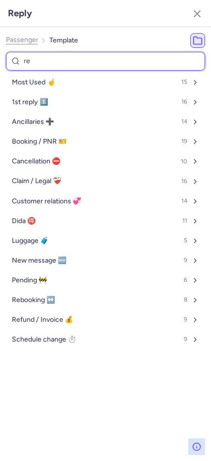
type input "ref"
select select "en"
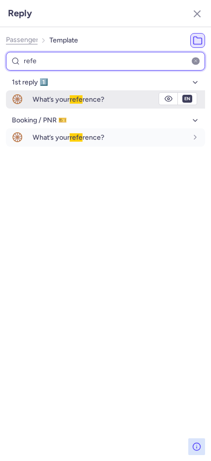
type input "refe"
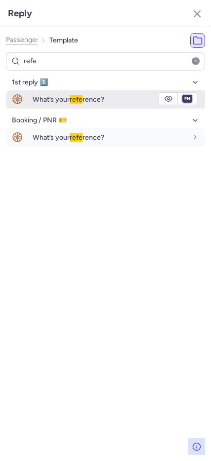
click at [186, 98] on select "fr en de nl pt es it ru" at bounding box center [187, 99] width 9 height 8
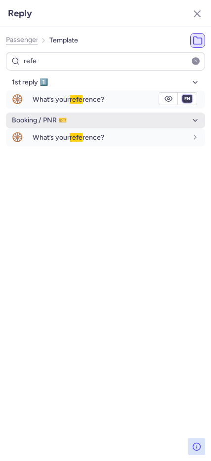
select select "fr"
click at [183, 95] on select "fr en de nl pt es it ru" at bounding box center [187, 99] width 9 height 8
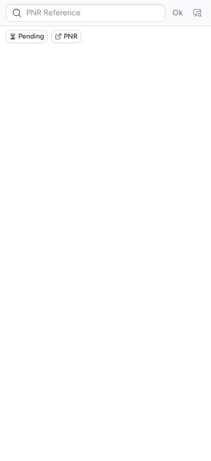
scroll to position [0, 0]
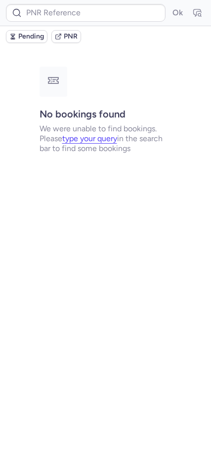
type input "DT1751701888522800"
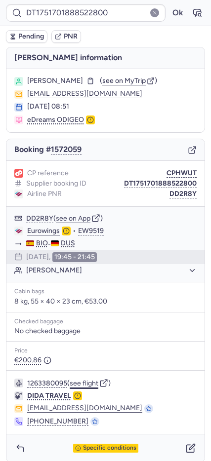
click at [98, 382] on button "see flight" at bounding box center [84, 383] width 29 height 8
click at [169, 12] on button "Ok" at bounding box center [177, 13] width 16 height 16
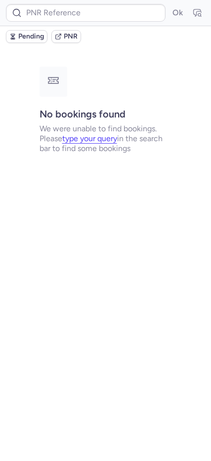
type input "CPFOOV"
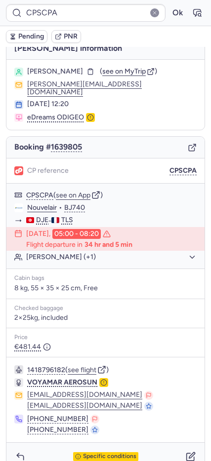
scroll to position [18, 0]
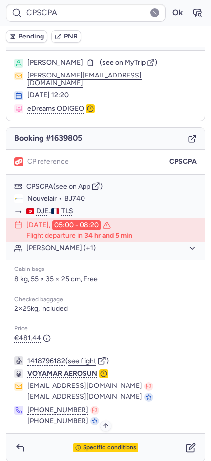
click at [124, 444] on span "Specific conditions" at bounding box center [109, 447] width 53 height 7
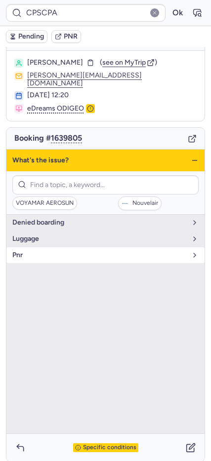
click at [42, 247] on button "pnr" at bounding box center [105, 255] width 198 height 16
click at [56, 247] on button "pnr" at bounding box center [105, 255] width 198 height 16
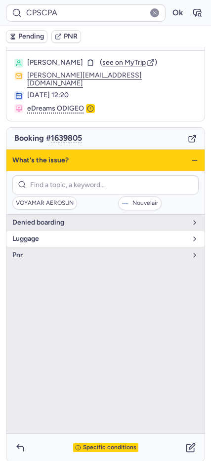
click at [45, 235] on span "luggage" at bounding box center [99, 239] width 174 height 8
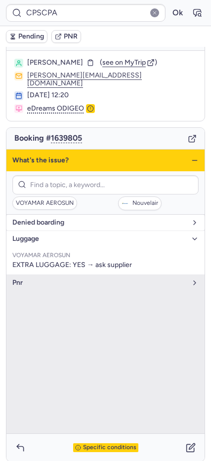
click at [56, 219] on span "denied boarding" at bounding box center [99, 223] width 174 height 8
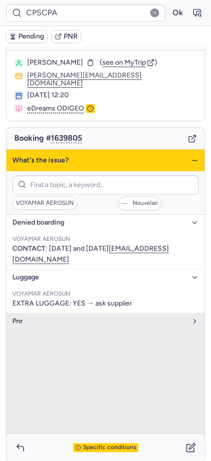
click at [90, 219] on span "denied boarding" at bounding box center [99, 223] width 174 height 8
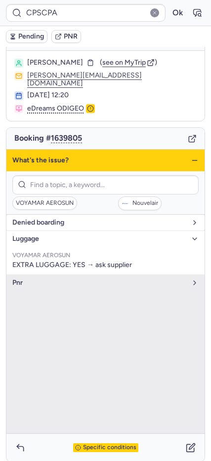
click at [89, 219] on span "denied boarding" at bounding box center [99, 223] width 174 height 8
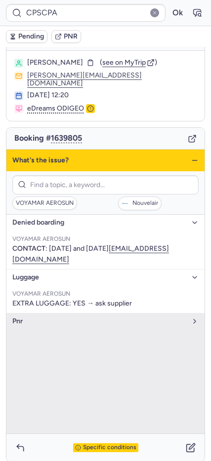
click at [55, 219] on button "denied boarding" at bounding box center [105, 223] width 198 height 16
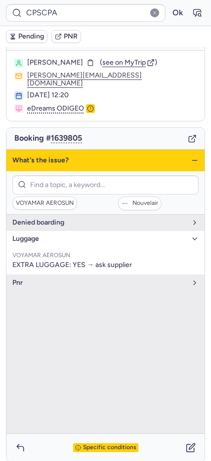
click at [59, 235] on span "luggage" at bounding box center [99, 239] width 174 height 8
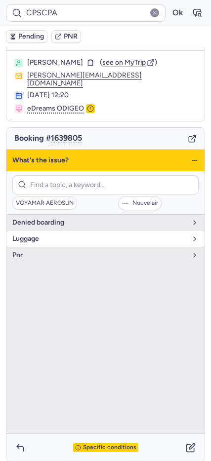
click at [59, 235] on span "luggage" at bounding box center [99, 239] width 174 height 8
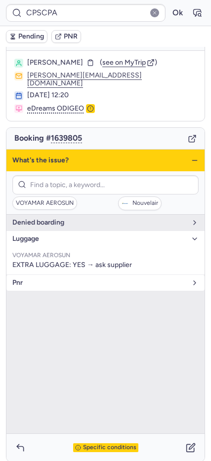
click at [33, 279] on span "pnr" at bounding box center [99, 283] width 174 height 8
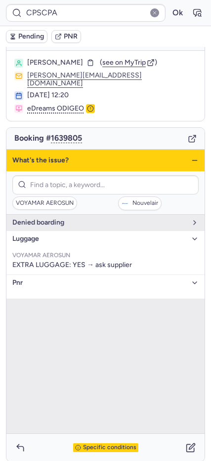
click at [190, 156] on icon "button" at bounding box center [194, 160] width 8 height 8
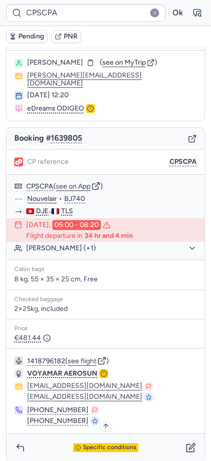
click at [123, 444] on span "Specific conditions" at bounding box center [109, 447] width 53 height 7
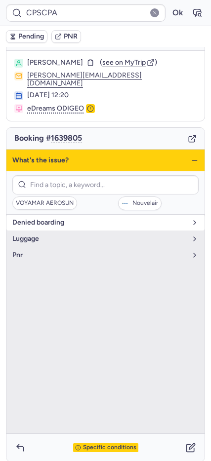
click at [59, 220] on button "denied boarding" at bounding box center [105, 223] width 198 height 16
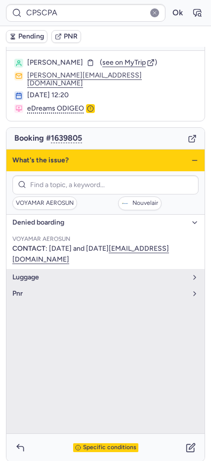
click at [68, 230] on ul "VOYAMAR AEROSUN CONTACT : Saturday and Sunday cathyquatre@hotmail.fr" at bounding box center [105, 249] width 198 height 38
click at [69, 220] on button "denied boarding" at bounding box center [105, 223] width 198 height 16
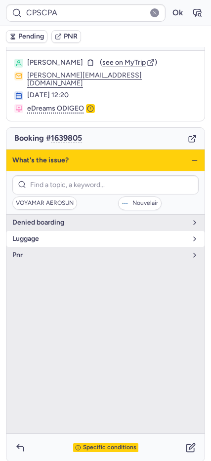
click at [68, 235] on span "luggage" at bounding box center [99, 239] width 174 height 8
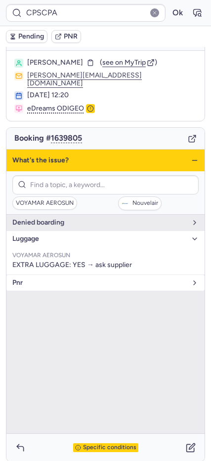
click at [55, 279] on span "pnr" at bounding box center [99, 283] width 174 height 8
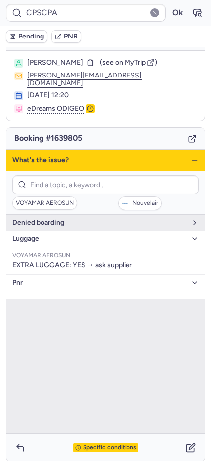
click at [190, 156] on icon "button" at bounding box center [194, 160] width 8 height 8
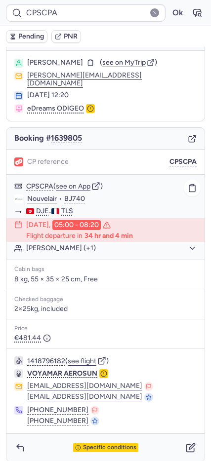
drag, startPoint x: 48, startPoint y: 242, endPoint x: 61, endPoint y: 246, distance: 13.3
click at [48, 244] on button "Salim MAJDI (+1)" at bounding box center [111, 248] width 170 height 9
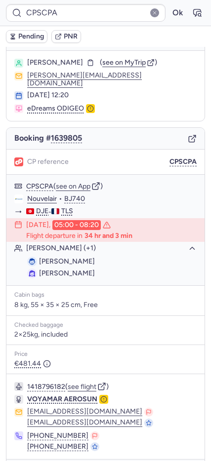
type input "CPH9ZX"
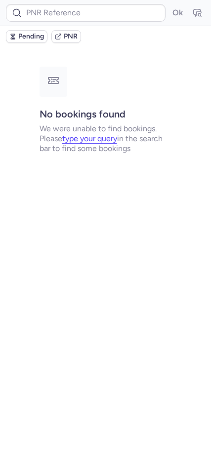
scroll to position [0, 0]
type input "CPH9ZX"
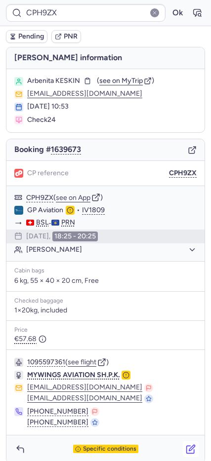
click at [186, 447] on icon "button" at bounding box center [191, 449] width 10 height 10
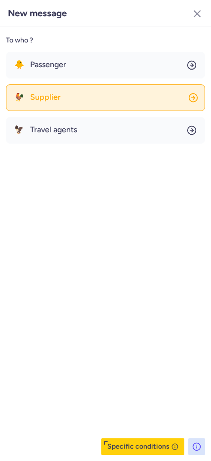
click at [73, 97] on button "🐓 Supplier" at bounding box center [105, 97] width 199 height 27
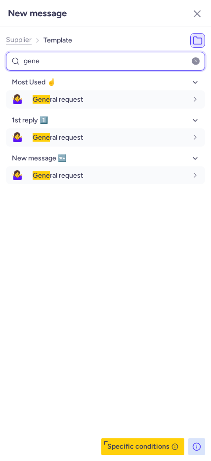
type input "gene"
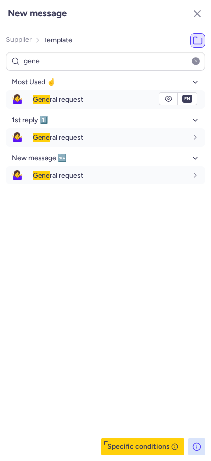
click at [73, 97] on span "Gene ral request" at bounding box center [58, 99] width 50 height 8
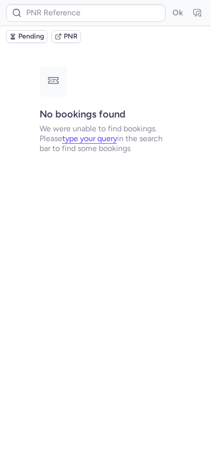
type input "CPH9ZX"
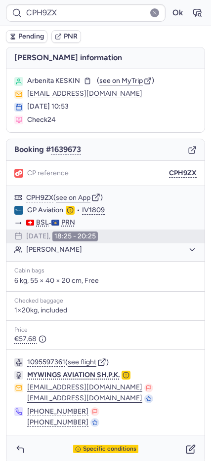
click at [28, 40] on span "Pending" at bounding box center [31, 37] width 26 height 8
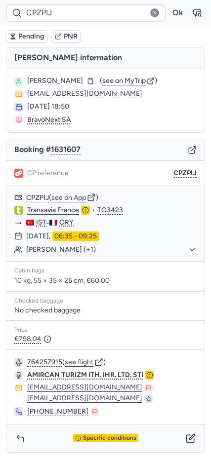
click at [15, 39] on icon "button" at bounding box center [13, 38] width 4 height 2
click at [194, 15] on icon "button" at bounding box center [197, 13] width 10 height 10
type input "16980797"
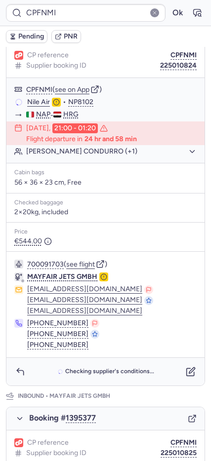
scroll to position [193, 0]
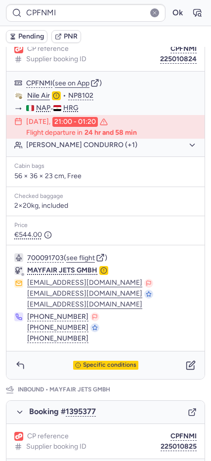
click at [96, 361] on div "Specific conditions" at bounding box center [105, 365] width 65 height 9
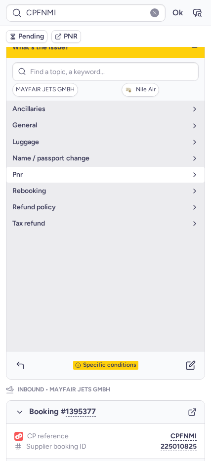
click at [25, 171] on span "pnr" at bounding box center [99, 175] width 174 height 8
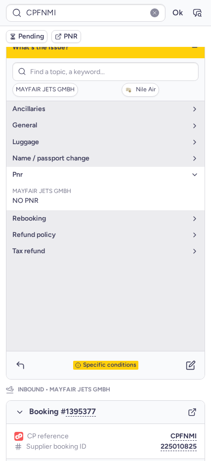
click at [114, 171] on span "pnr" at bounding box center [99, 175] width 174 height 8
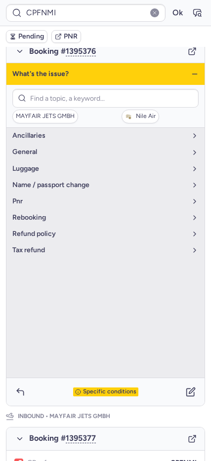
scroll to position [162, 0]
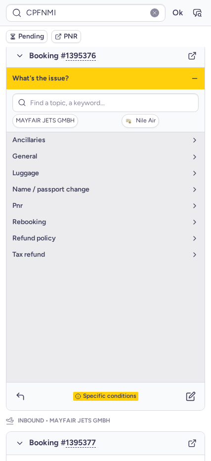
click at [190, 75] on icon "button" at bounding box center [194, 79] width 8 height 8
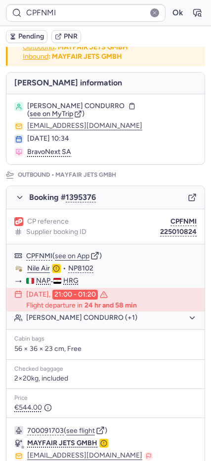
scroll to position [0, 0]
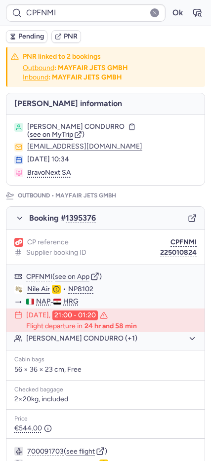
click at [73, 130] on span "see on MyTrip" at bounding box center [51, 134] width 43 height 8
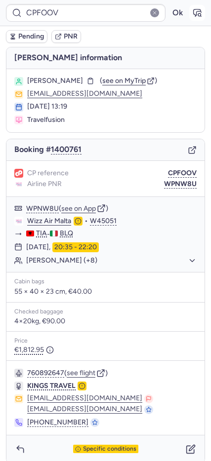
click at [192, 17] on icon "button" at bounding box center [197, 13] width 10 height 10
type input "CP85CJ"
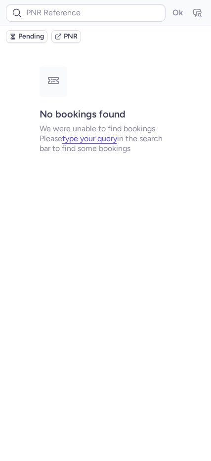
type input "02706541"
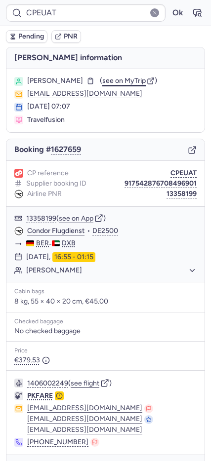
click at [128, 81] on span "see on MyTrip" at bounding box center [123, 80] width 43 height 8
click at [166, 194] on button "13358199" at bounding box center [181, 194] width 30 height 8
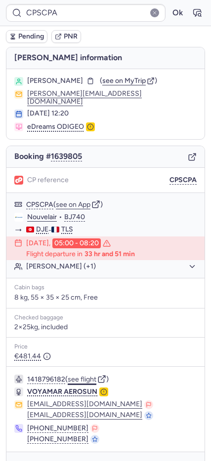
click at [78, 376] on button "see flight" at bounding box center [82, 380] width 29 height 8
type input "23586920033"
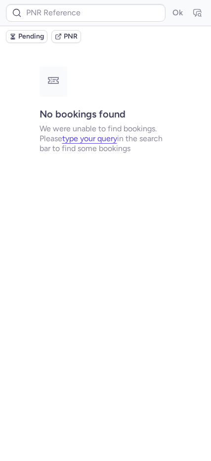
type input "CP7VFK"
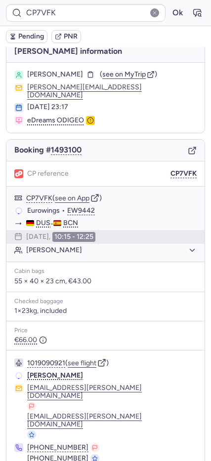
scroll to position [8, 0]
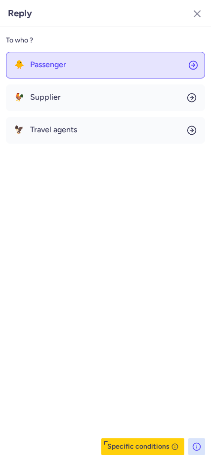
click at [68, 64] on button "🐥 Passenger" at bounding box center [105, 65] width 199 height 27
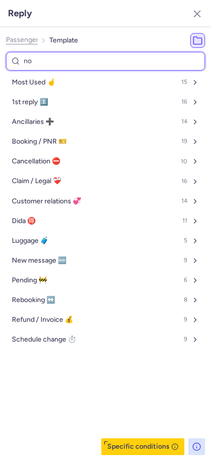
type input "non"
select select "en"
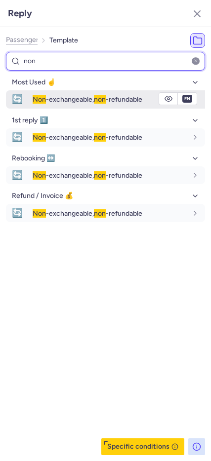
type input "non"
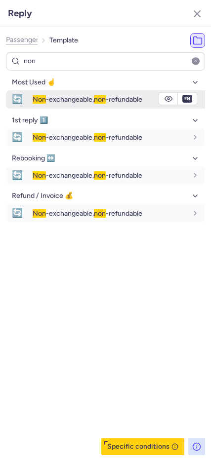
click at [104, 98] on span "non" at bounding box center [100, 99] width 12 height 8
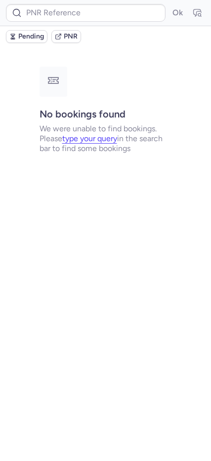
scroll to position [0, 0]
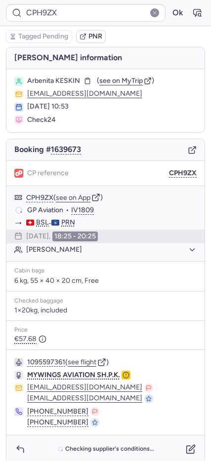
type input "02706534"
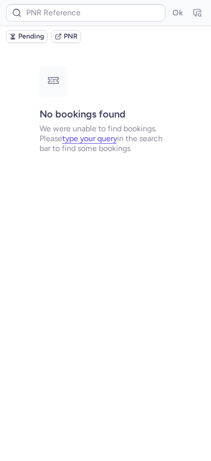
type input "02706533"
type input "02706535"
type input "02706536"
type input "02706537"
type input "02706538"
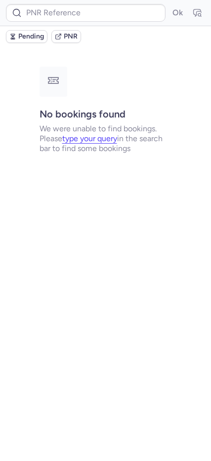
type input "02706540"
type input "02706544"
type input "02706542"
type input "02706543"
type input "02706541"
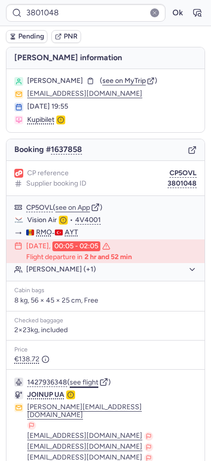
click at [83, 380] on button "see flight" at bounding box center [84, 382] width 29 height 8
click at [169, 15] on button "Ok" at bounding box center [177, 13] width 16 height 16
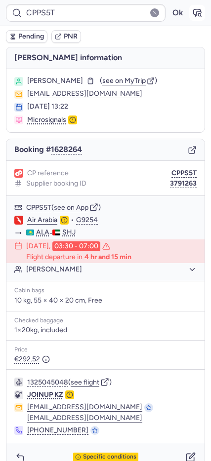
click at [192, 18] on icon "button" at bounding box center [197, 13] width 10 height 10
click at [36, 272] on button "Ibrakhim ZAINULLIN" at bounding box center [111, 269] width 170 height 9
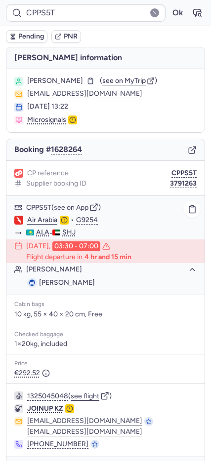
click at [42, 283] on span "Ibrakhim ZAINULLIN" at bounding box center [67, 282] width 56 height 8
copy span "Ibrakhim"
click at [31, 36] on span "Pending" at bounding box center [31, 37] width 26 height 8
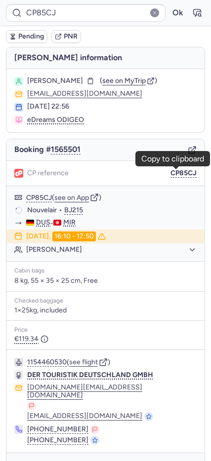
drag, startPoint x: 185, startPoint y: 173, endPoint x: 43, endPoint y: 136, distance: 146.2
click at [185, 172] on button "CP85CJ" at bounding box center [183, 173] width 26 height 8
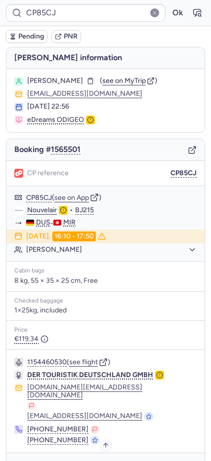
click at [92, 460] on span "Specific conditions" at bounding box center [109, 466] width 53 height 7
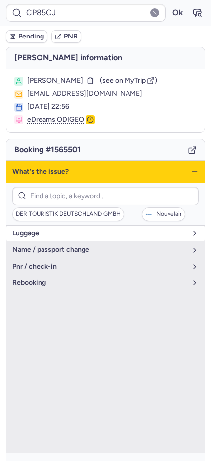
click at [32, 237] on span "luggage" at bounding box center [99, 233] width 174 height 8
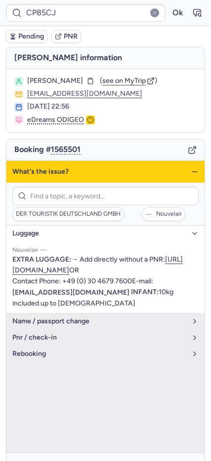
click at [190, 170] on icon "button" at bounding box center [194, 172] width 8 height 8
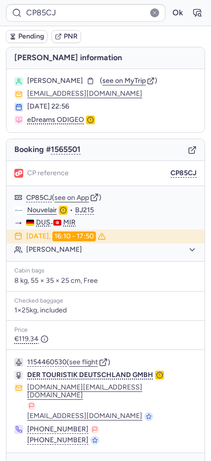
type input "CPH9ZX"
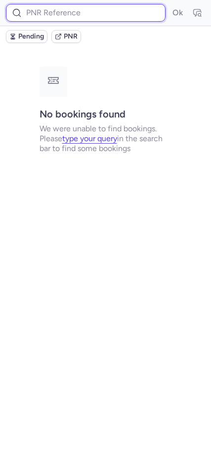
click at [50, 18] on input at bounding box center [85, 13] width 159 height 18
paste input "U535HY"
click at [169, 5] on button "Ok" at bounding box center [177, 13] width 16 height 16
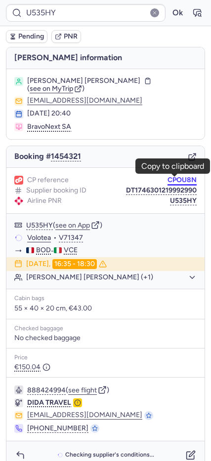
click at [167, 179] on button "CPOU8N" at bounding box center [181, 180] width 29 height 8
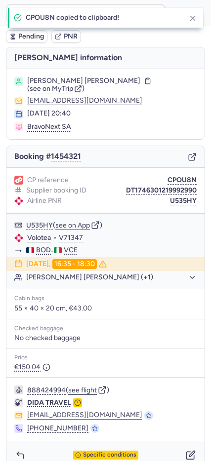
type input "CPOU8N"
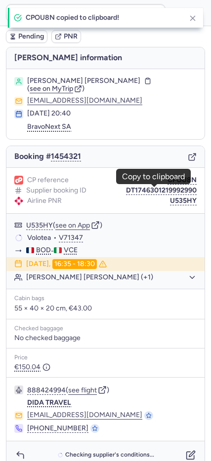
drag, startPoint x: 133, startPoint y: 189, endPoint x: 2, endPoint y: 158, distance: 133.9
click at [132, 188] on button "DT1746301219992990" at bounding box center [161, 191] width 71 height 8
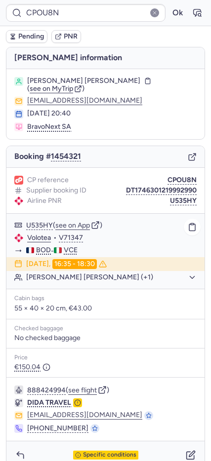
click at [67, 277] on button "Amadeu MACEDO LOPES DE OLIVEIRA (+1)" at bounding box center [111, 277] width 170 height 9
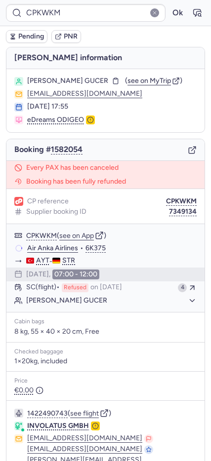
click at [188, 150] on icon "button" at bounding box center [192, 150] width 9 height 9
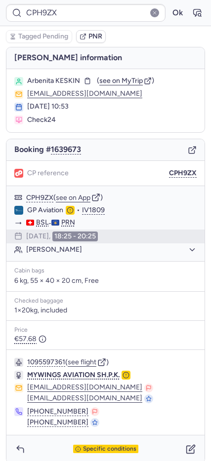
type input "CPQQ6H"
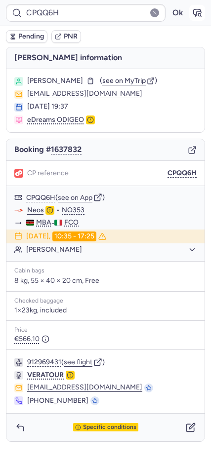
click at [195, 15] on icon "button" at bounding box center [196, 12] width 7 height 7
click at [19, 427] on icon "button" at bounding box center [20, 427] width 10 height 10
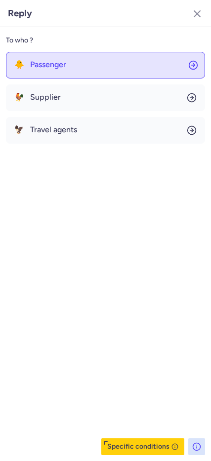
click at [61, 59] on button "🐥 Passenger" at bounding box center [105, 65] width 199 height 27
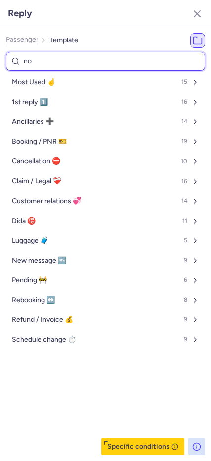
type input "non"
select select "en"
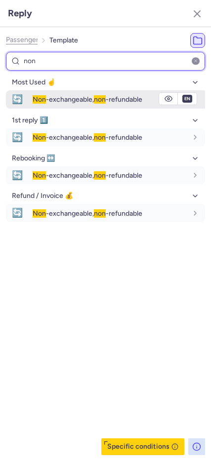
type input "non"
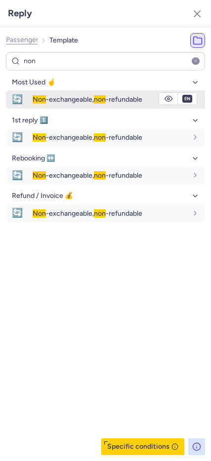
click at [73, 100] on span "Non -exchangeable, non -refundable" at bounding box center [88, 99] width 110 height 8
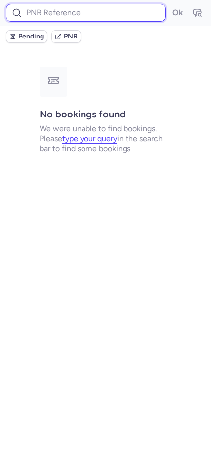
click at [38, 18] on input at bounding box center [85, 13] width 159 height 18
paste input "AT2985"
click at [169, 5] on button "Ok" at bounding box center [177, 13] width 16 height 16
click at [53, 16] on input "AT2985" at bounding box center [85, 13] width 159 height 18
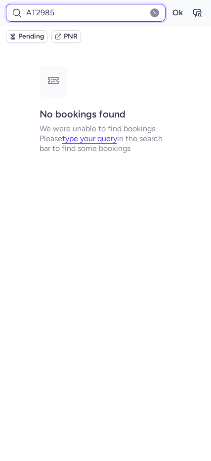
paste input "CPQQ6H"
type input "CPQQ6H"
click at [169, 5] on button "Ok" at bounding box center [177, 13] width 16 height 16
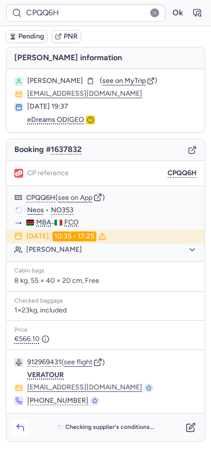
click at [21, 422] on icon "button" at bounding box center [20, 427] width 10 height 10
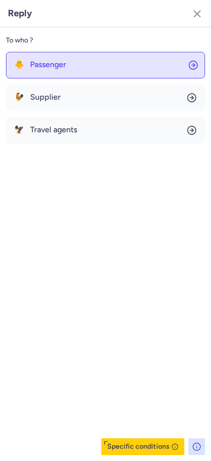
click at [60, 69] on span "Passenger" at bounding box center [48, 64] width 36 height 9
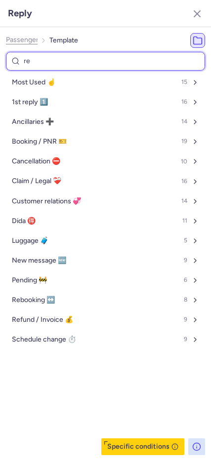
type input "ref"
select select "en"
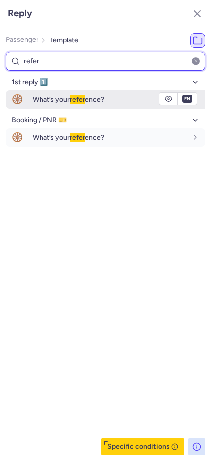
type input "refer"
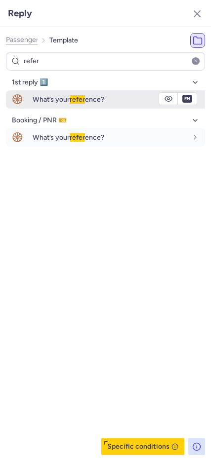
click at [84, 104] on span "refer" at bounding box center [77, 99] width 15 height 8
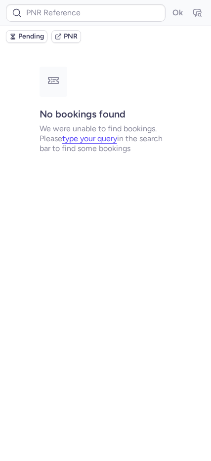
type input "CPOU8N"
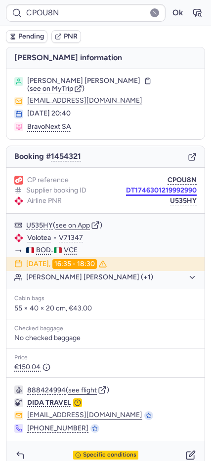
click at [131, 191] on button "DT1746301219992990" at bounding box center [161, 191] width 71 height 8
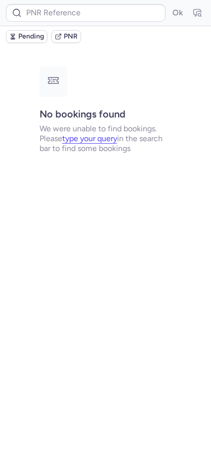
type input "CPOU8N"
type input "CPT99R"
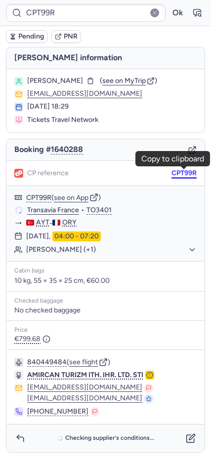
click at [188, 176] on button "CPT99R" at bounding box center [183, 173] width 25 height 8
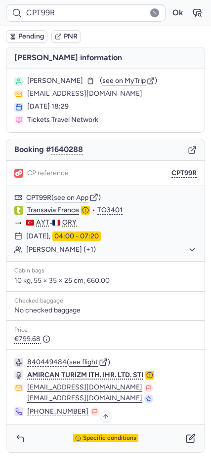
click at [121, 439] on span "Specific conditions" at bounding box center [109, 438] width 53 height 7
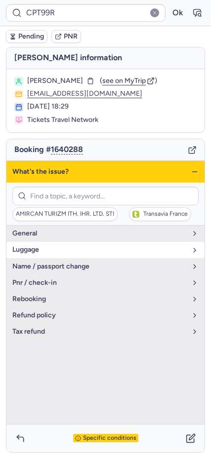
click at [45, 250] on span "luggage" at bounding box center [99, 250] width 174 height 8
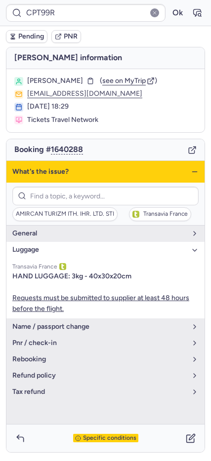
click at [49, 247] on span "luggage" at bounding box center [99, 250] width 174 height 8
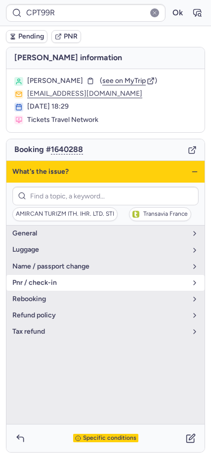
click at [45, 286] on span "pnr / check-in" at bounding box center [99, 283] width 174 height 8
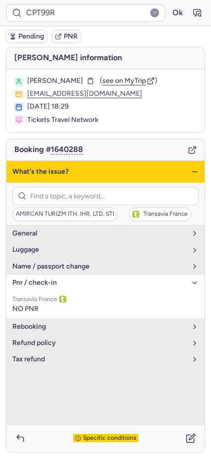
click at [68, 289] on button "pnr / check-in" at bounding box center [105, 283] width 198 height 16
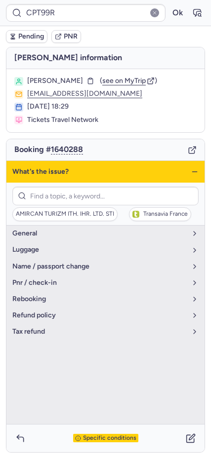
click at [191, 171] on icon "button" at bounding box center [194, 172] width 8 height 8
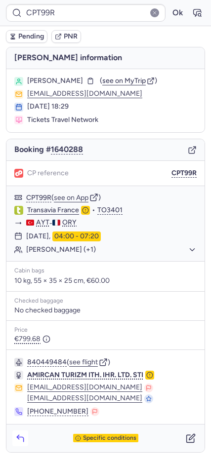
click at [17, 435] on icon "button" at bounding box center [20, 438] width 10 height 10
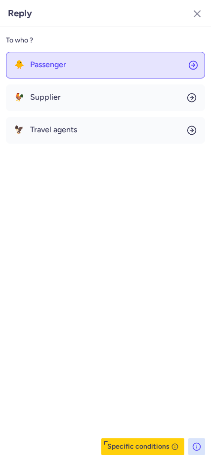
click at [59, 60] on span "Passenger" at bounding box center [48, 64] width 36 height 9
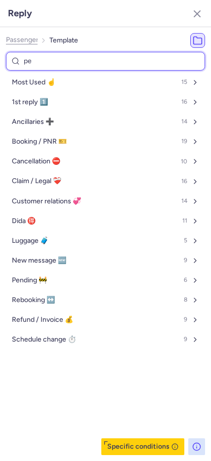
type input "pen"
select select "en"
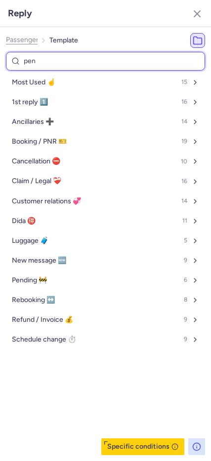
select select "en"
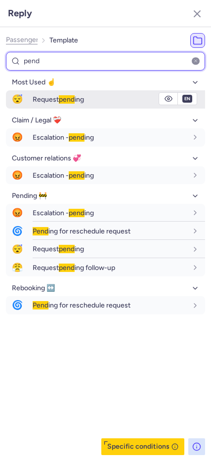
type input "pend"
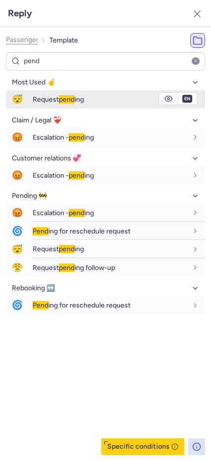
click at [106, 102] on div "Request pend ing" at bounding box center [110, 99] width 154 height 9
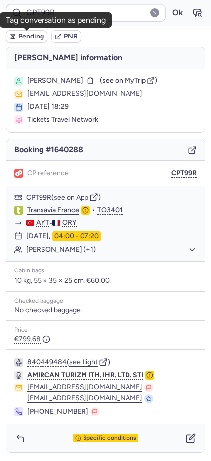
click at [14, 36] on icon "button" at bounding box center [13, 36] width 2 height 1
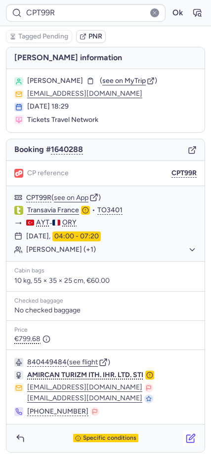
click at [191, 436] on icon "button" at bounding box center [192, 437] width 6 height 6
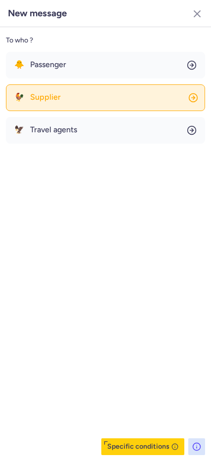
click at [73, 90] on button "🐓 Supplier" at bounding box center [105, 97] width 199 height 27
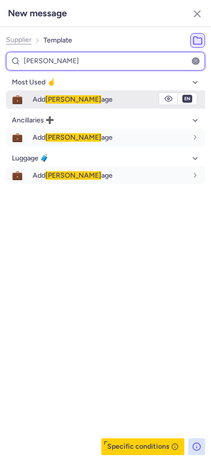
type input "[PERSON_NAME]"
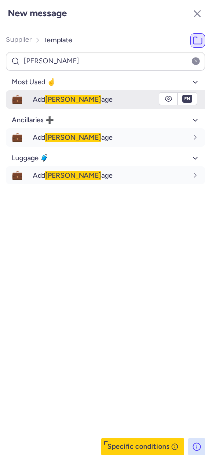
click at [84, 95] on div "Add [PERSON_NAME] age" at bounding box center [110, 99] width 154 height 9
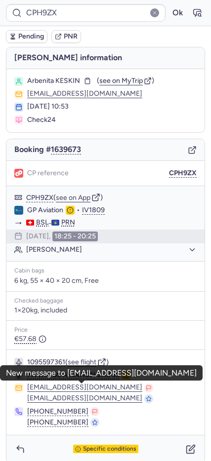
drag, startPoint x: 132, startPoint y: 385, endPoint x: 141, endPoint y: 384, distance: 9.4
click at [139, 385] on div "[EMAIL_ADDRESS][DOMAIN_NAME]" at bounding box center [111, 387] width 169 height 9
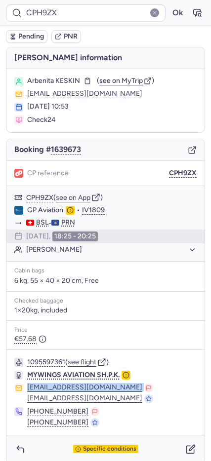
drag, startPoint x: 140, startPoint y: 387, endPoint x: 27, endPoint y: 388, distance: 113.5
click at [27, 388] on div "reservation@mywingsaviation.com ops@mywingsaviation.com" at bounding box center [105, 393] width 182 height 20
copy div "[EMAIL_ADDRESS][DOMAIN_NAME]"
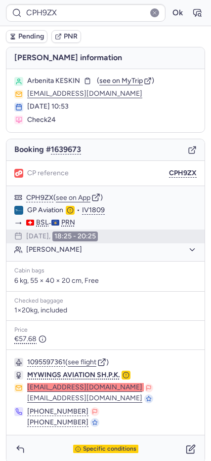
type input "10812521310742"
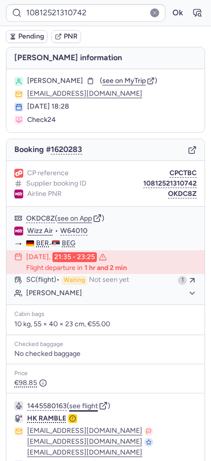
click at [91, 405] on button "see flight" at bounding box center [83, 406] width 29 height 8
click at [169, 18] on button "Ok" at bounding box center [177, 13] width 16 height 16
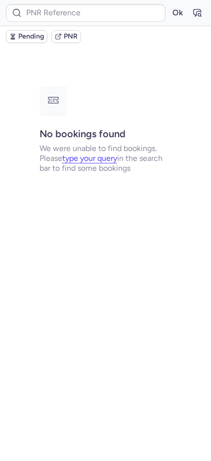
type input "V10AUG25"
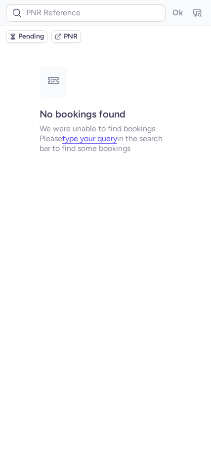
type input "CPH9ZX"
type input "V10AUG25"
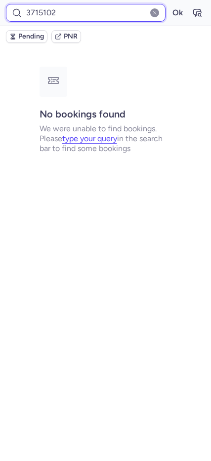
click at [62, 13] on input "3715102" at bounding box center [85, 13] width 159 height 18
paste input "CPT99R"
type input "CPT99R"
click at [169, 5] on button "Ok" at bounding box center [177, 13] width 16 height 16
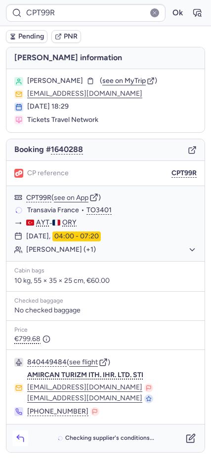
click at [16, 435] on icon "button" at bounding box center [20, 438] width 10 height 10
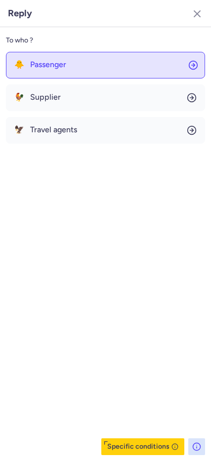
click at [53, 69] on span "Passenger" at bounding box center [48, 64] width 36 height 9
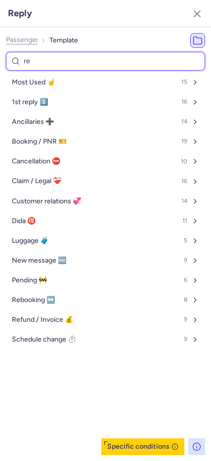
type input "ref"
select select "en"
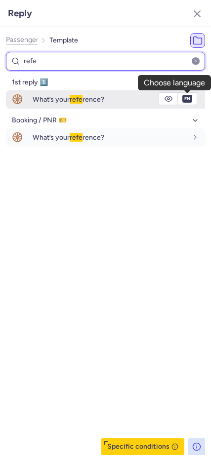
type input "refe"
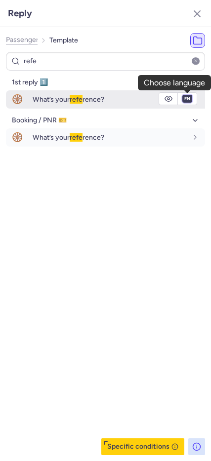
click at [188, 98] on select "fr en de nl pt es it ru" at bounding box center [187, 99] width 9 height 8
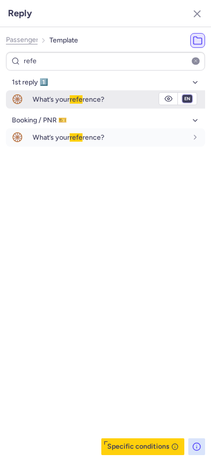
select select "de"
click at [183, 95] on select "fr en de nl pt es it ru" at bounding box center [187, 99] width 9 height 8
type input "3715102"
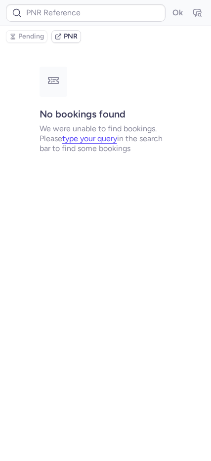
type input "V10AUG25"
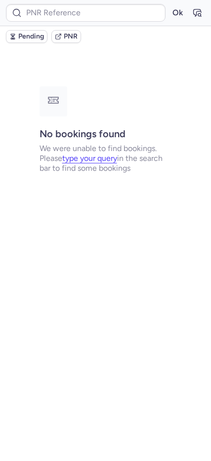
type input "3803012"
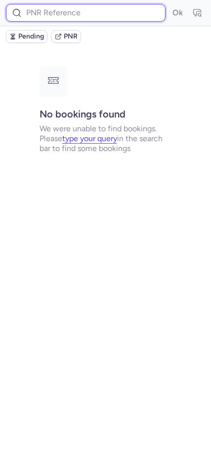
click at [54, 12] on input at bounding box center [85, 13] width 159 height 18
type input "AT2985"
click at [169, 5] on button "Ok" at bounding box center [177, 13] width 16 height 16
click at [35, 4] on input "AT2985" at bounding box center [85, 13] width 159 height 18
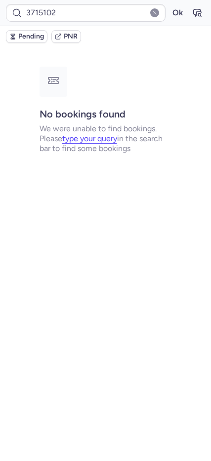
type input "CPJP7U"
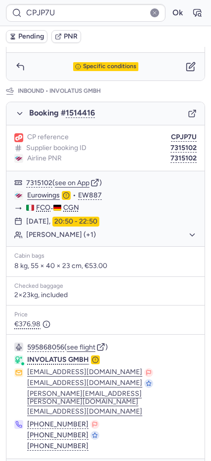
scroll to position [520, 0]
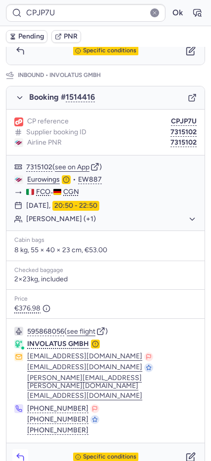
click at [25, 449] on button "button" at bounding box center [20, 457] width 16 height 16
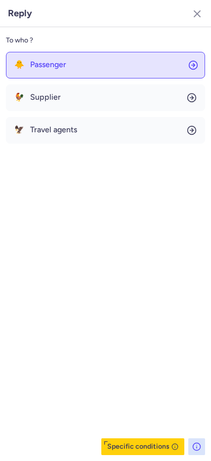
click at [42, 67] on span "Passenger" at bounding box center [48, 64] width 36 height 9
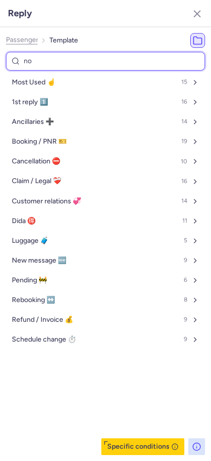
type input "non"
select select "de"
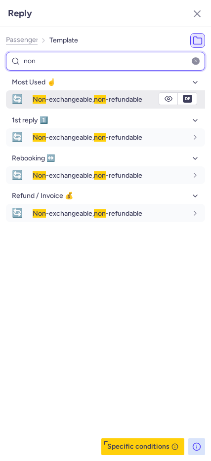
type input "non"
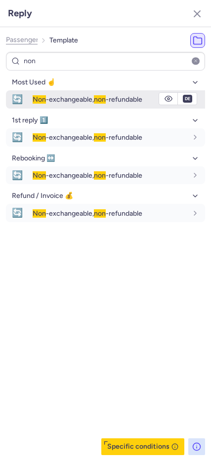
click at [86, 96] on span "Non -exchangeable, non -refundable" at bounding box center [88, 99] width 110 height 8
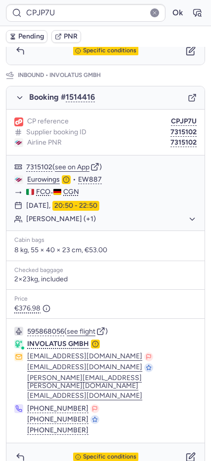
type input "CPTKEY"
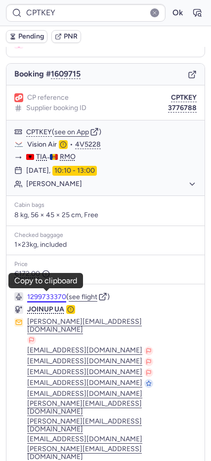
scroll to position [111, 0]
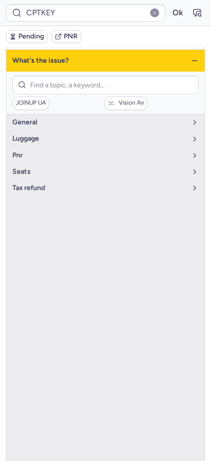
click at [190, 58] on icon "button" at bounding box center [194, 61] width 8 height 8
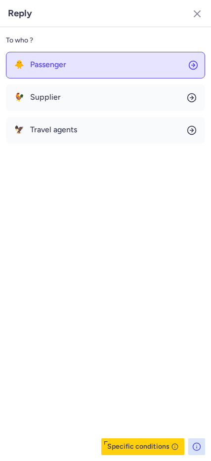
click at [56, 72] on button "🐥 Passenger" at bounding box center [105, 65] width 199 height 27
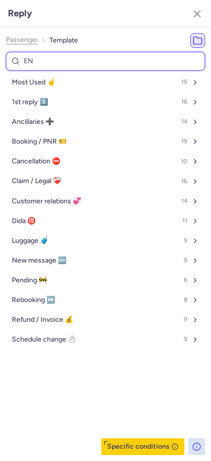
type input "END"
select select "en"
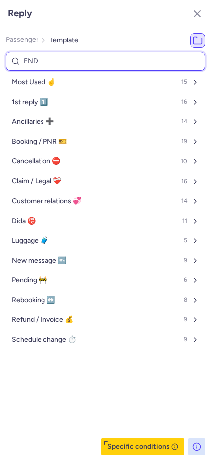
select select "en"
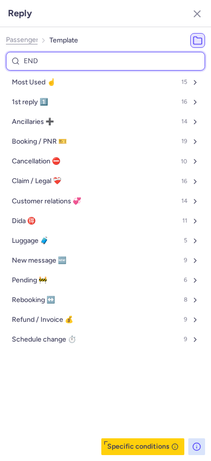
select select "en"
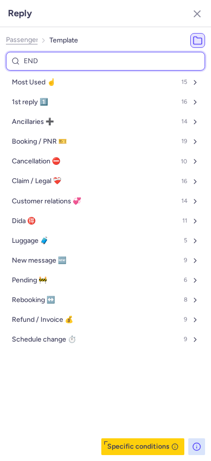
select select "en"
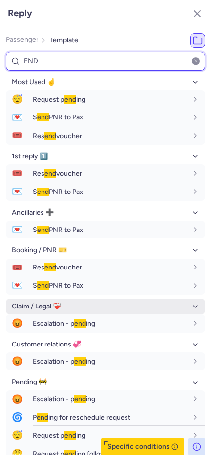
scroll to position [66, 0]
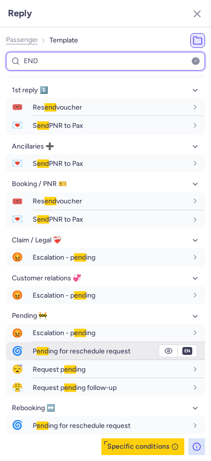
type input "END"
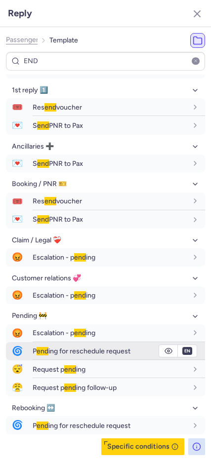
click at [127, 355] on div "P end ing for reschedule request" at bounding box center [110, 350] width 154 height 9
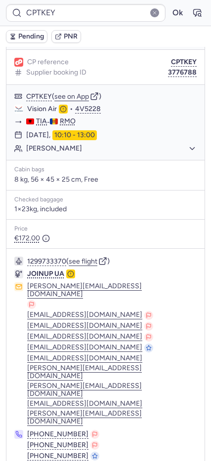
click at [35, 39] on span "Pending" at bounding box center [31, 37] width 26 height 8
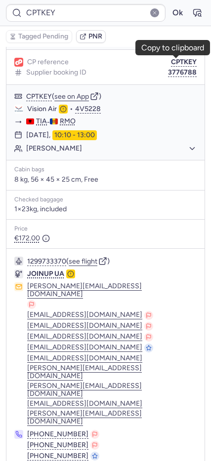
drag, startPoint x: 173, startPoint y: 61, endPoint x: 8, endPoint y: 38, distance: 166.9
click at [171, 60] on button "CPTKEY" at bounding box center [184, 62] width 26 height 8
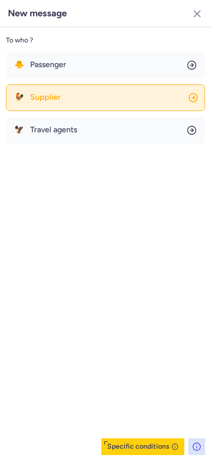
click at [44, 101] on span "Supplier" at bounding box center [45, 97] width 31 height 9
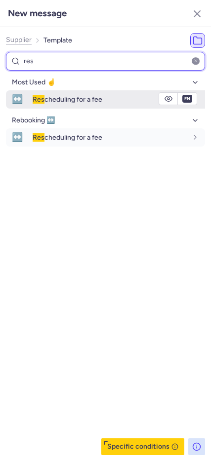
type input "res"
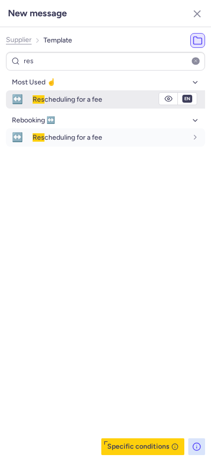
click at [50, 97] on span "Res cheduling for a fee" at bounding box center [68, 99] width 70 height 8
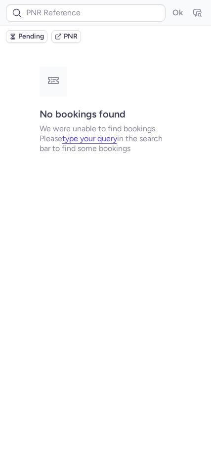
scroll to position [0, 0]
type input "CPTKEY"
type input "V10AUG25"
